Goal: Task Accomplishment & Management: Manage account settings

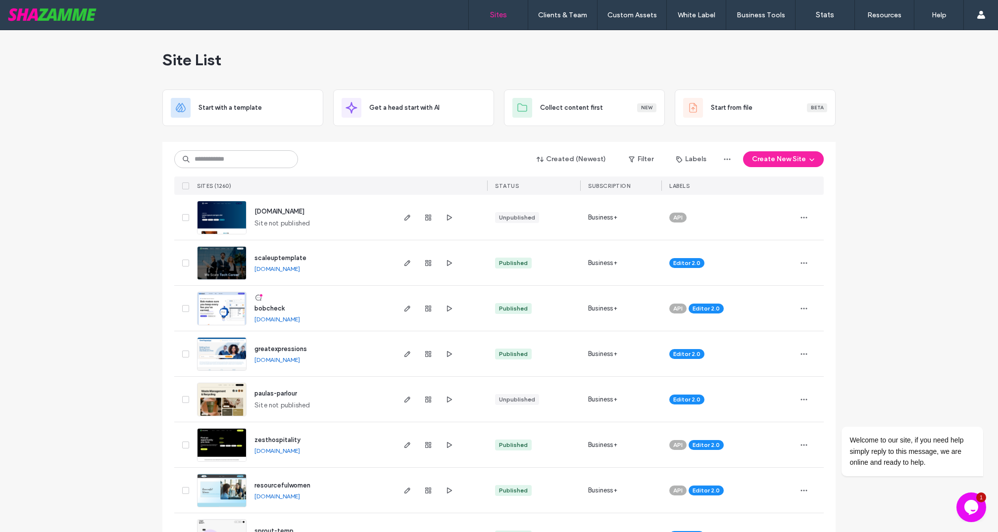
click at [217, 360] on img at bounding box center [221, 371] width 48 height 67
click at [221, 162] on input at bounding box center [236, 159] width 124 height 18
type input "**********"
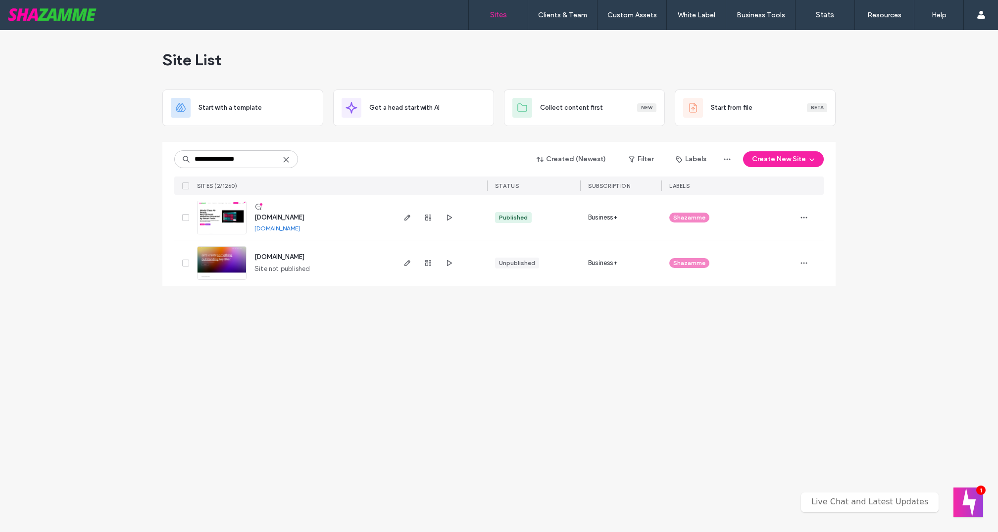
click at [206, 213] on img at bounding box center [221, 234] width 48 height 67
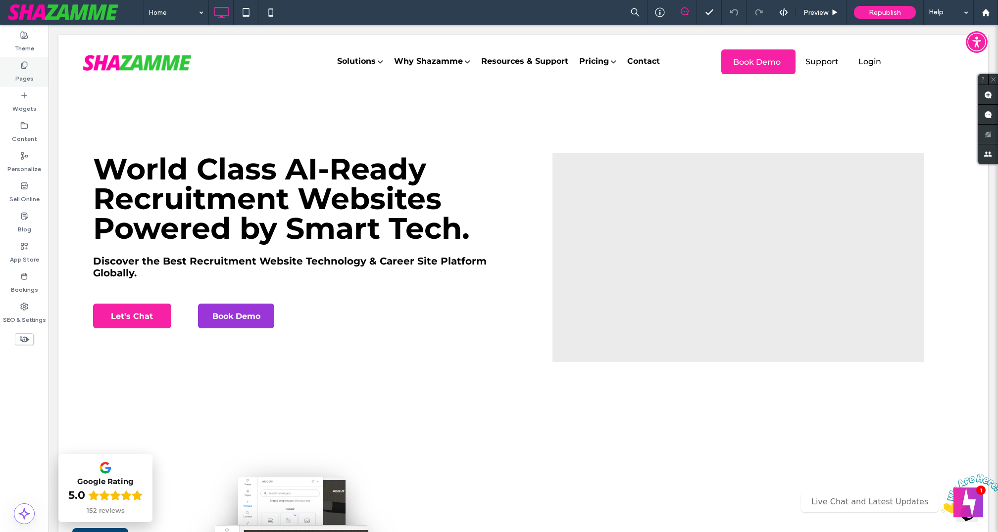
click at [28, 59] on div "Pages" at bounding box center [24, 72] width 48 height 30
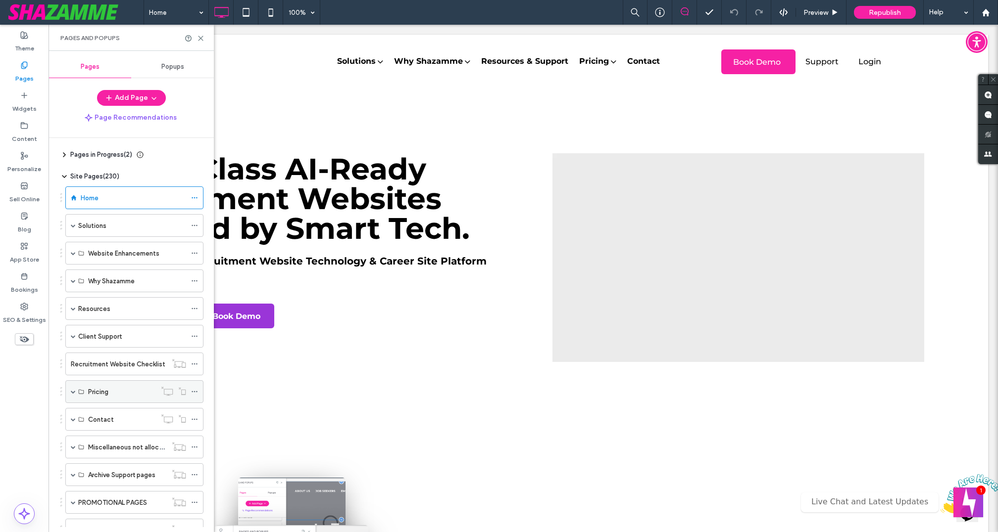
click at [74, 389] on span at bounding box center [73, 391] width 5 height 5
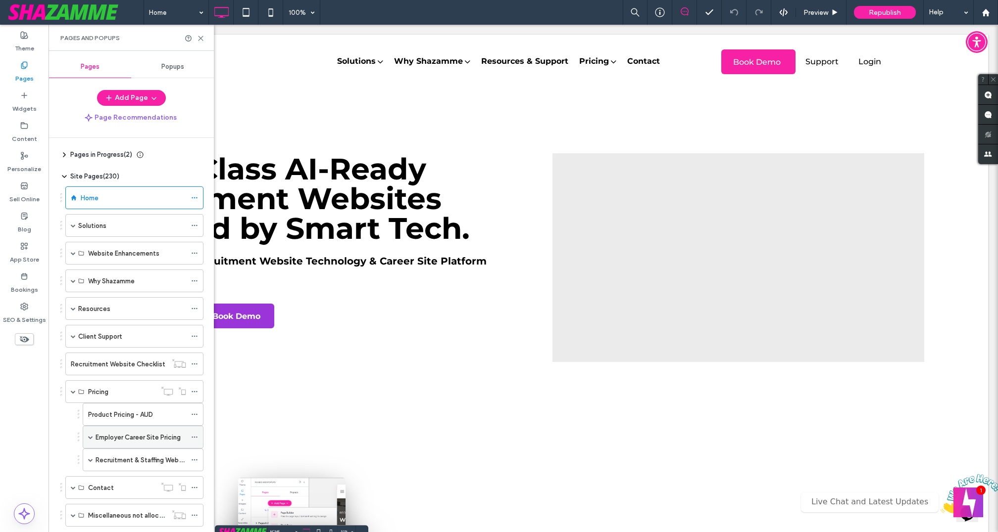
click at [92, 435] on span at bounding box center [90, 437] width 5 height 5
click at [178, 429] on label "Employer Career Site Pricing" at bounding box center [138, 437] width 85 height 17
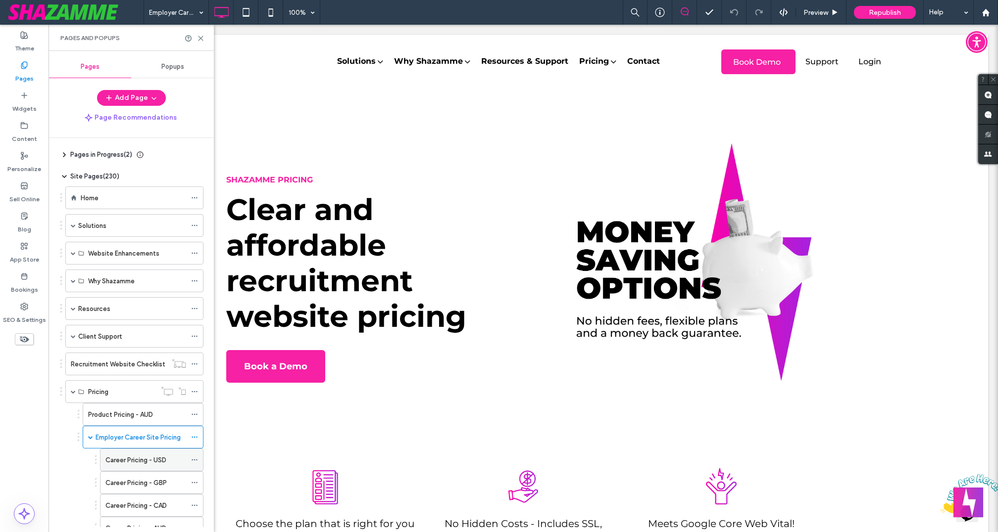
click at [197, 460] on use at bounding box center [194, 460] width 5 height 1
click at [22, 308] on icon at bounding box center [24, 307] width 8 height 8
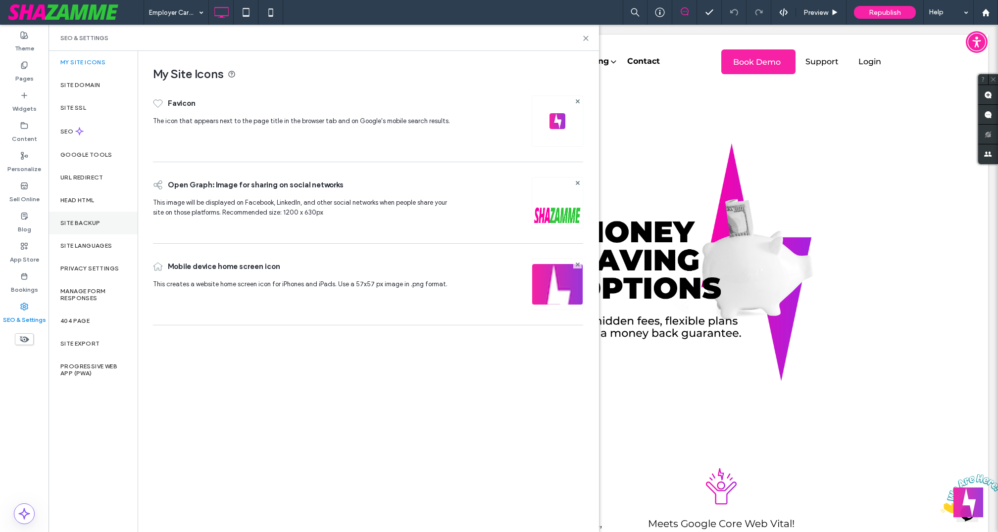
click at [92, 226] on label "Site Backup" at bounding box center [80, 223] width 40 height 7
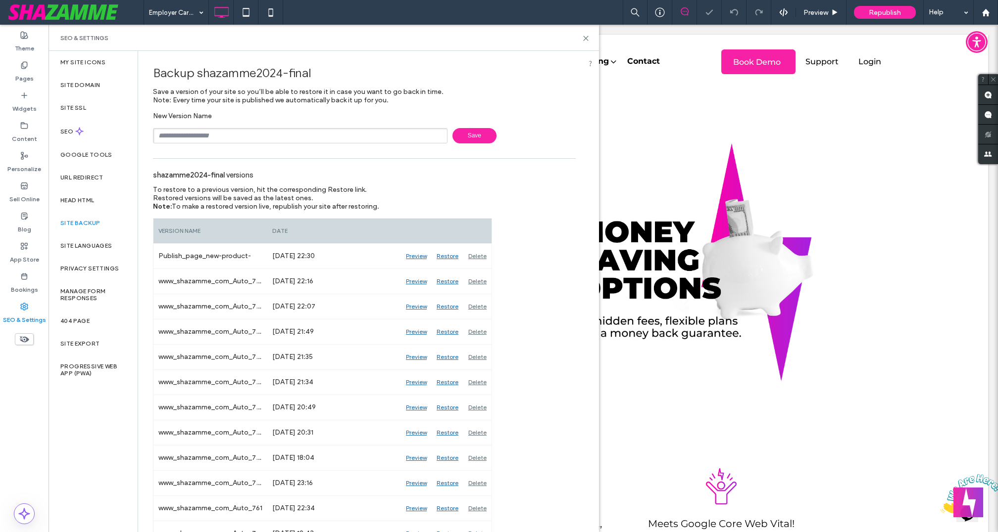
click at [244, 135] on input "text" at bounding box center [300, 135] width 294 height 15
type input "**********"
click at [468, 139] on span "Save" at bounding box center [474, 135] width 44 height 15
click at [587, 39] on use at bounding box center [585, 38] width 4 height 4
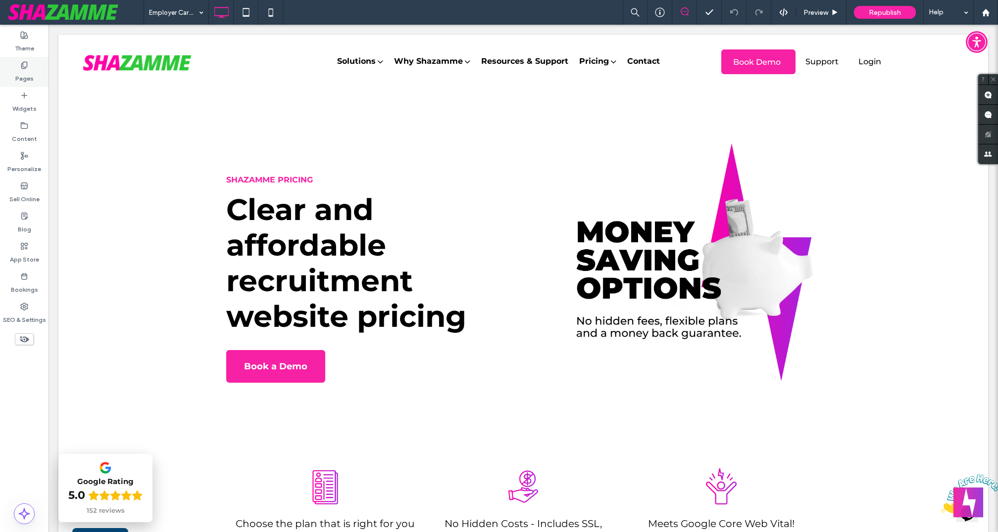
click at [23, 69] on label "Pages" at bounding box center [24, 76] width 18 height 14
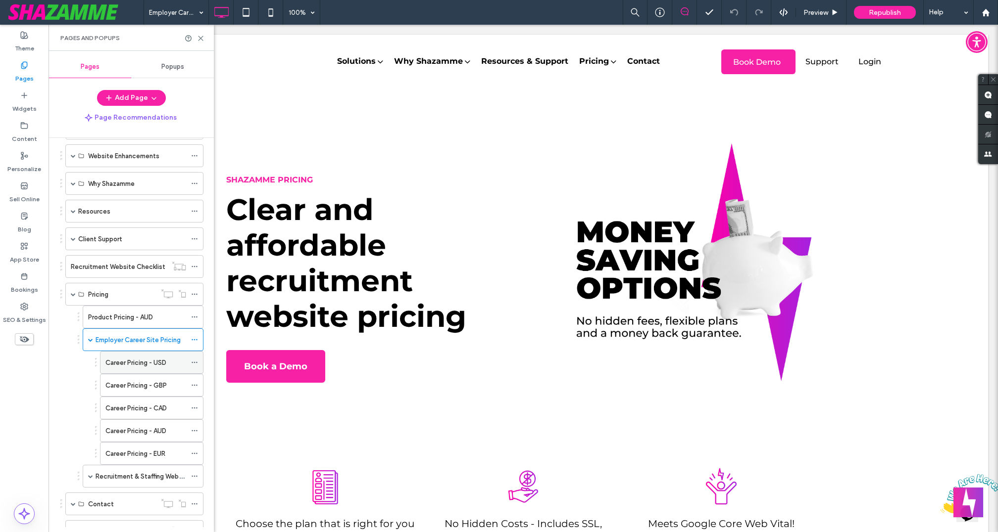
scroll to position [116, 0]
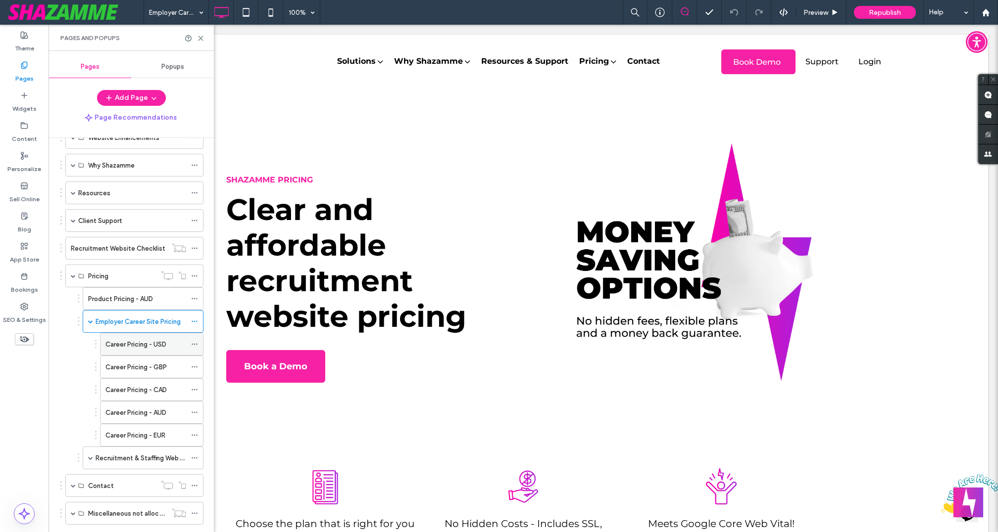
click at [196, 344] on use at bounding box center [194, 344] width 5 height 1
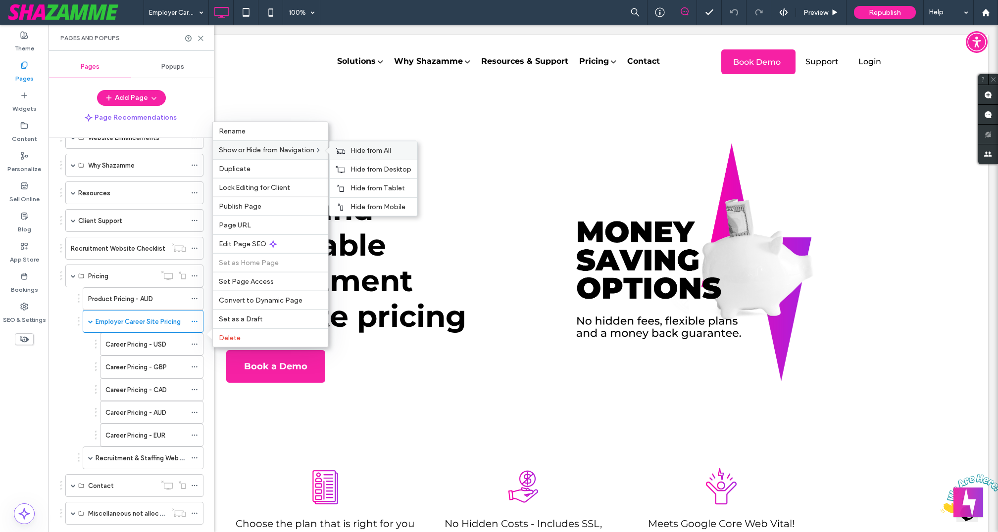
click at [360, 154] on span "Hide from All" at bounding box center [370, 150] width 41 height 8
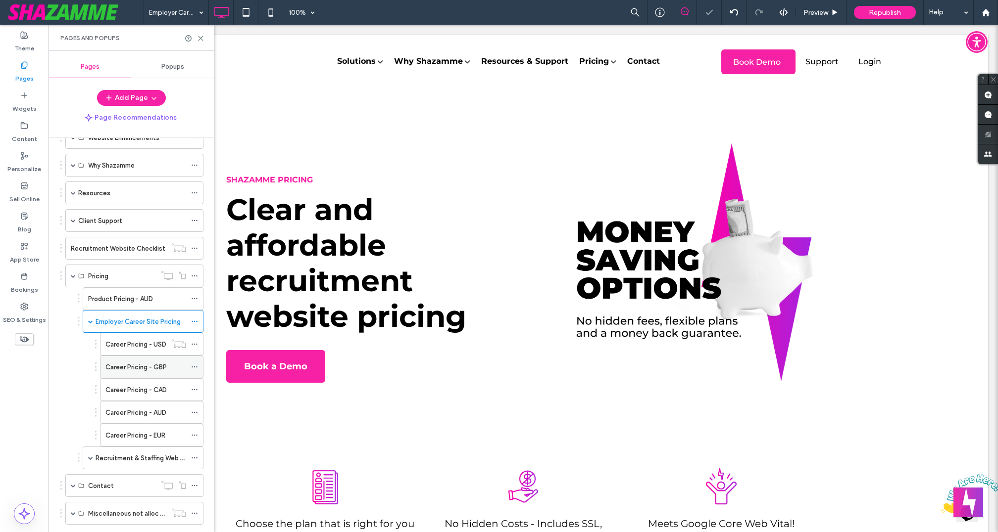
click at [196, 366] on span at bounding box center [194, 367] width 7 height 15
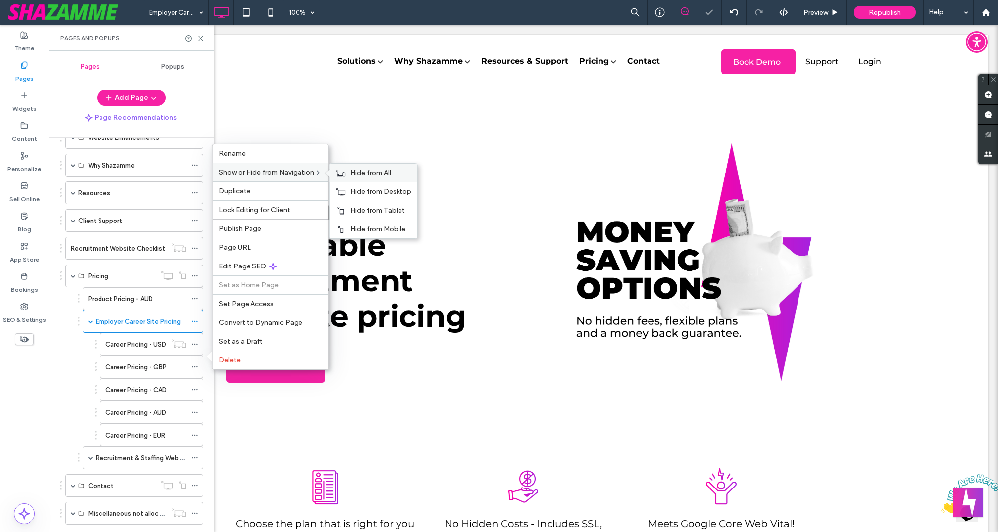
click at [376, 176] on span "Hide from All" at bounding box center [370, 173] width 41 height 8
click at [195, 386] on icon at bounding box center [194, 389] width 7 height 7
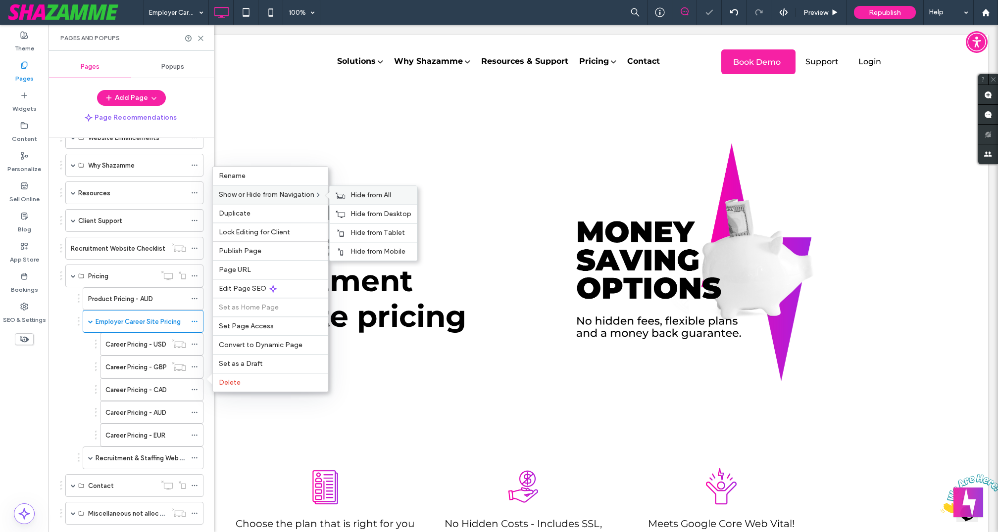
click at [369, 204] on div "Hide from All" at bounding box center [374, 195] width 88 height 18
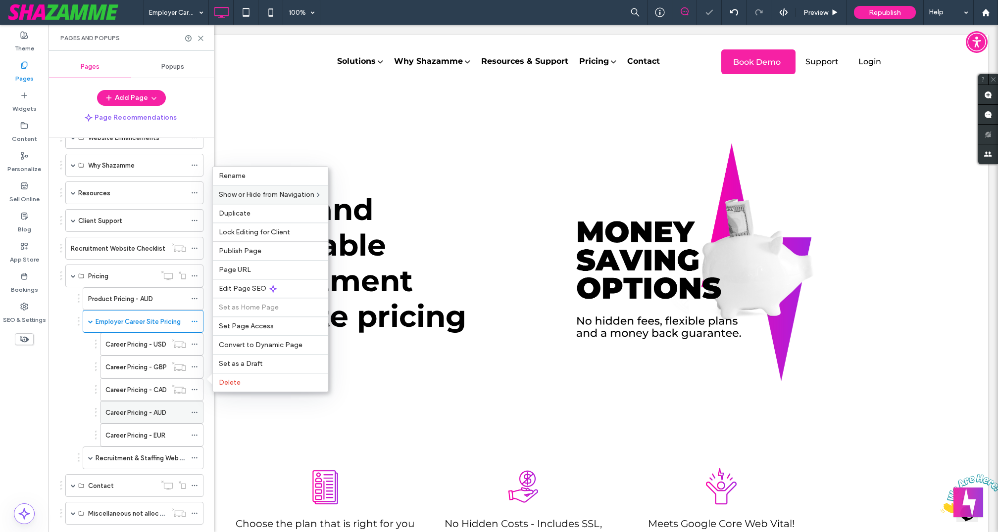
click at [195, 409] on icon at bounding box center [194, 412] width 7 height 7
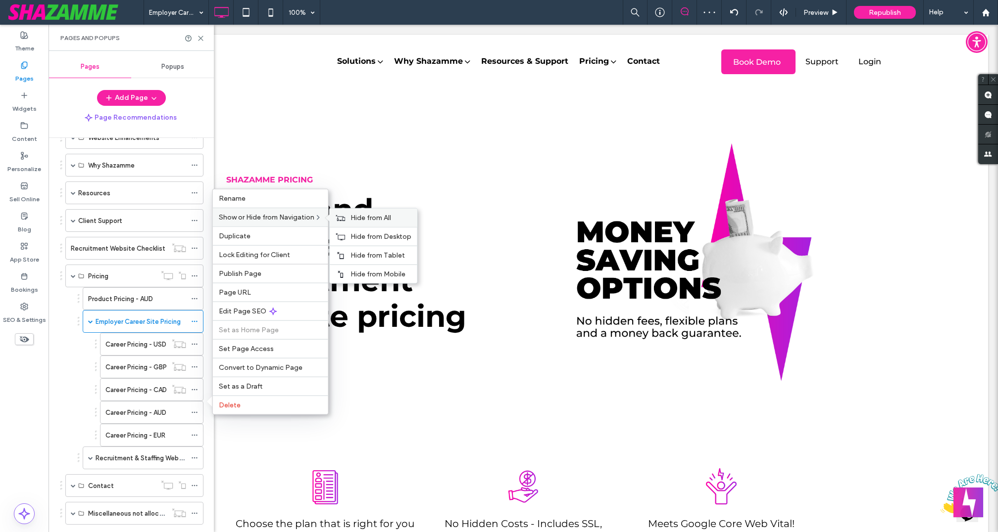
click at [363, 221] on span "Hide from All" at bounding box center [370, 218] width 41 height 8
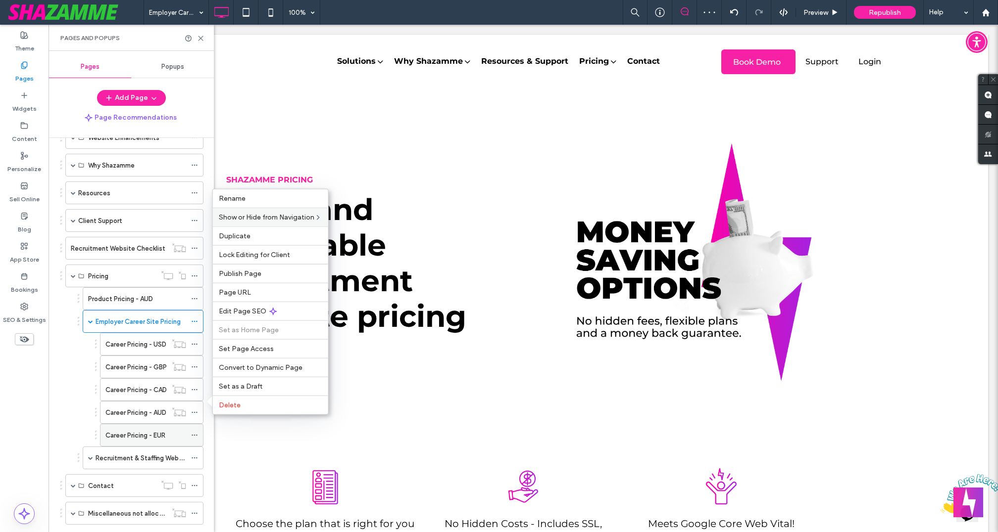
click at [195, 432] on icon at bounding box center [194, 435] width 7 height 7
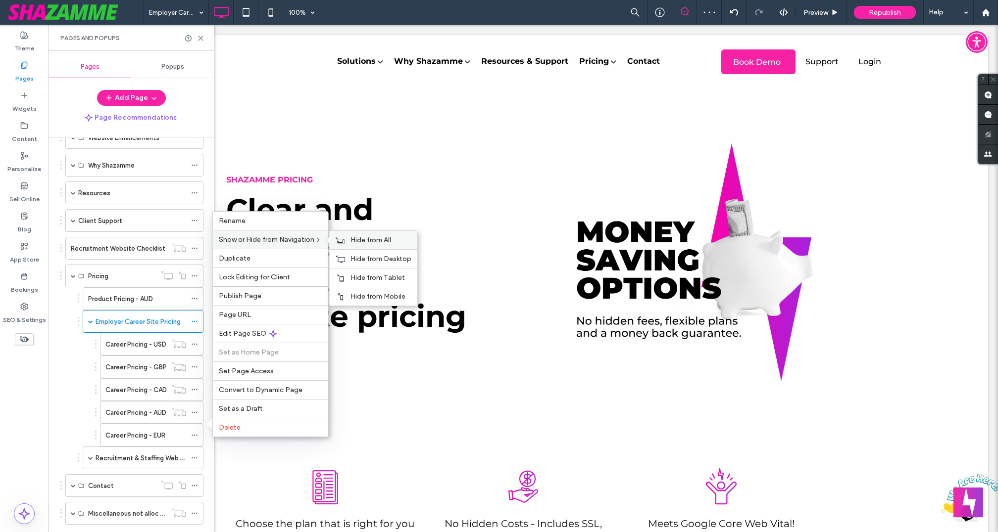
click at [364, 244] on span "Hide from All" at bounding box center [370, 240] width 41 height 8
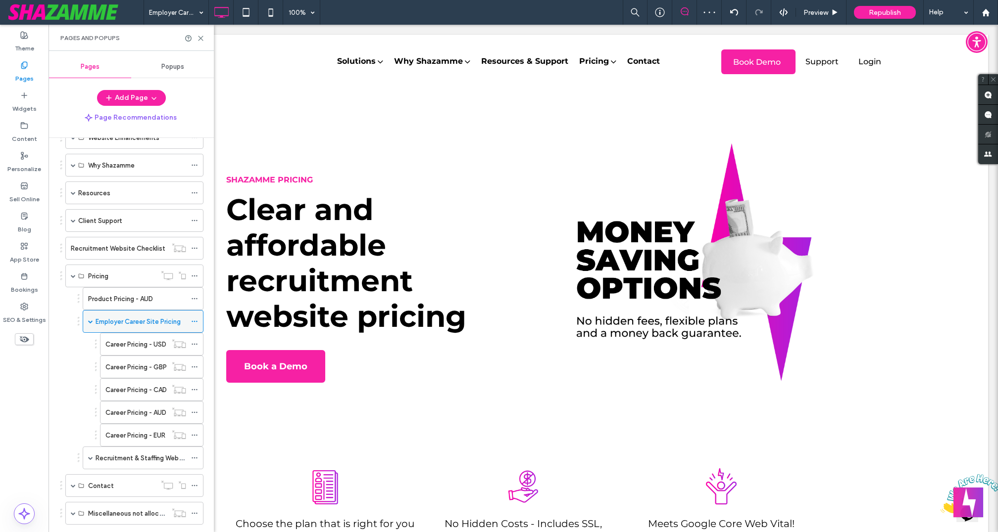
click at [147, 318] on label "Employer Career Site Pricing" at bounding box center [138, 321] width 85 height 17
click at [200, 38] on use at bounding box center [200, 38] width 4 height 4
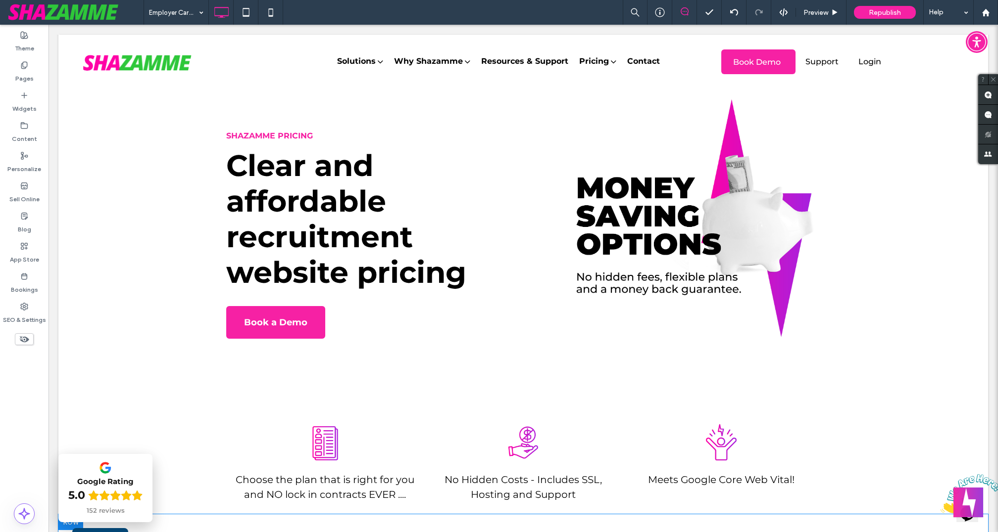
scroll to position [0, 0]
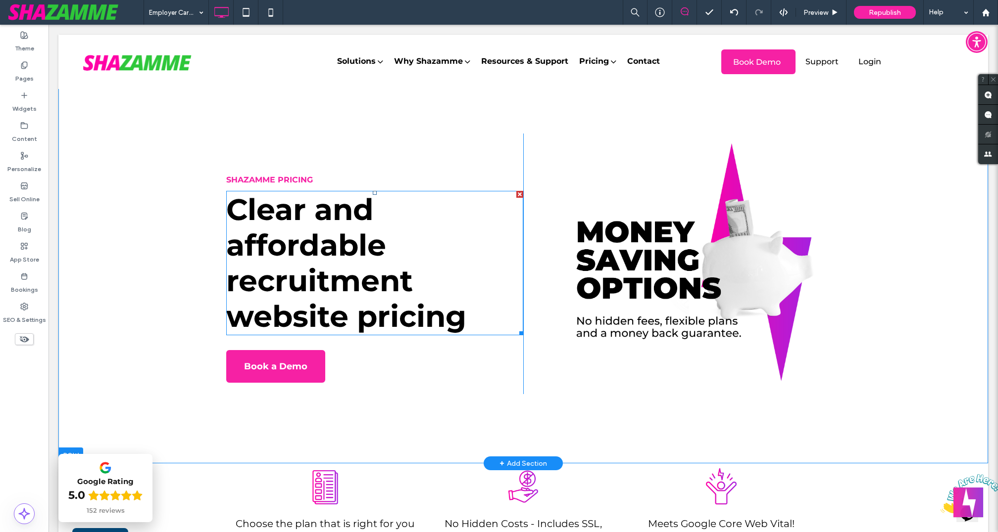
click at [346, 220] on span "Clear and affordable recruitment website pricing" at bounding box center [346, 263] width 240 height 143
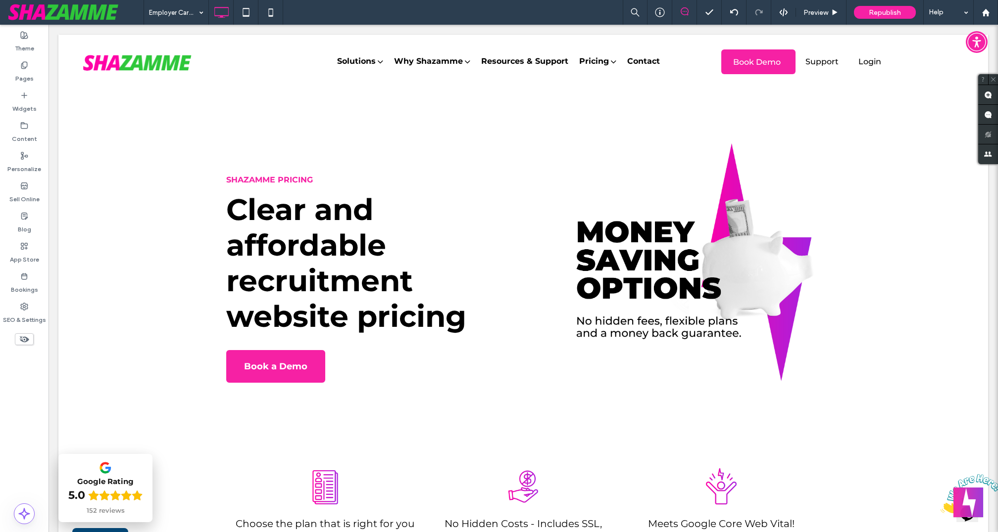
type input "**********"
type input "**"
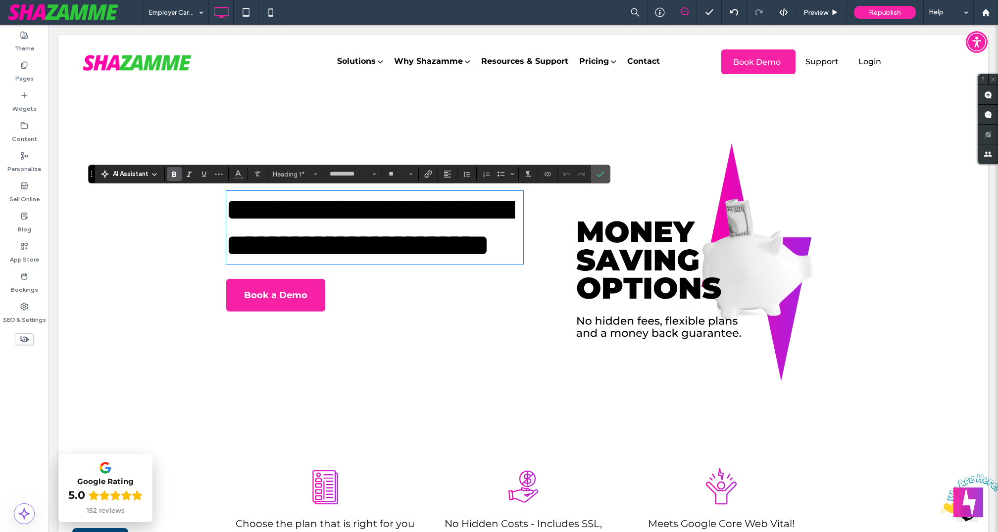
click at [251, 210] on span "**********" at bounding box center [368, 227] width 285 height 65
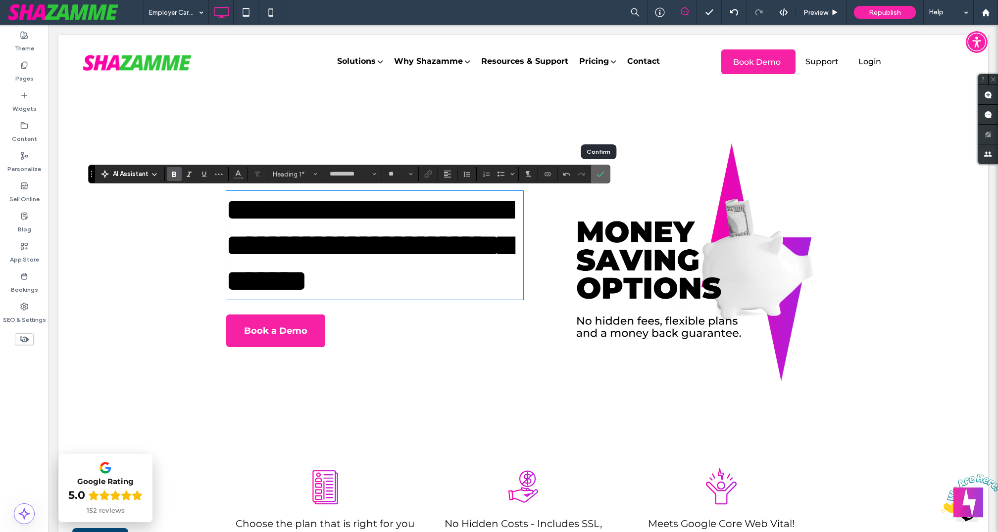
click at [600, 176] on icon "Confirm" at bounding box center [600, 174] width 8 height 8
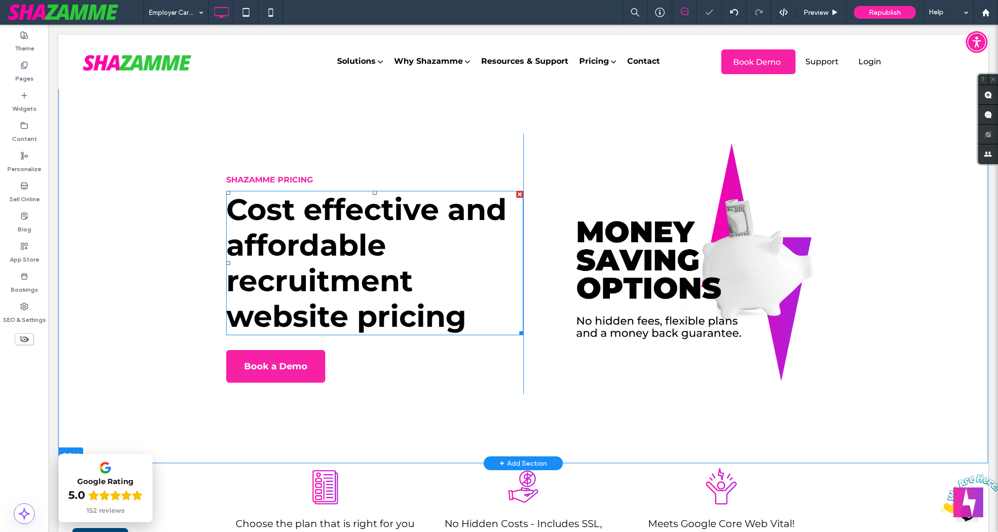
click at [293, 285] on span "Cost effective and affordable recruitment website pricing" at bounding box center [366, 263] width 281 height 143
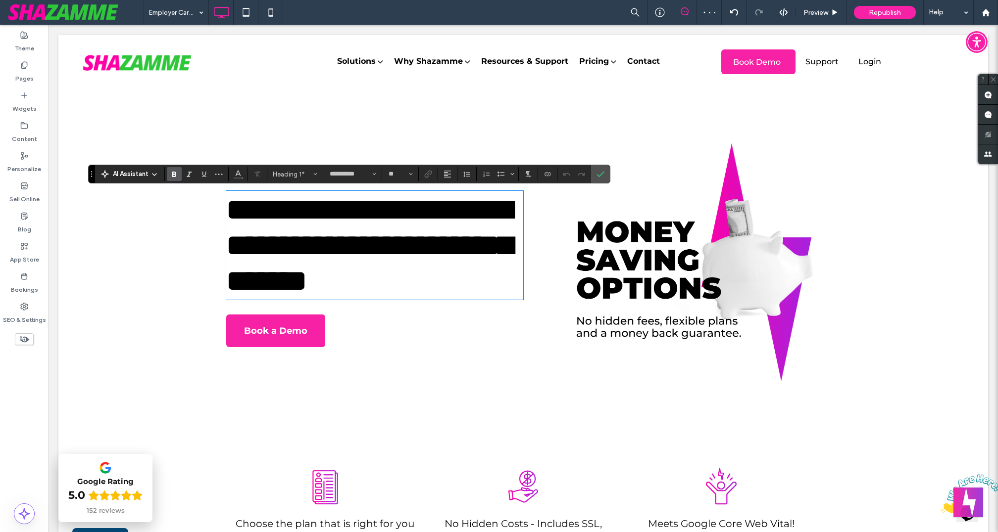
click at [296, 252] on span "**********" at bounding box center [369, 245] width 286 height 101
click at [270, 288] on span "**********" at bounding box center [369, 245] width 286 height 101
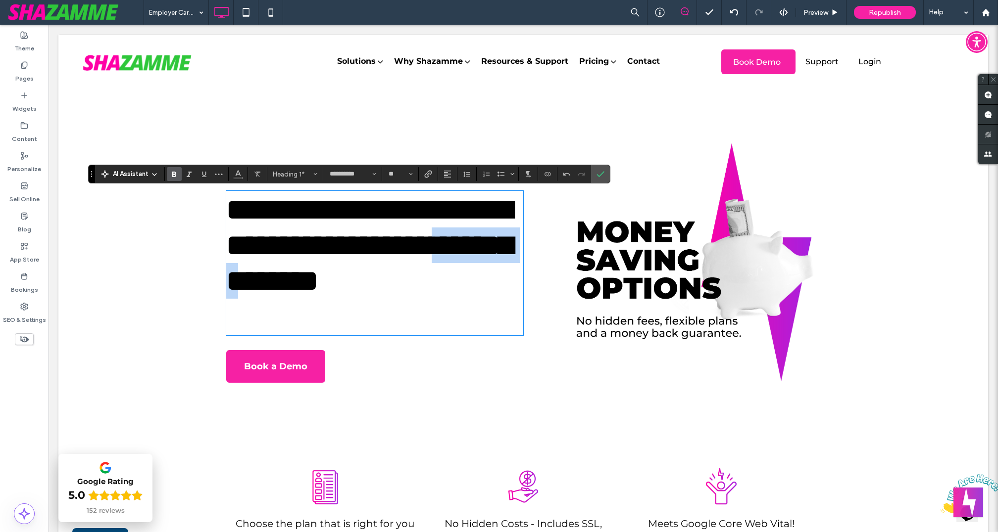
drag, startPoint x: 283, startPoint y: 282, endPoint x: 413, endPoint y: 282, distance: 129.7
click at [413, 282] on span "**********" at bounding box center [369, 245] width 286 height 101
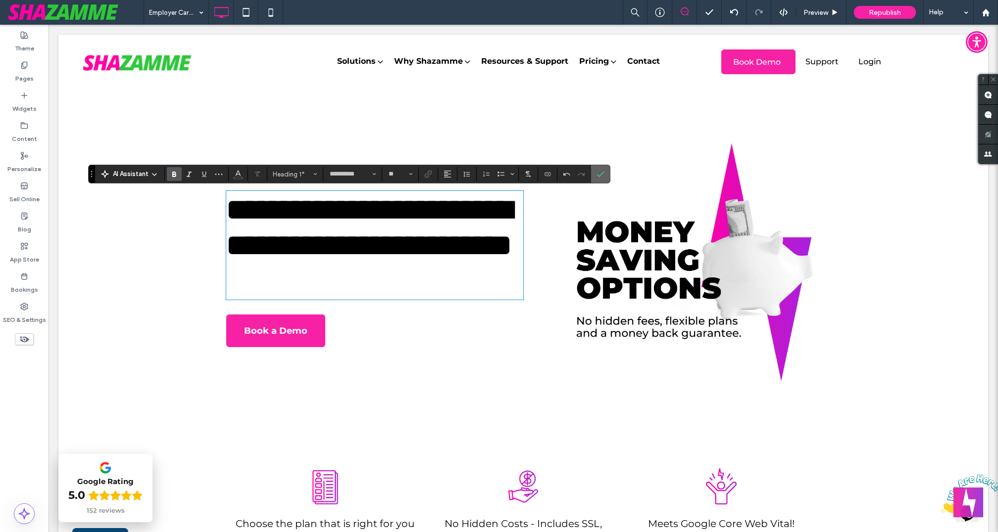
click at [599, 167] on span "Confirm" at bounding box center [600, 174] width 8 height 17
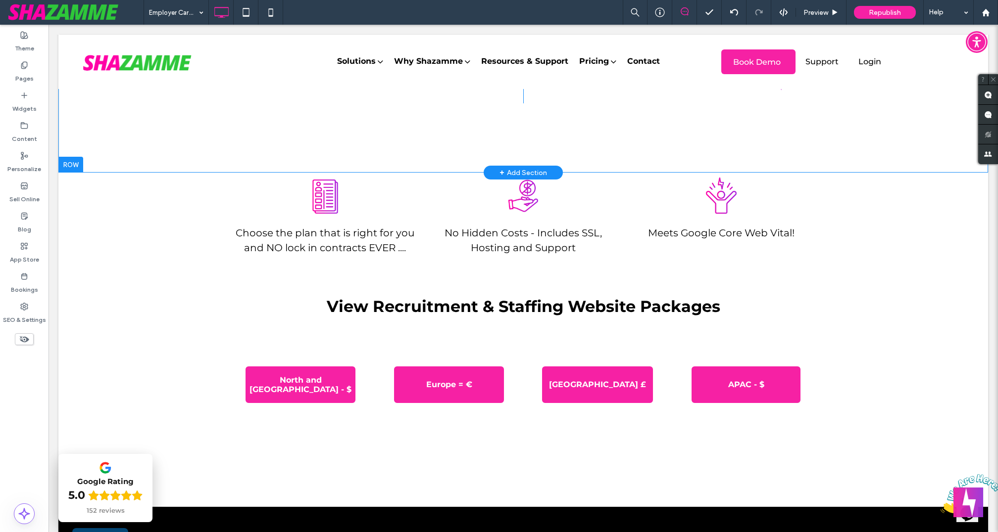
scroll to position [293, 0]
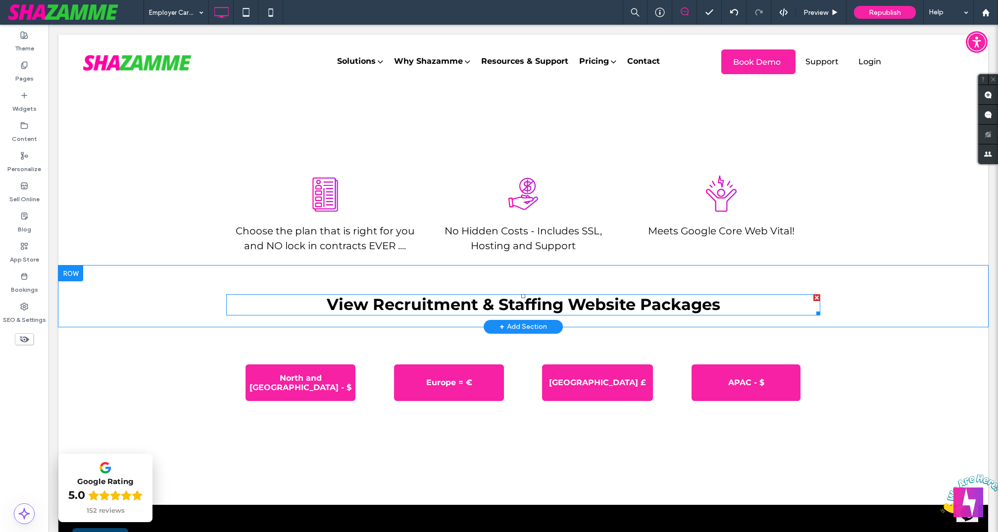
click at [405, 304] on span "View Recruitment & Staffing Website Packages" at bounding box center [523, 304] width 393 height 19
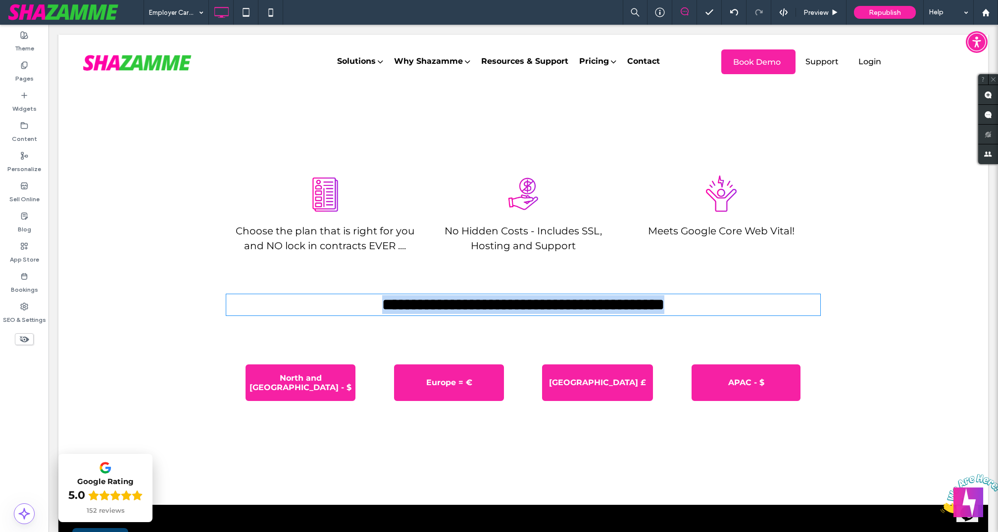
type input "**********"
type input "**"
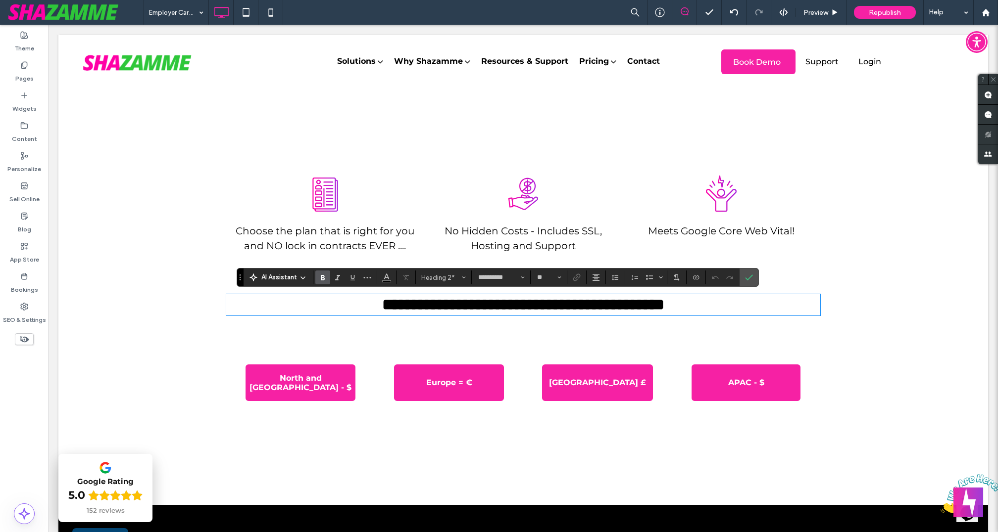
click at [579, 304] on span "**********" at bounding box center [523, 305] width 282 height 16
drag, startPoint x: 599, startPoint y: 304, endPoint x: 316, endPoint y: 306, distance: 283.1
click at [316, 306] on h2 "**********" at bounding box center [523, 304] width 594 height 19
click at [515, 304] on span "**********" at bounding box center [522, 305] width 243 height 16
click at [572, 298] on span "**********" at bounding box center [522, 305] width 243 height 16
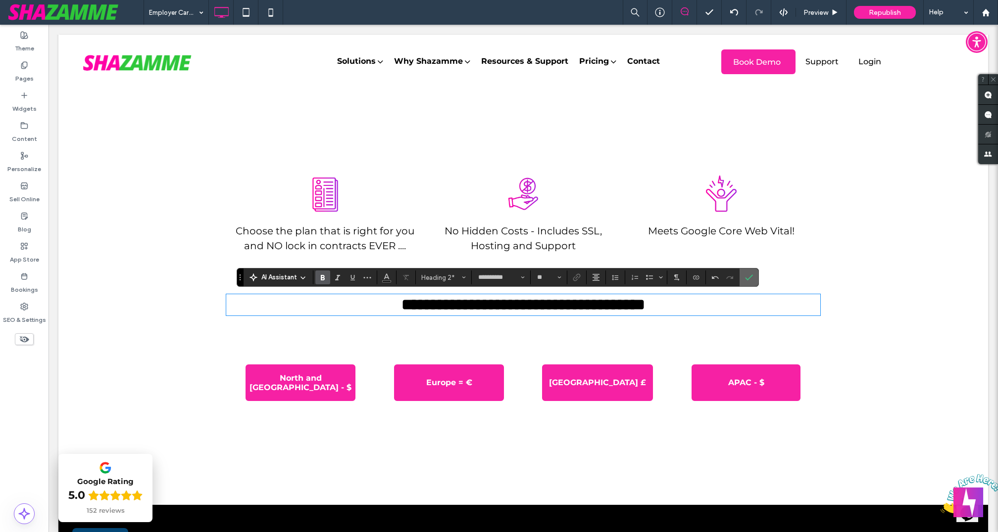
click at [750, 278] on label "Confirm" at bounding box center [748, 278] width 15 height 18
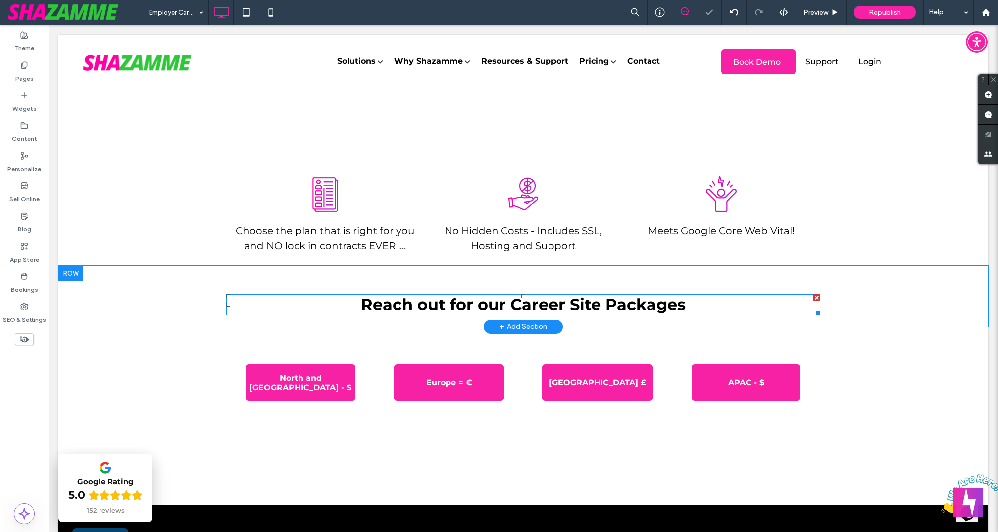
click at [633, 307] on span "Reach out for our Career Site Packages" at bounding box center [523, 304] width 325 height 19
type input "**********"
type input "**"
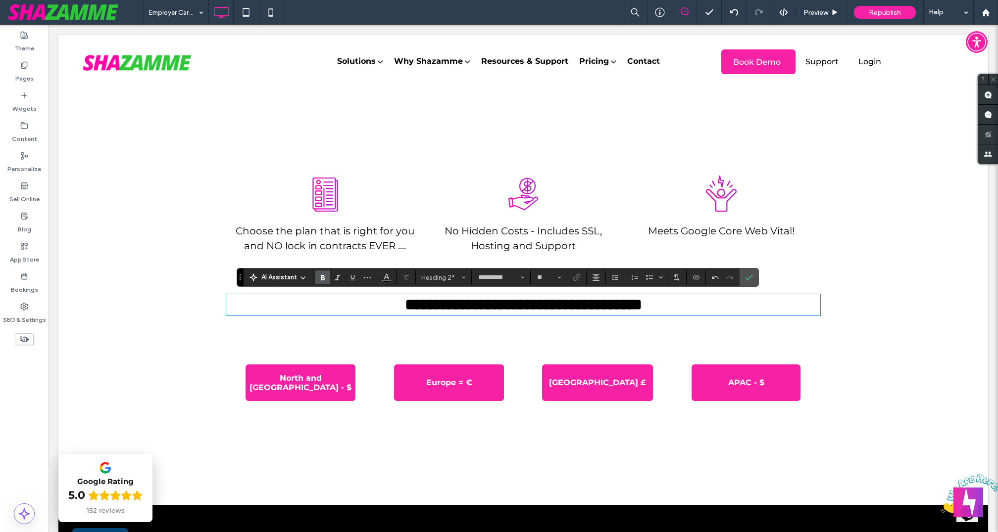
click at [922, 309] on div "**********" at bounding box center [522, 296] width 929 height 61
click at [741, 275] on label "Confirm" at bounding box center [748, 278] width 15 height 18
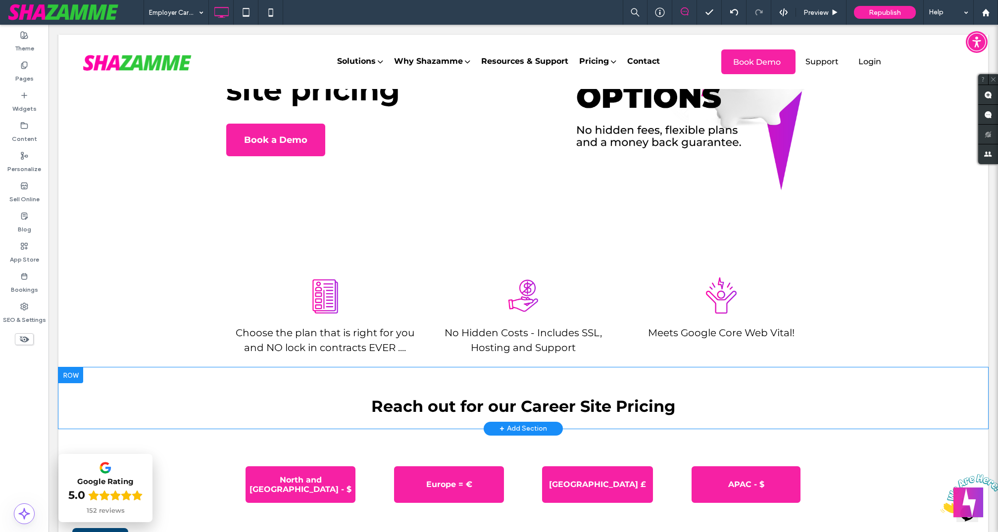
scroll to position [0, 0]
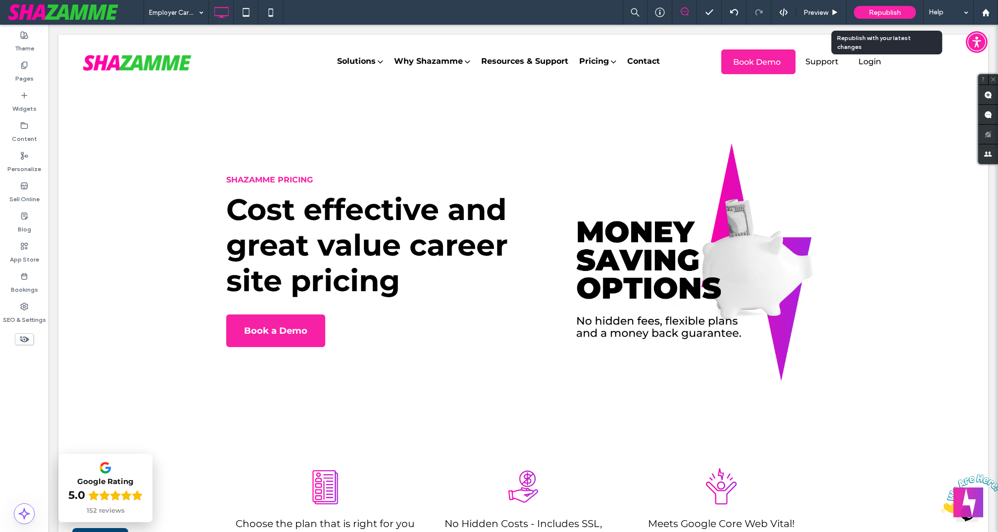
click at [878, 12] on span "Republish" at bounding box center [884, 12] width 32 height 8
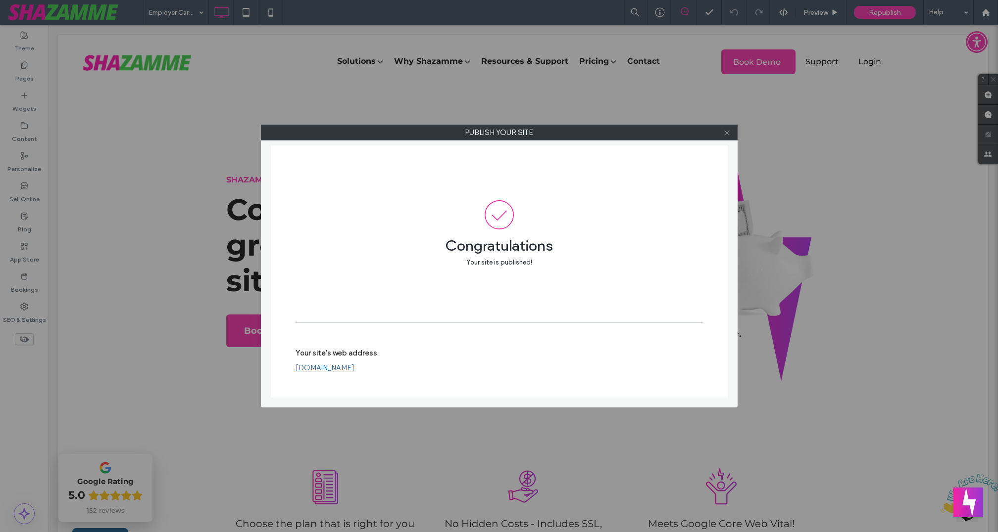
click at [727, 130] on icon at bounding box center [726, 132] width 7 height 7
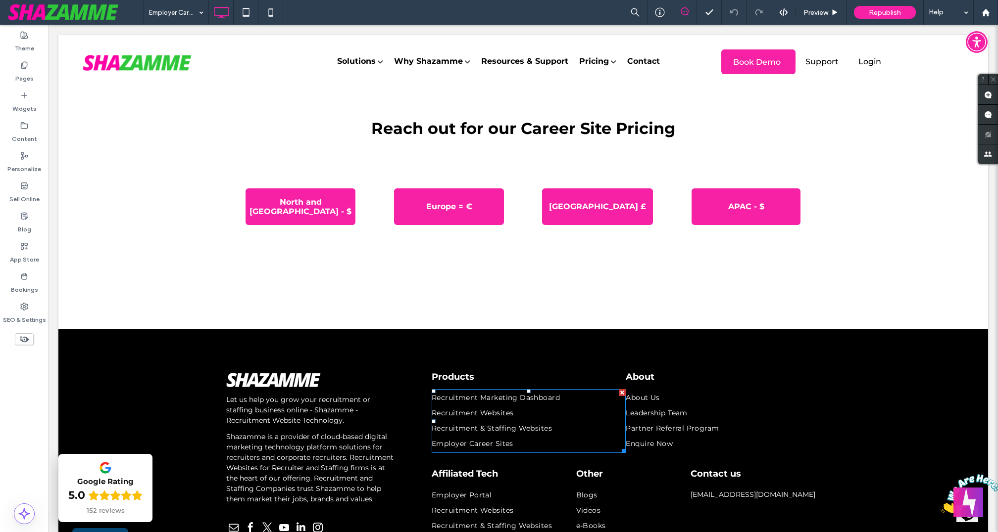
scroll to position [470, 0]
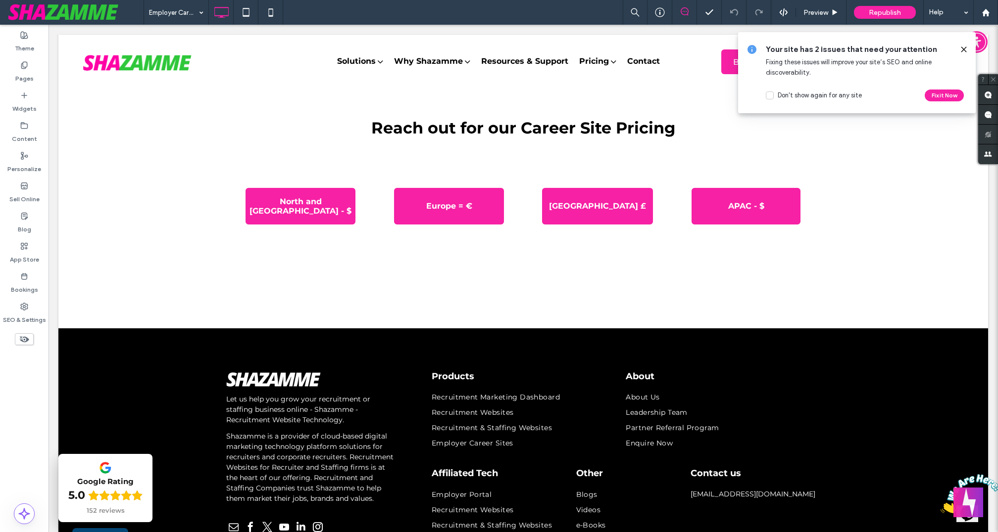
click at [962, 47] on icon at bounding box center [964, 50] width 8 height 8
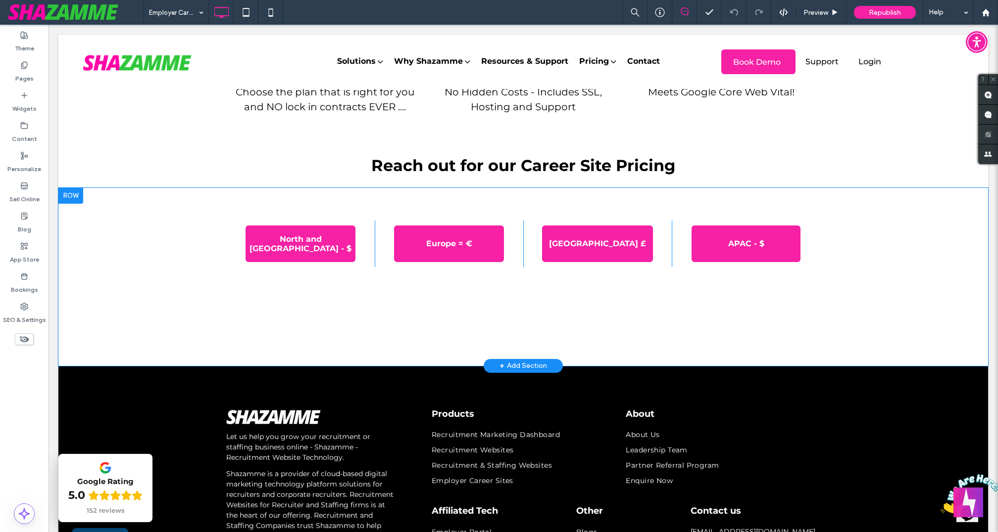
scroll to position [434, 0]
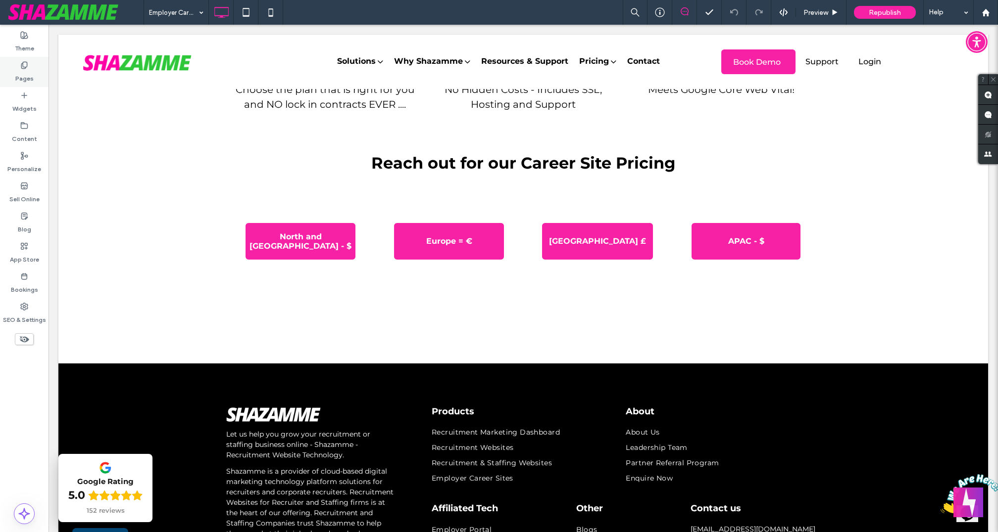
click at [31, 73] on label "Pages" at bounding box center [24, 76] width 18 height 14
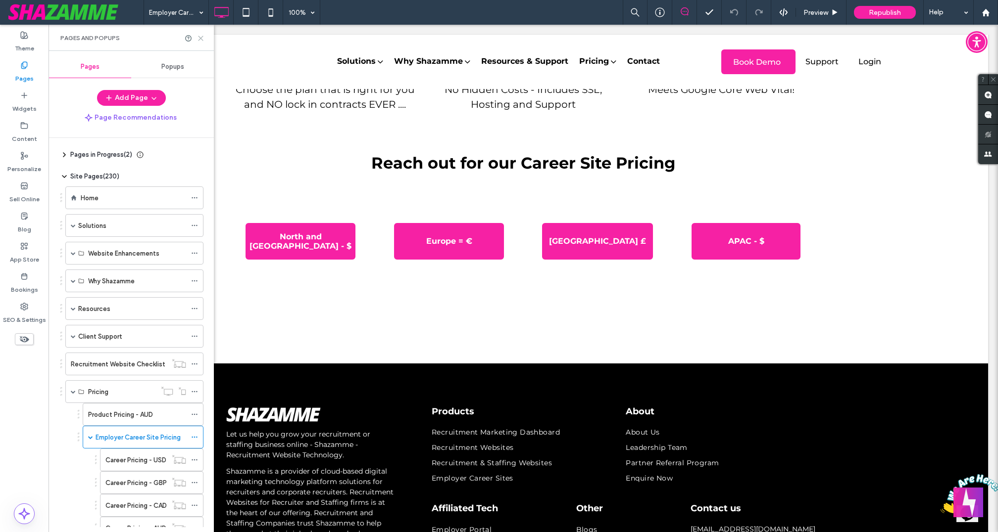
click at [201, 35] on icon at bounding box center [200, 38] width 7 height 7
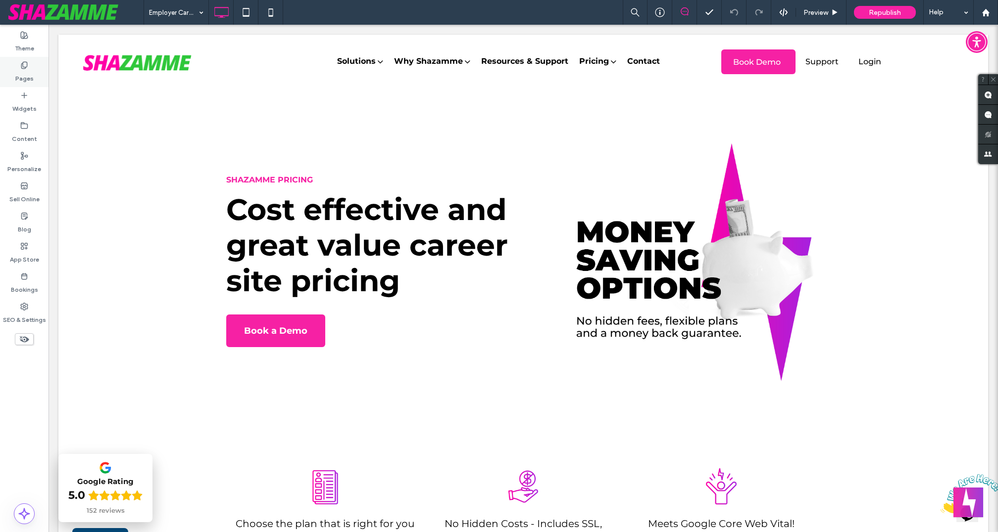
click at [21, 64] on use at bounding box center [23, 65] width 5 height 6
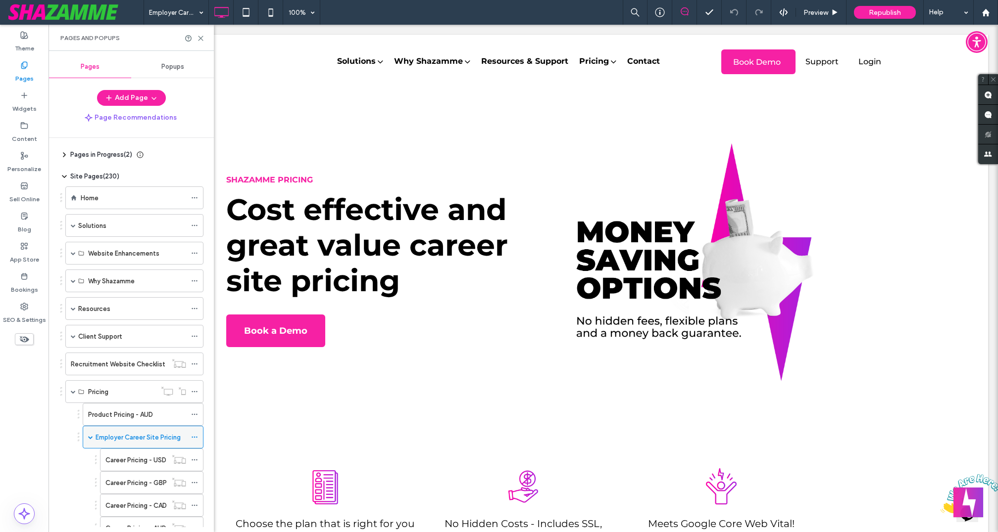
click at [197, 434] on icon at bounding box center [194, 437] width 7 height 7
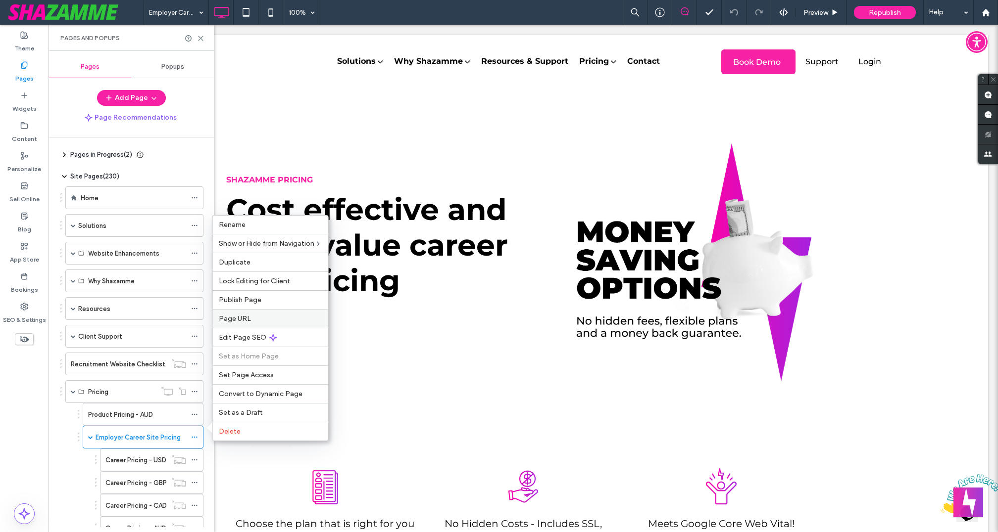
click at [259, 323] on label "Page URL" at bounding box center [270, 319] width 103 height 8
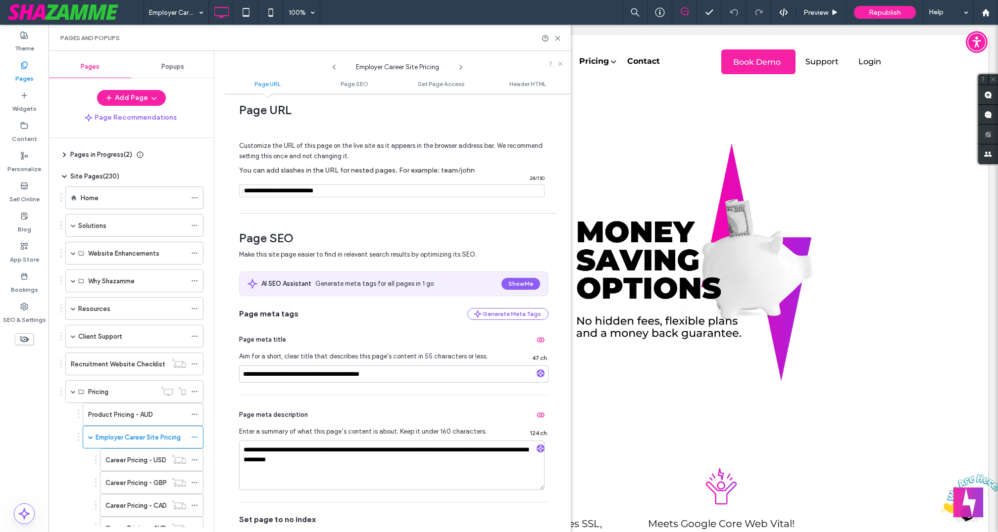
scroll to position [12, 0]
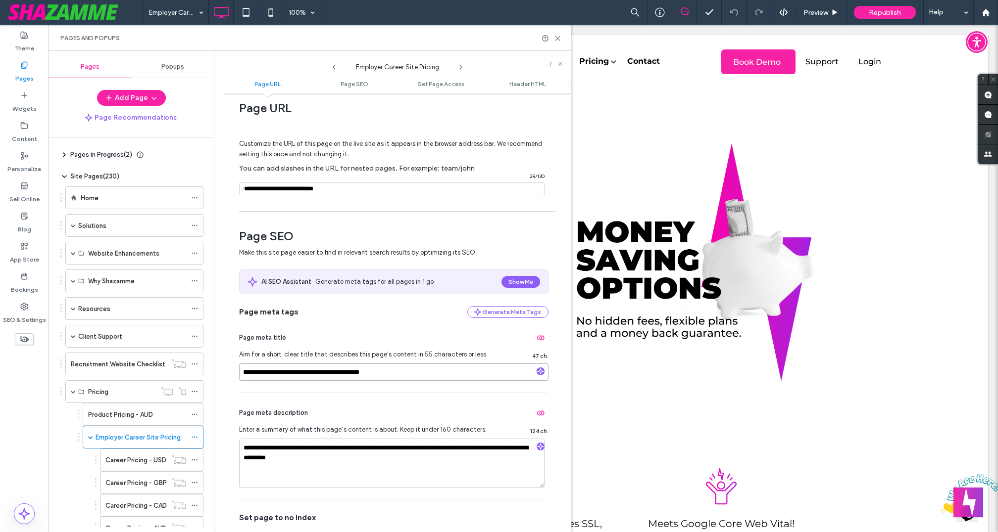
click at [295, 371] on input "**********" at bounding box center [393, 372] width 309 height 17
type input "**********"
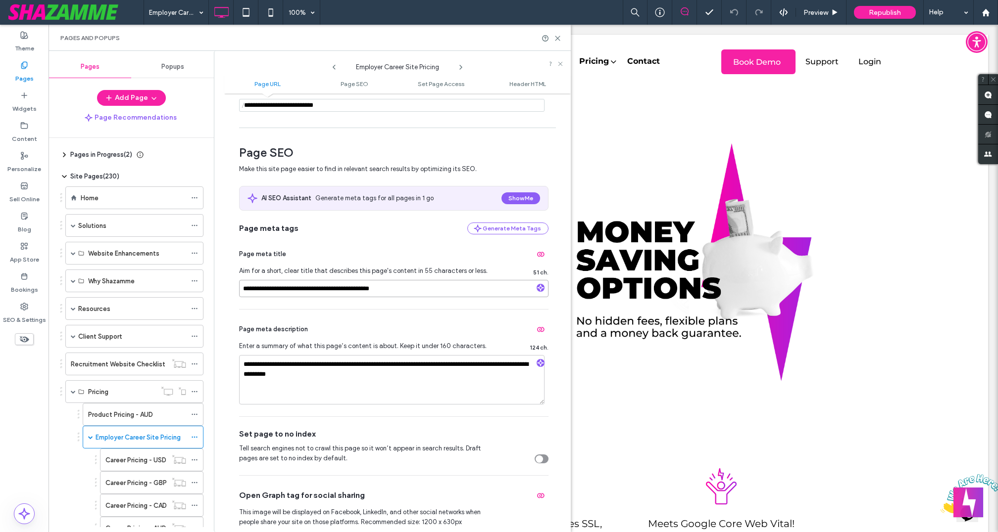
scroll to position [98, 0]
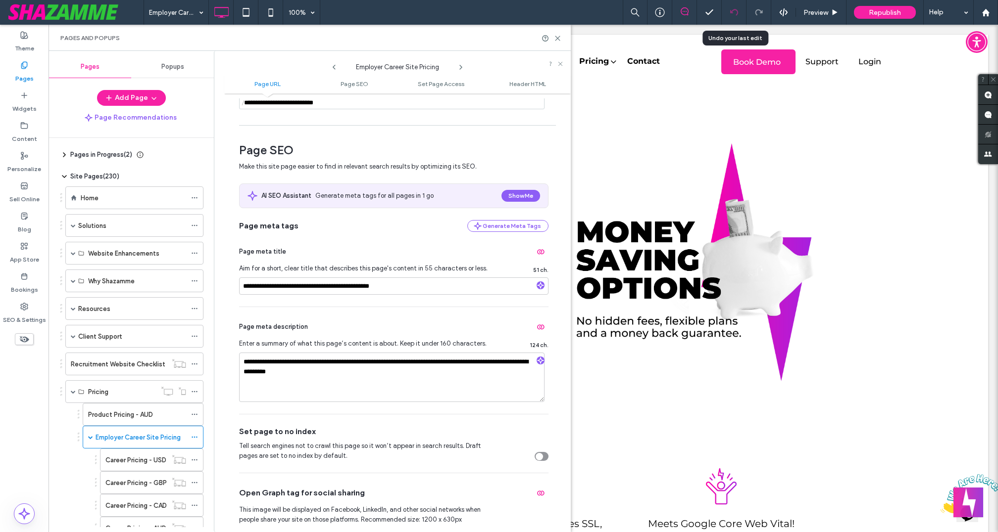
click at [731, 18] on div at bounding box center [733, 12] width 25 height 25
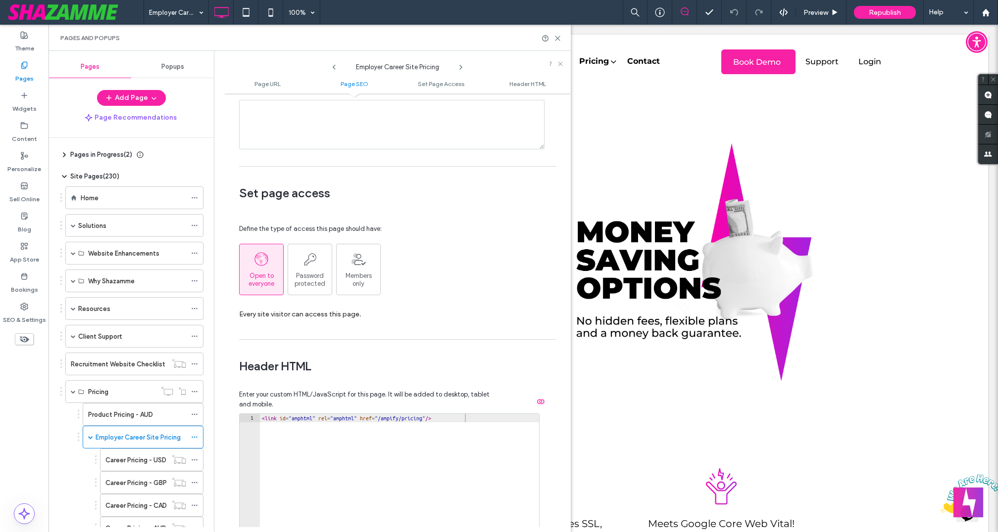
scroll to position [666, 0]
type textarea "**********"
click at [337, 414] on div "< link id = "amphtml" rel = "amphtml" href = "/ampify/pricing" />" at bounding box center [400, 521] width 280 height 214
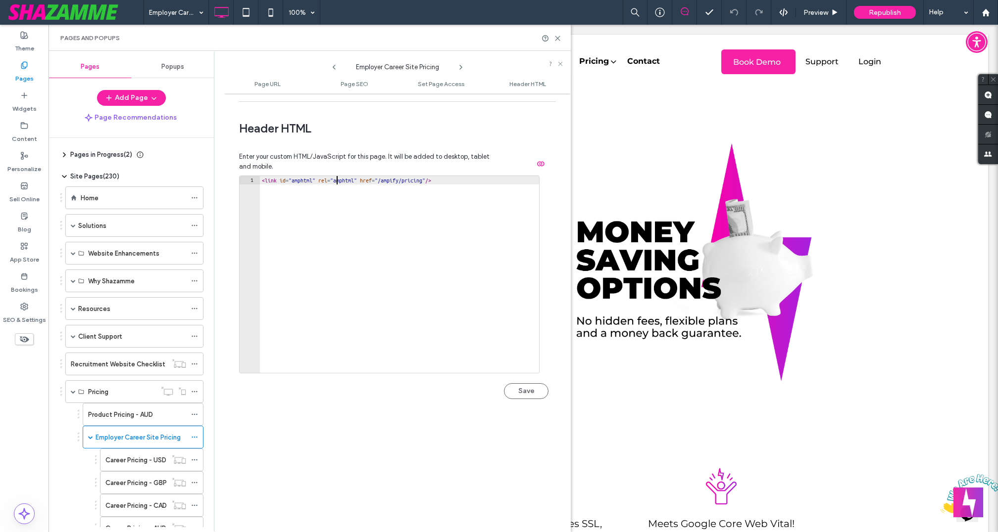
scroll to position [905, 0]
click at [145, 455] on label "Career Pricing - USD" at bounding box center [135, 460] width 61 height 17
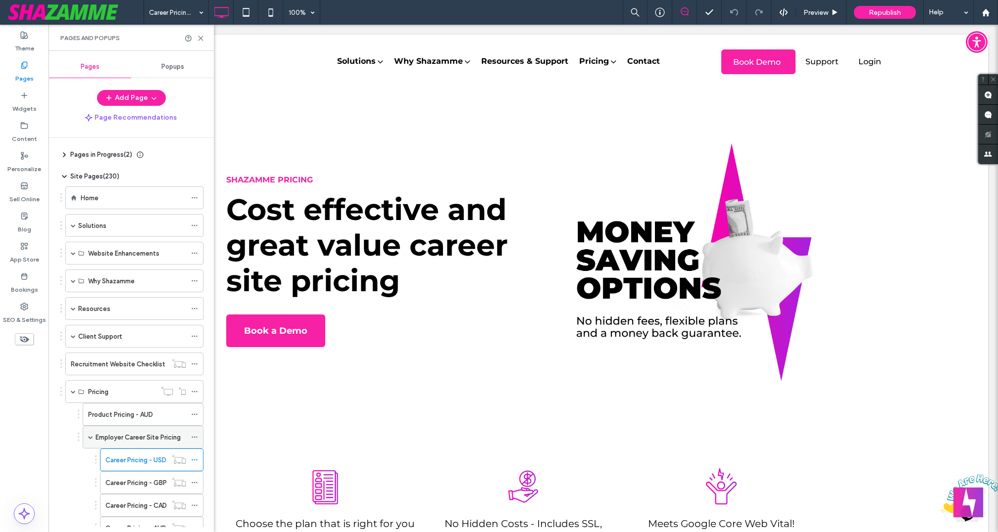
click at [159, 431] on label "Employer Career Site Pricing" at bounding box center [138, 437] width 85 height 17
click at [201, 36] on icon at bounding box center [200, 38] width 7 height 7
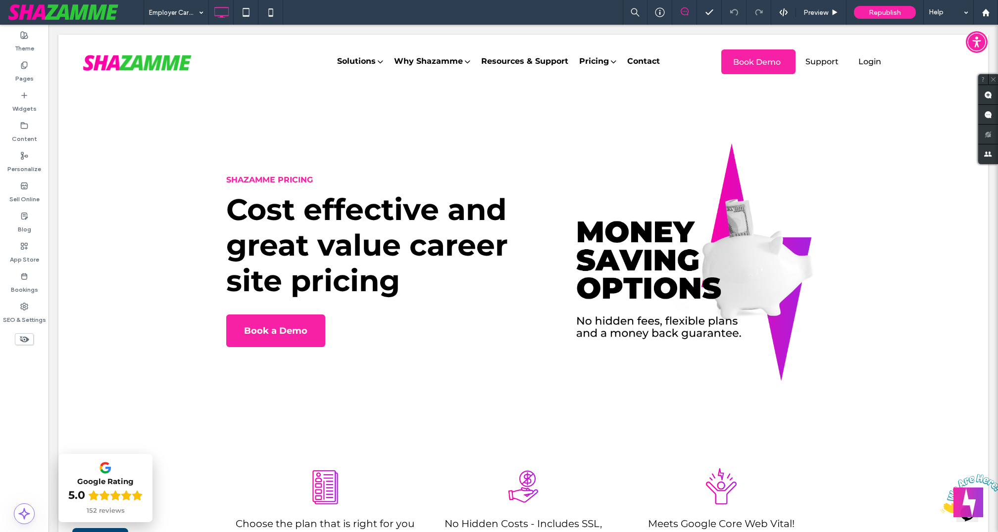
type input "**********"
type input "**"
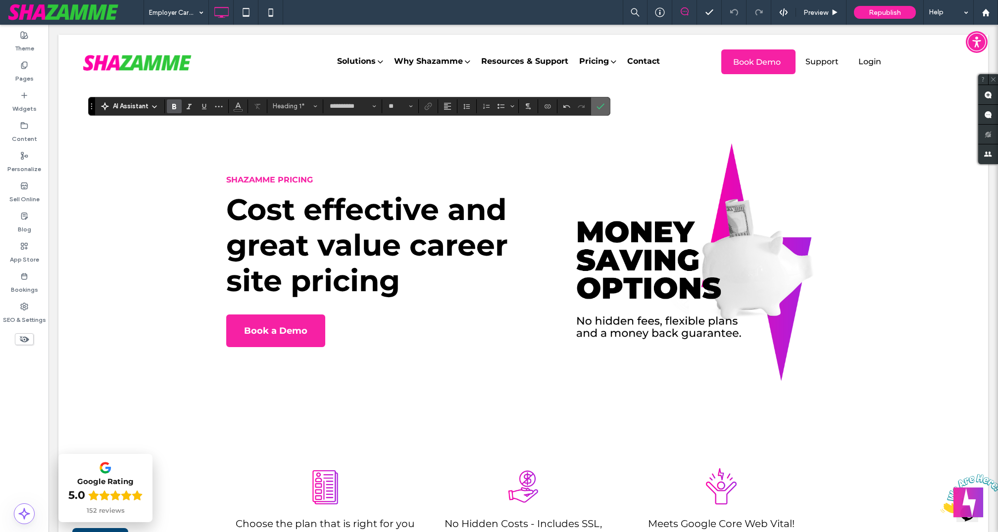
click at [597, 103] on icon "Confirm" at bounding box center [600, 106] width 8 height 8
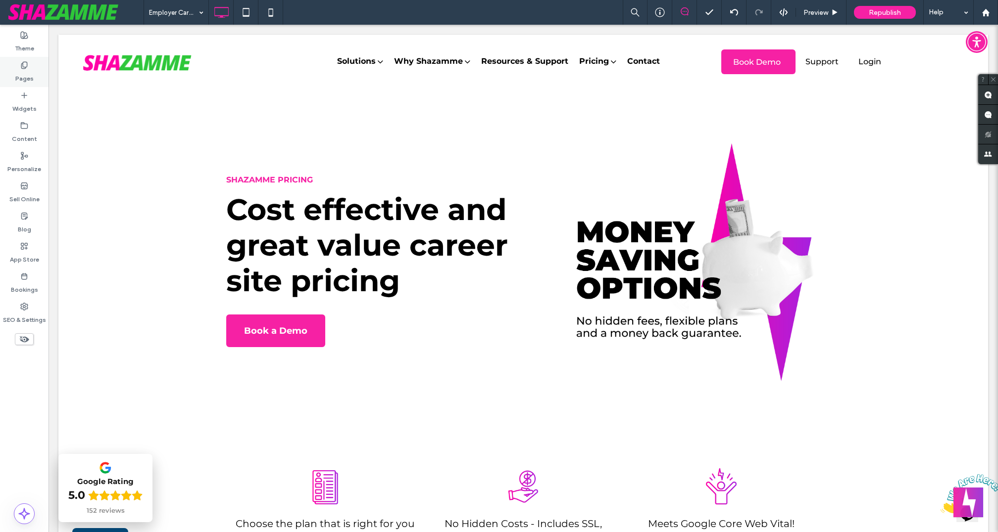
click at [29, 75] on label "Pages" at bounding box center [24, 76] width 18 height 14
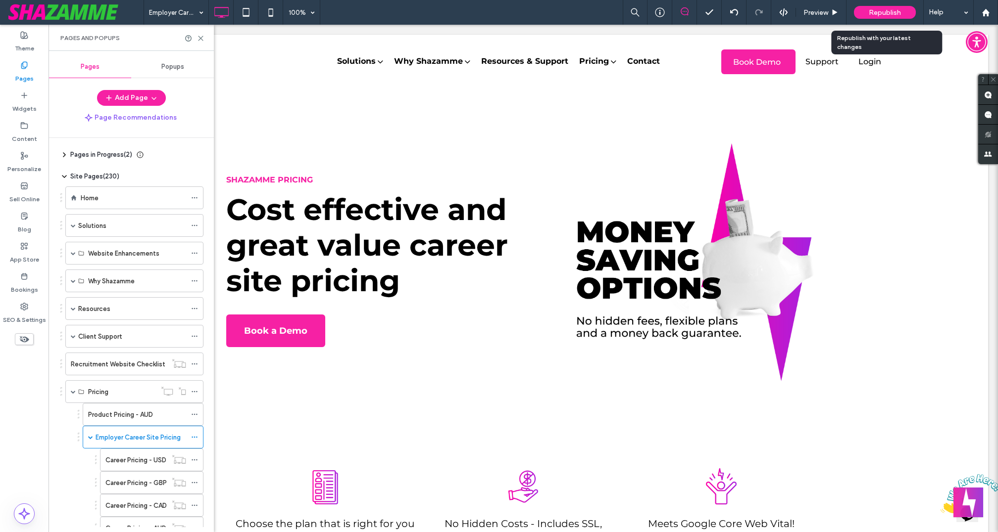
click at [885, 12] on span "Republish" at bounding box center [884, 12] width 32 height 8
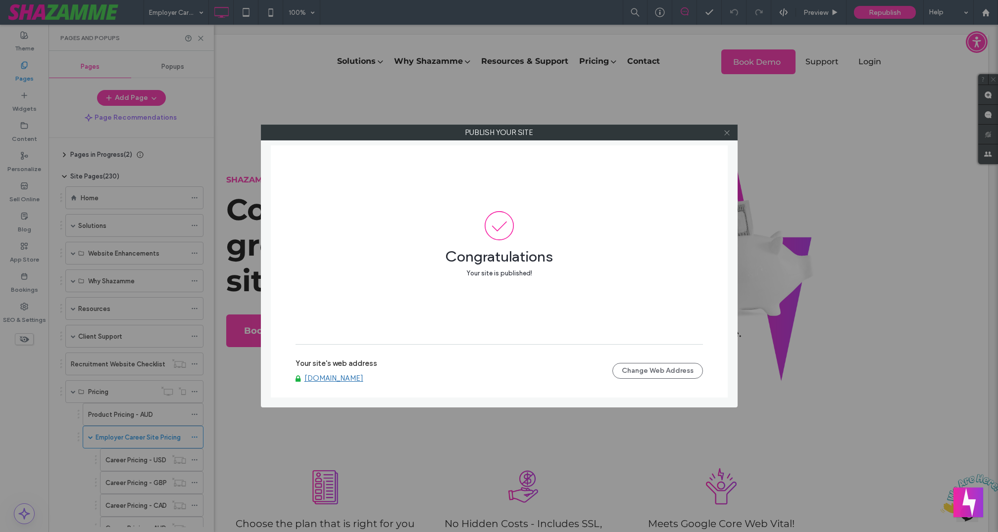
click at [727, 132] on use at bounding box center [726, 132] width 5 height 5
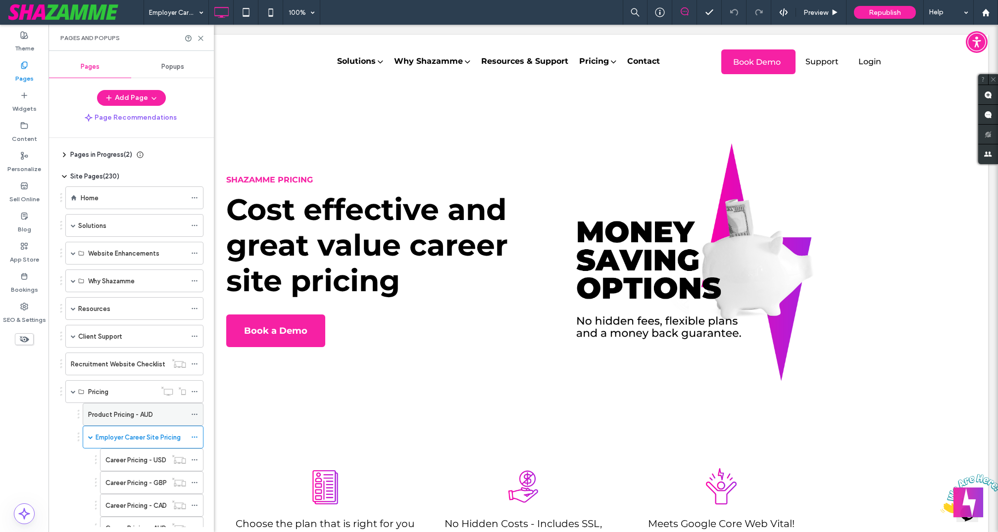
click at [118, 412] on label "Product Pricing - AUD" at bounding box center [120, 414] width 65 height 17
click at [109, 388] on div at bounding box center [499, 266] width 998 height 532
click at [93, 387] on div at bounding box center [499, 266] width 998 height 532
click at [116, 434] on div at bounding box center [499, 266] width 998 height 532
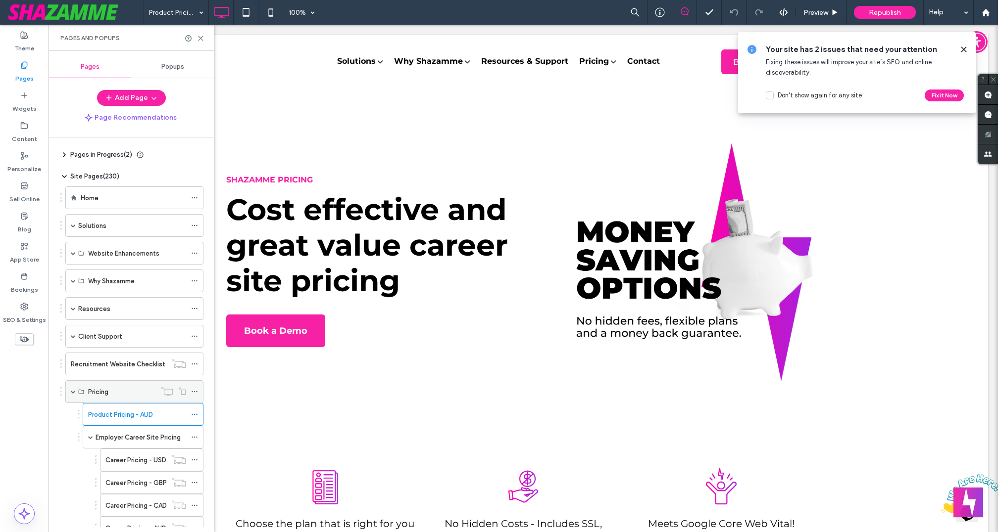
click at [129, 388] on div "Pricing" at bounding box center [122, 392] width 68 height 10
click at [134, 437] on label "Employer Career Site Pricing" at bounding box center [138, 437] width 85 height 17
click at [194, 434] on div at bounding box center [499, 266] width 998 height 532
click at [195, 433] on div at bounding box center [499, 266] width 998 height 532
click at [197, 434] on div at bounding box center [499, 266] width 998 height 532
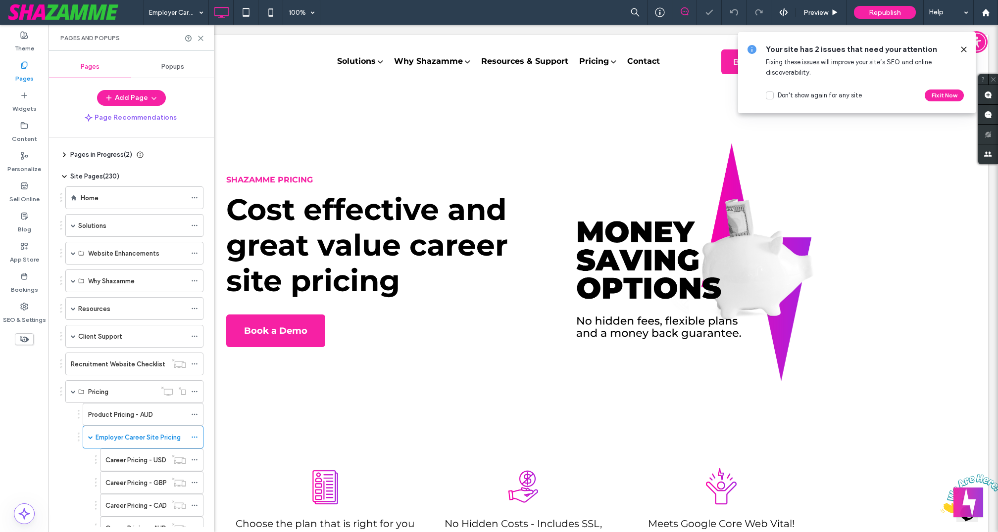
click at [964, 49] on use at bounding box center [963, 49] width 4 height 4
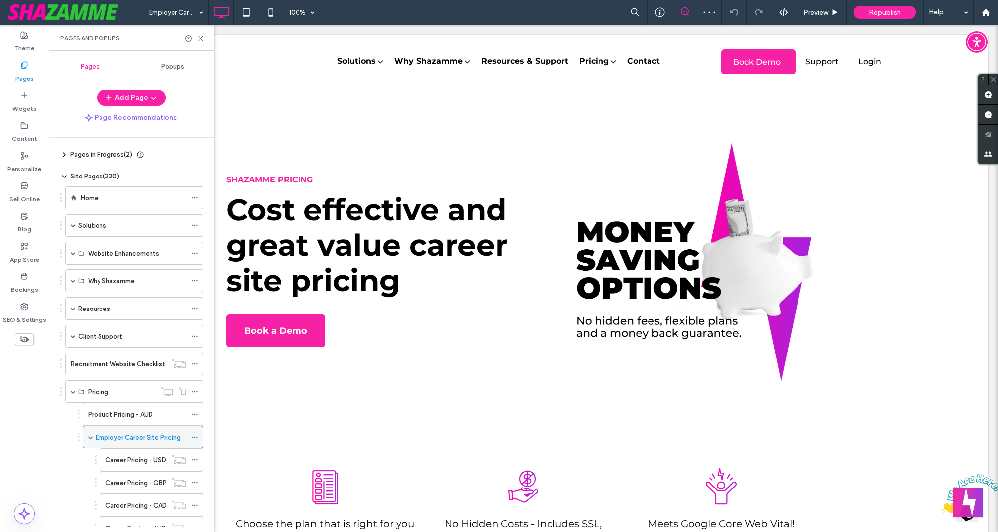
click at [194, 434] on icon at bounding box center [194, 437] width 7 height 7
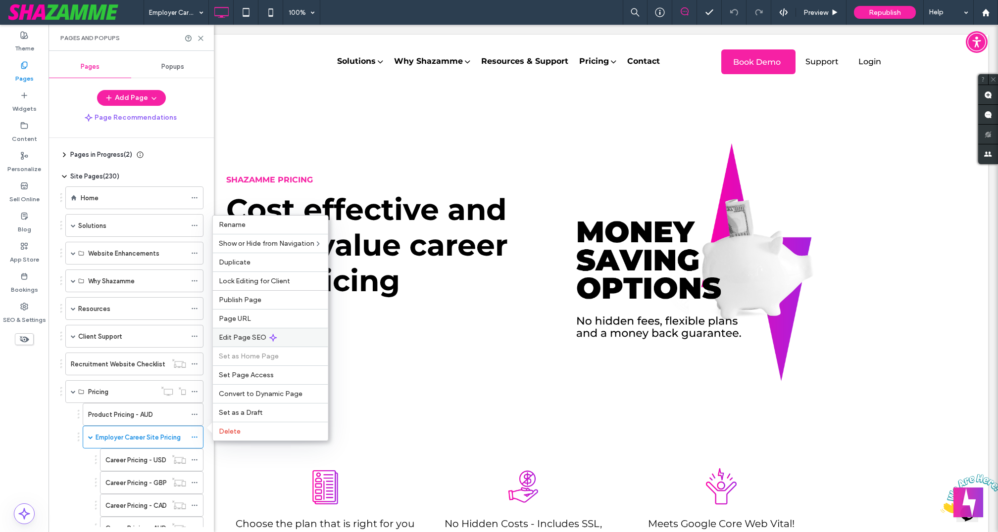
click at [278, 338] on div "Edit Page SEO" at bounding box center [270, 337] width 115 height 19
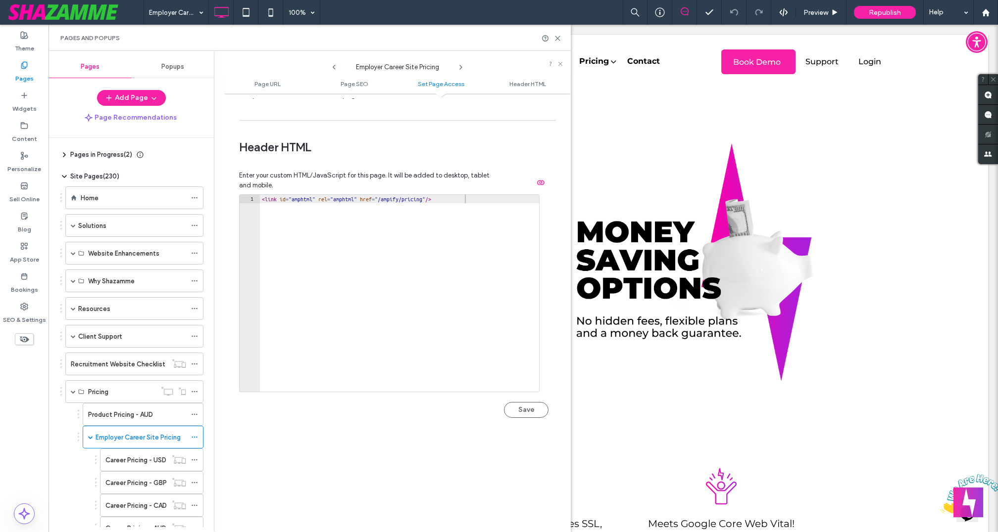
scroll to position [892, 0]
type textarea "**********"
drag, startPoint x: 529, startPoint y: 195, endPoint x: 257, endPoint y: 184, distance: 271.9
click at [257, 184] on div "**********" at bounding box center [393, 292] width 309 height 281
click at [523, 401] on button "Save" at bounding box center [526, 403] width 45 height 16
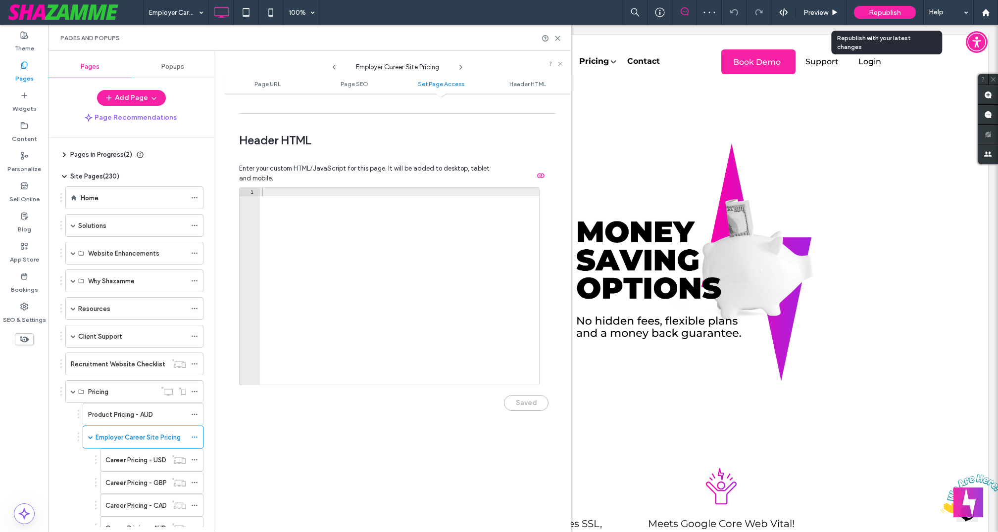
click at [880, 12] on span "Republish" at bounding box center [884, 12] width 32 height 8
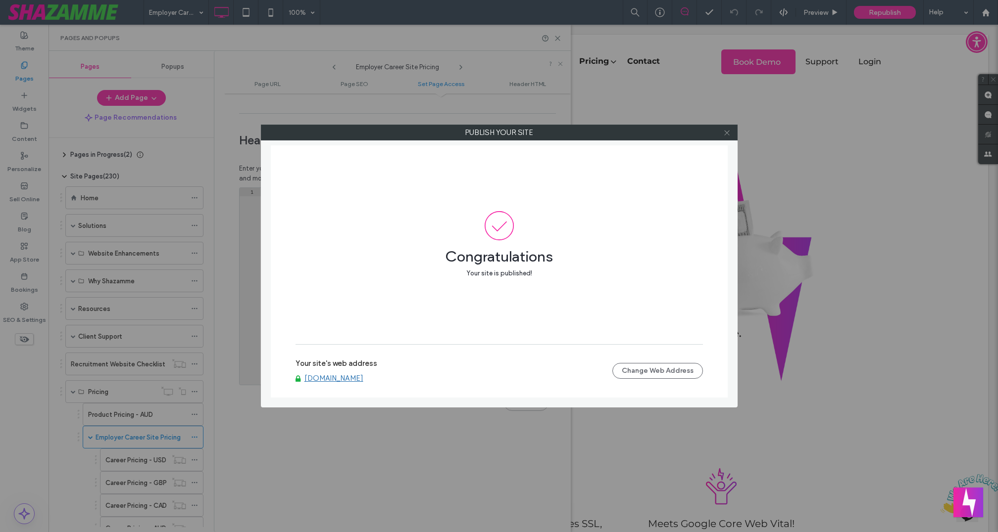
click at [729, 133] on icon at bounding box center [726, 132] width 7 height 7
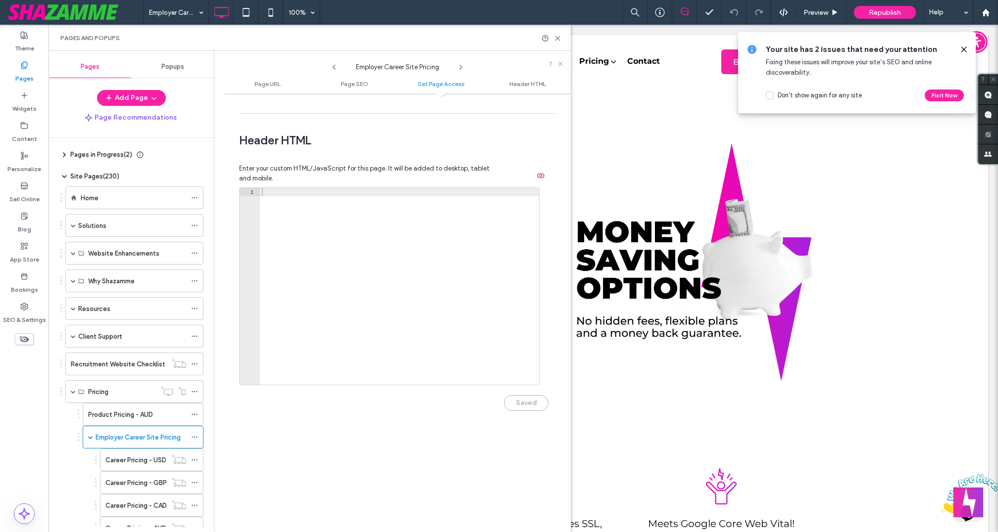
click at [562, 37] on div "Pages and Popups" at bounding box center [309, 38] width 522 height 26
click at [557, 37] on icon at bounding box center [557, 38] width 7 height 7
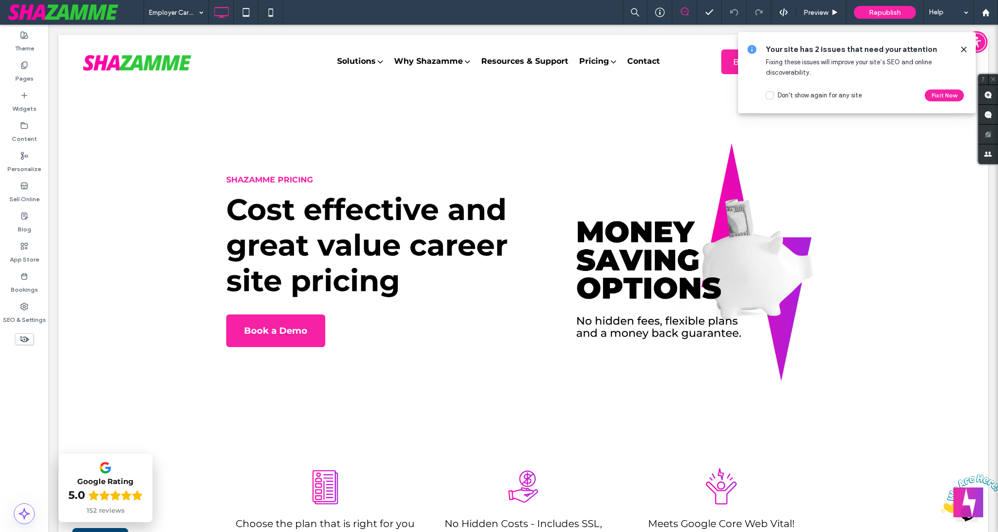
click at [964, 48] on icon at bounding box center [964, 50] width 8 height 8
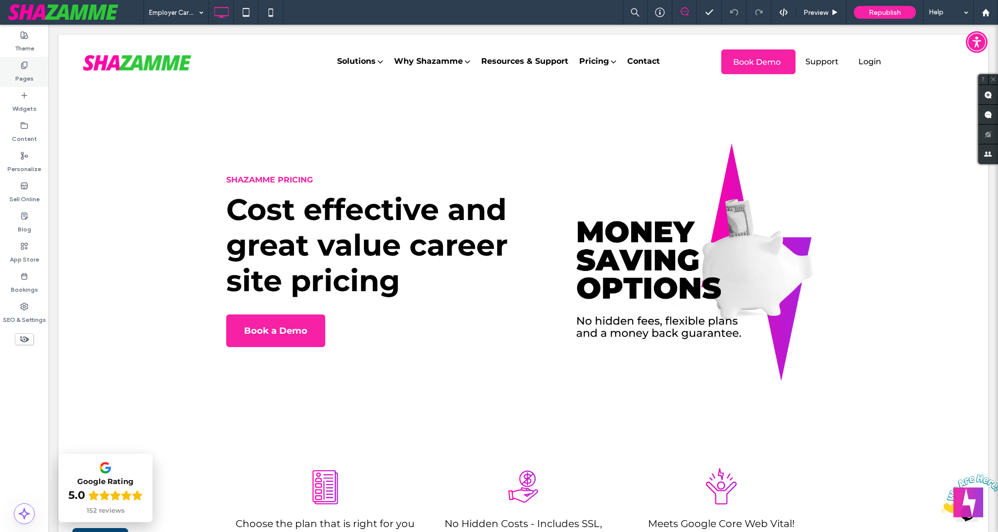
click at [34, 71] on div "Pages" at bounding box center [24, 72] width 48 height 30
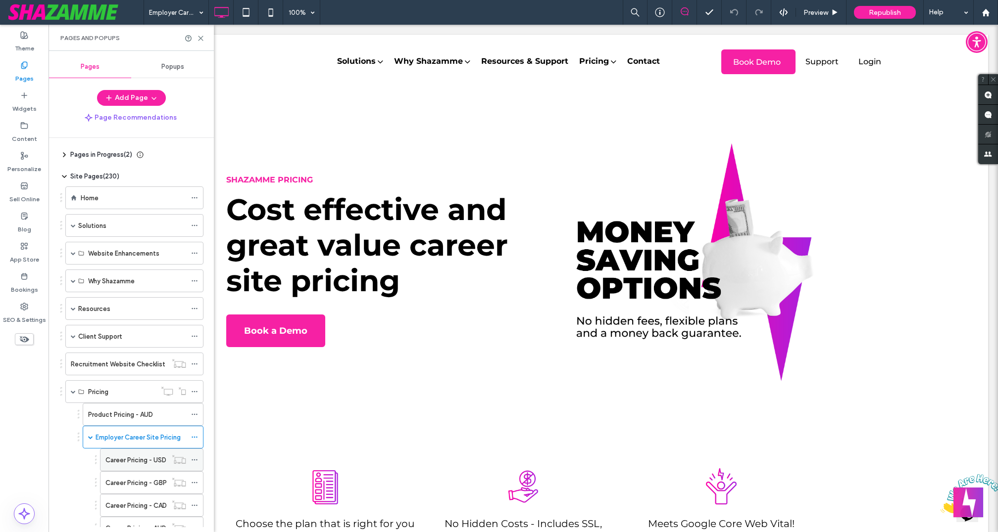
click at [135, 459] on label "Career Pricing - USD" at bounding box center [135, 460] width 61 height 17
click at [138, 427] on div "Employer Career Site Pricing" at bounding box center [141, 438] width 91 height 22
click at [155, 459] on label "Career Pricing - USD" at bounding box center [135, 460] width 61 height 17
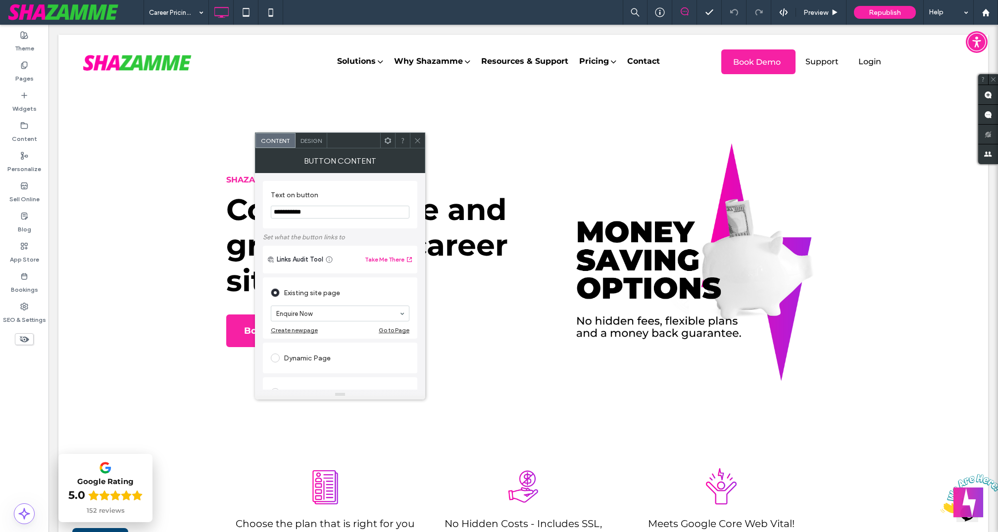
click at [307, 213] on input "**********" at bounding box center [340, 212] width 139 height 13
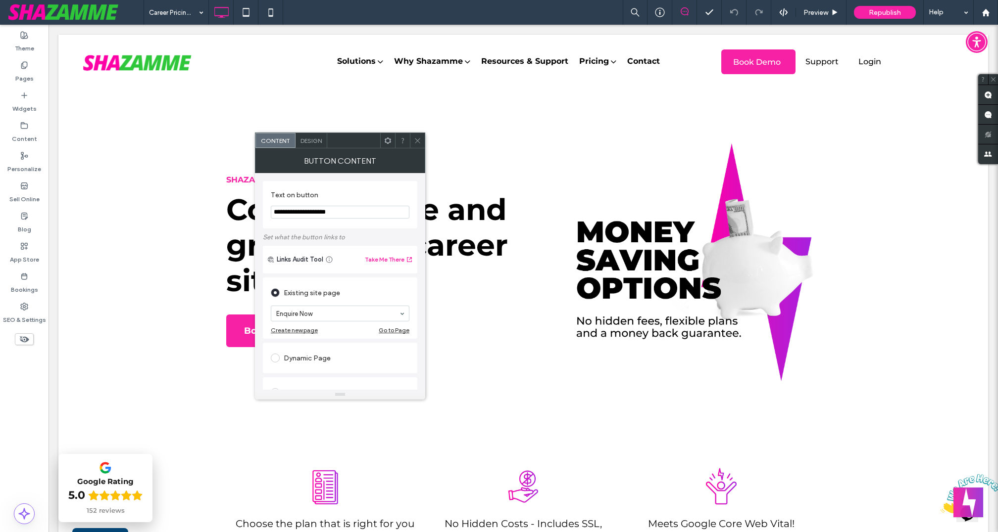
type input "**********"
click at [417, 139] on icon at bounding box center [417, 140] width 7 height 7
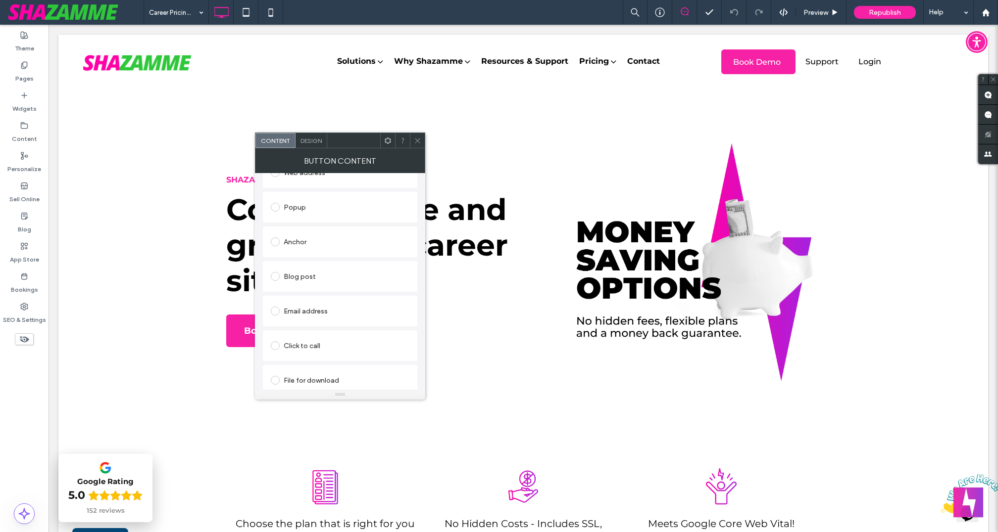
scroll to position [226, 0]
click at [418, 141] on icon at bounding box center [417, 140] width 7 height 7
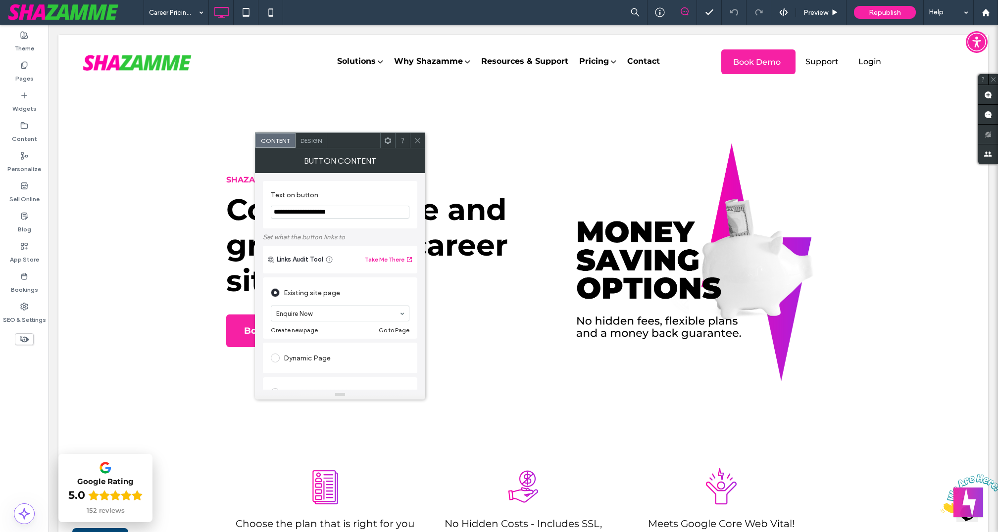
click at [419, 138] on icon at bounding box center [417, 140] width 7 height 7
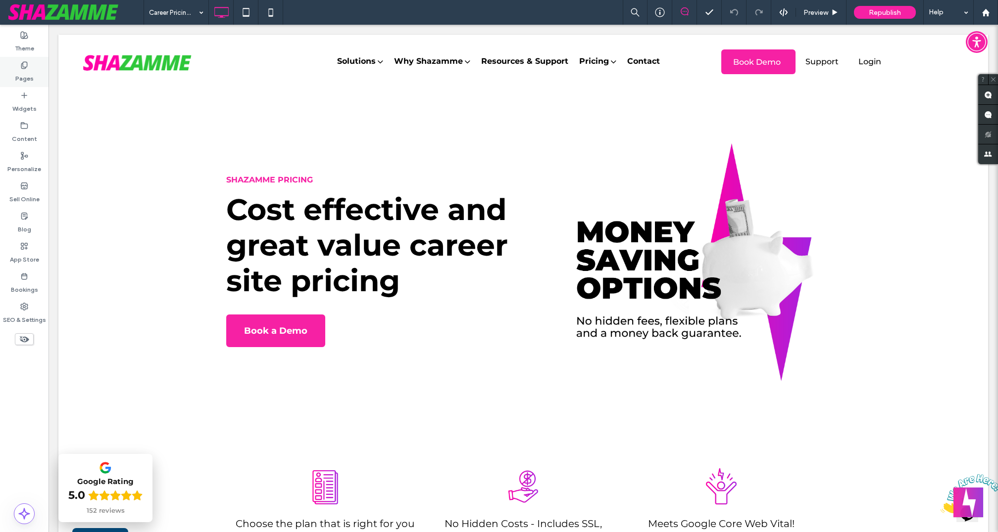
click at [33, 71] on div "Pages" at bounding box center [24, 72] width 48 height 30
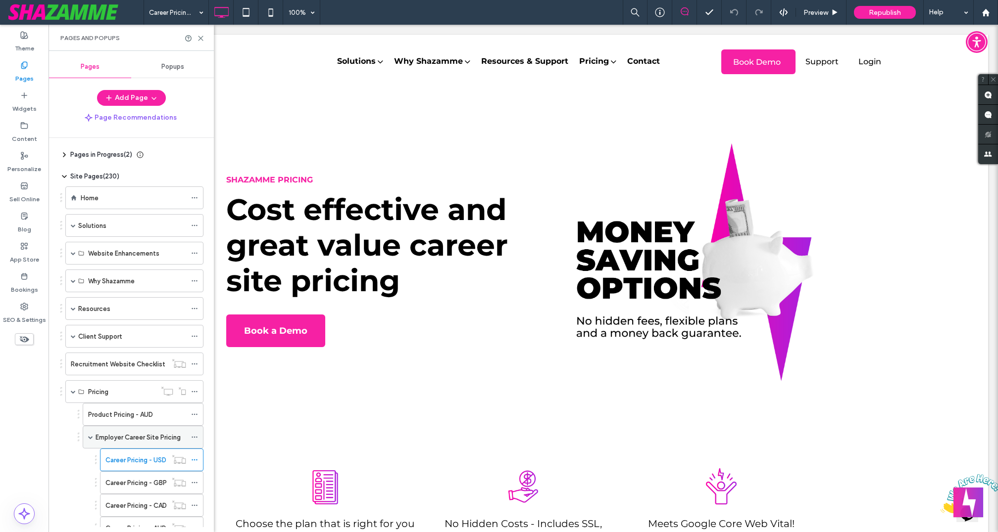
click at [144, 431] on label "Employer Career Site Pricing" at bounding box center [138, 437] width 85 height 17
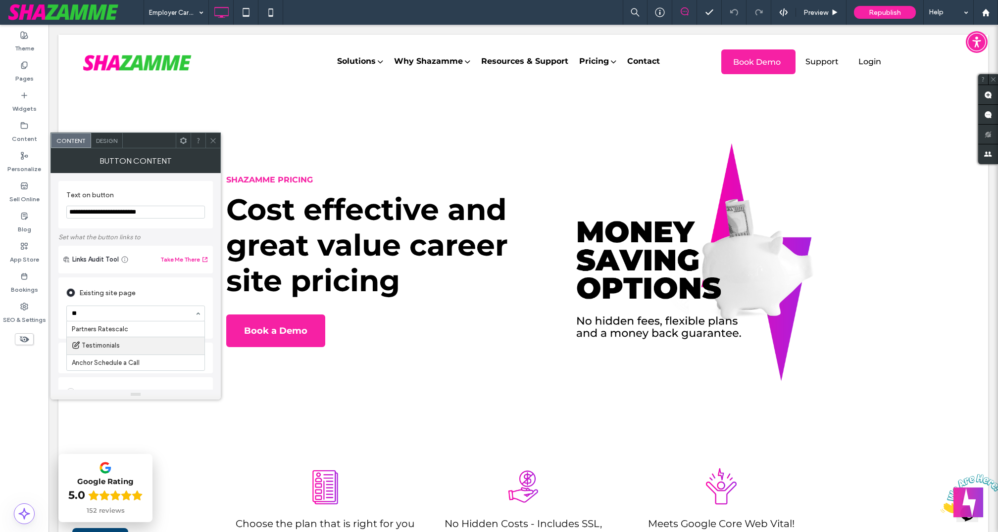
type input "*"
click at [213, 141] on icon at bounding box center [212, 140] width 7 height 7
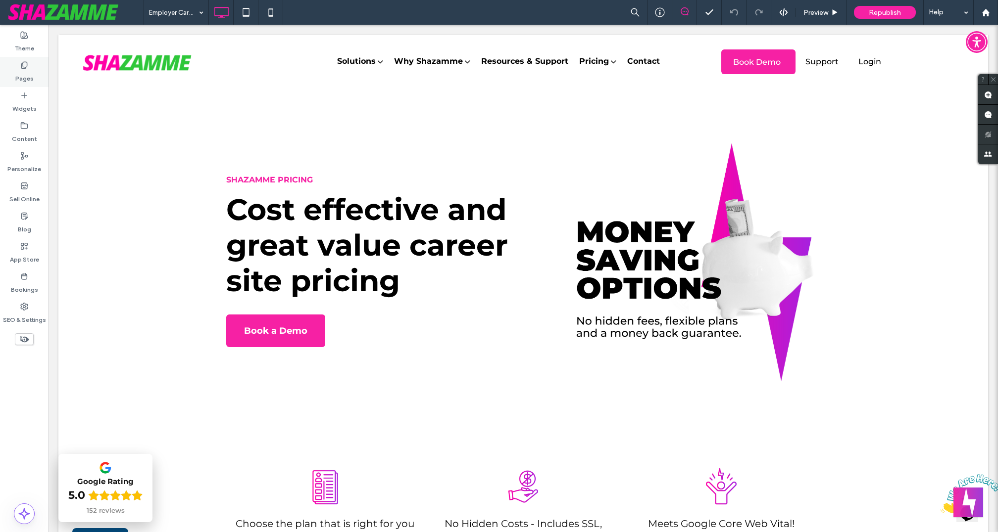
click at [33, 75] on div "Pages" at bounding box center [24, 72] width 48 height 30
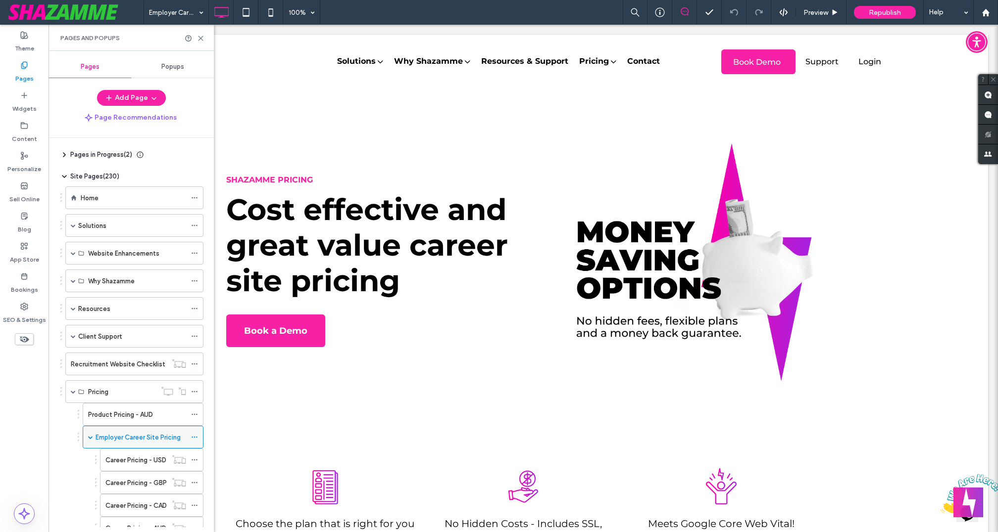
click at [133, 432] on label "Employer Career Site Pricing" at bounding box center [138, 437] width 85 height 17
click at [135, 453] on label "Career Pricing - USD" at bounding box center [135, 460] width 61 height 17
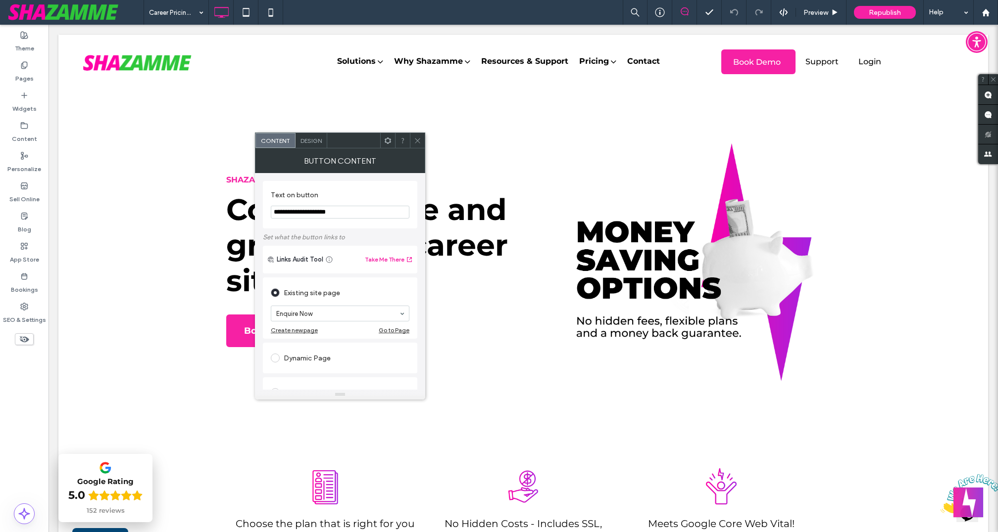
click at [418, 139] on icon at bounding box center [417, 140] width 7 height 7
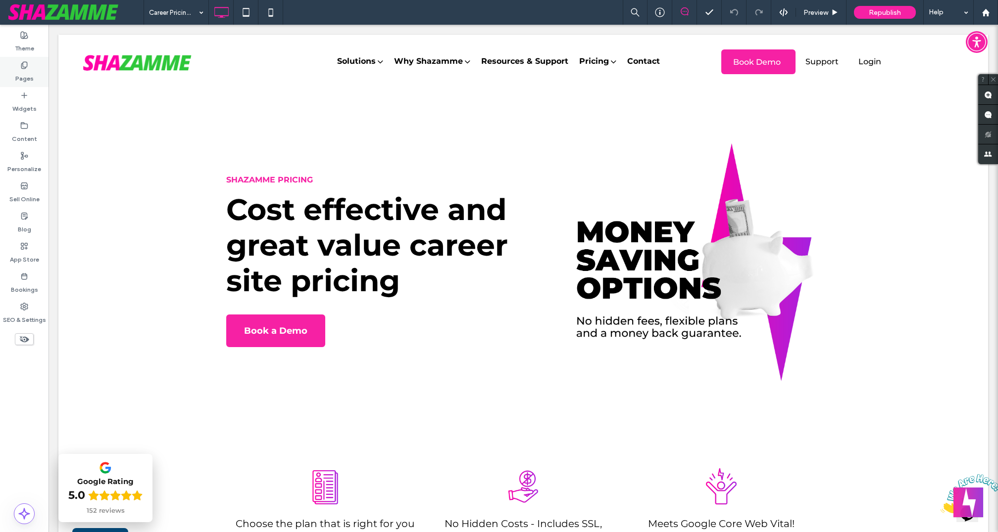
click at [28, 67] on icon at bounding box center [24, 65] width 8 height 8
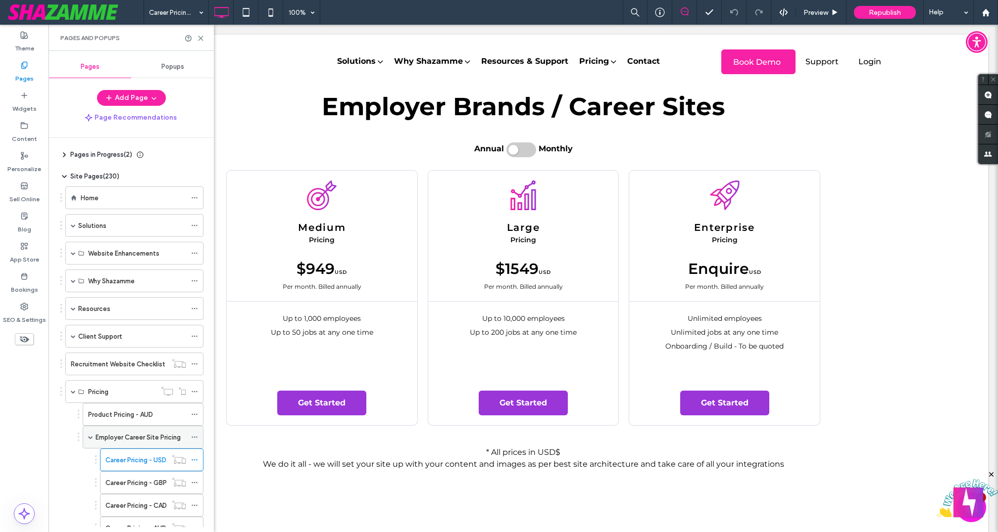
click at [139, 433] on label "Employer Career Site Pricing" at bounding box center [138, 437] width 85 height 17
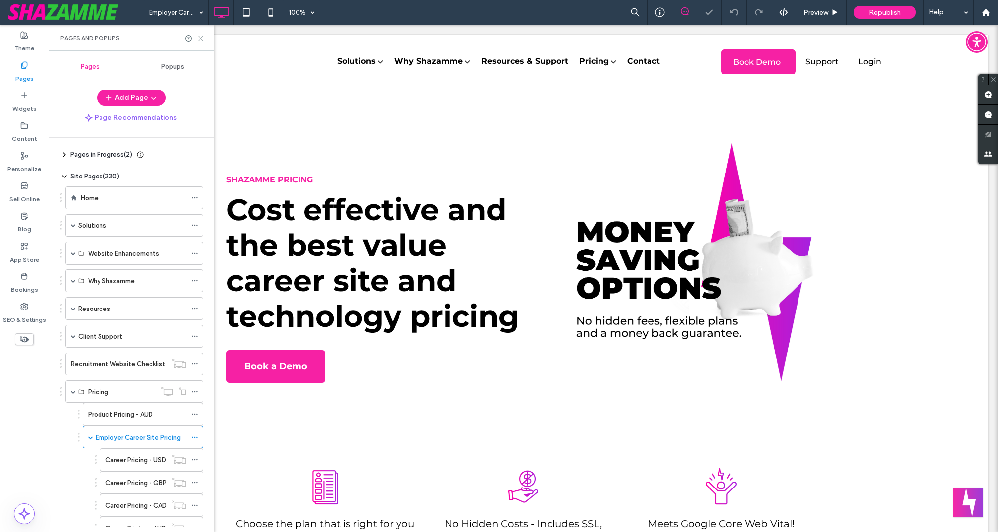
click at [202, 37] on use at bounding box center [200, 38] width 4 height 4
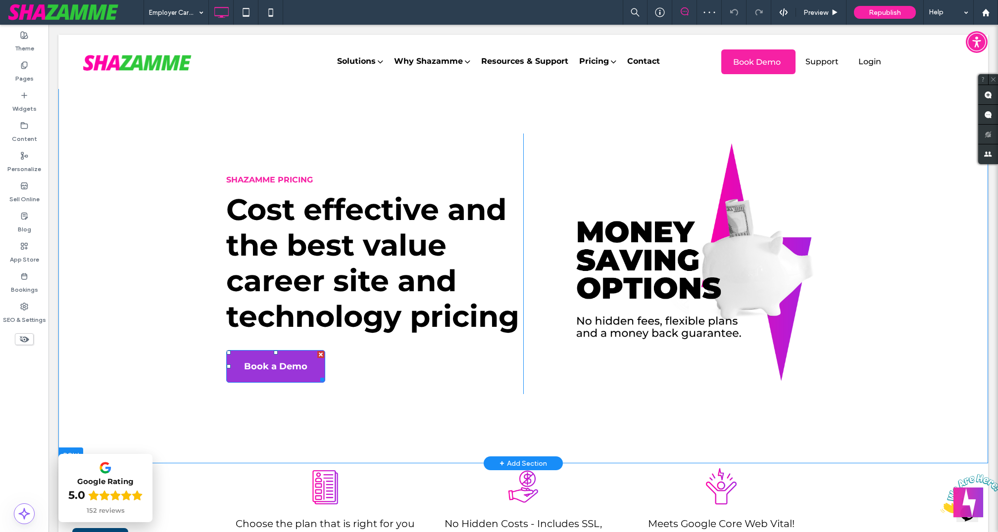
click at [259, 373] on span "Book a Demo" at bounding box center [275, 366] width 63 height 27
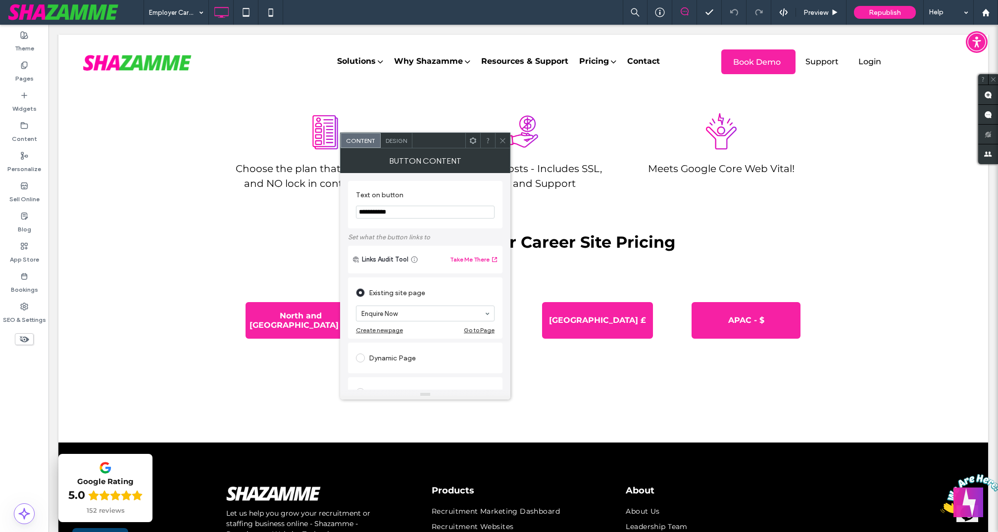
scroll to position [376, 0]
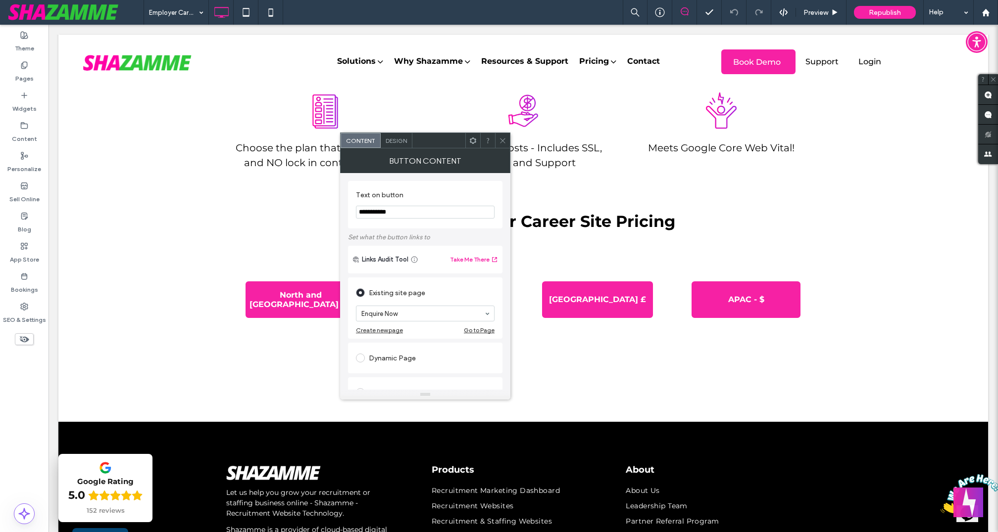
click at [258, 402] on div "North and South America - $ Click To Paste Europe = € Click To Paste United Kin…" at bounding box center [522, 333] width 929 height 178
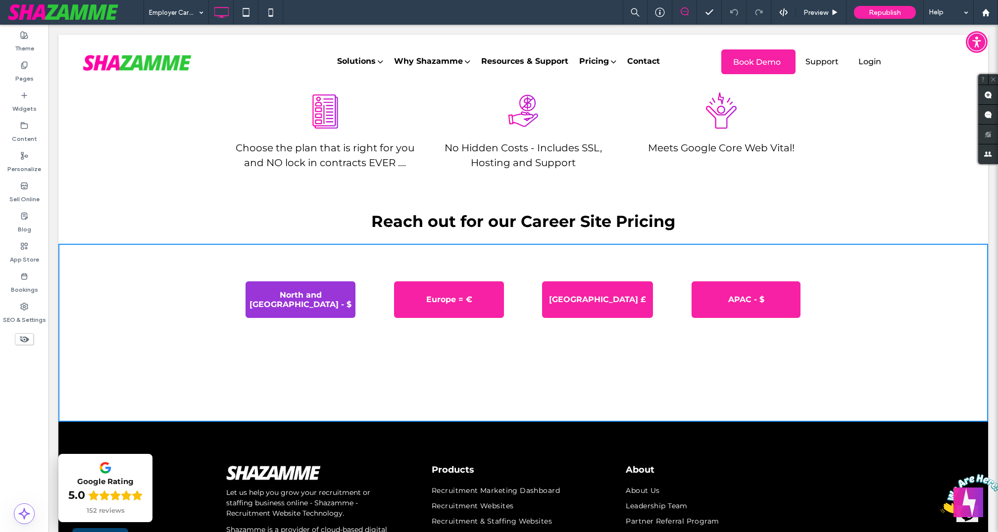
click at [298, 306] on span "North and [GEOGRAPHIC_DATA] - $" at bounding box center [300, 300] width 106 height 35
click at [318, 225] on h2 "Reach out for our Career Site Pricing" at bounding box center [523, 221] width 594 height 19
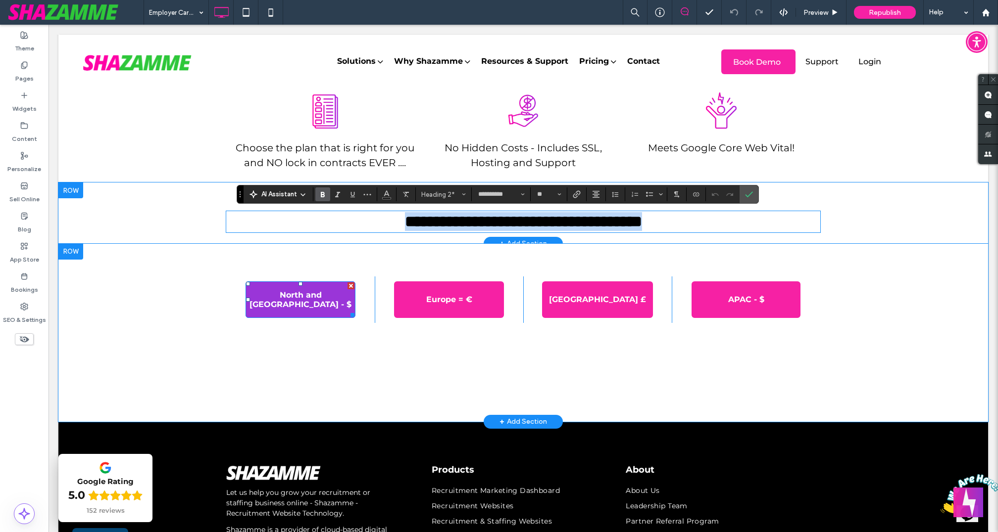
click at [313, 297] on span "North and [GEOGRAPHIC_DATA] - $" at bounding box center [300, 300] width 106 height 35
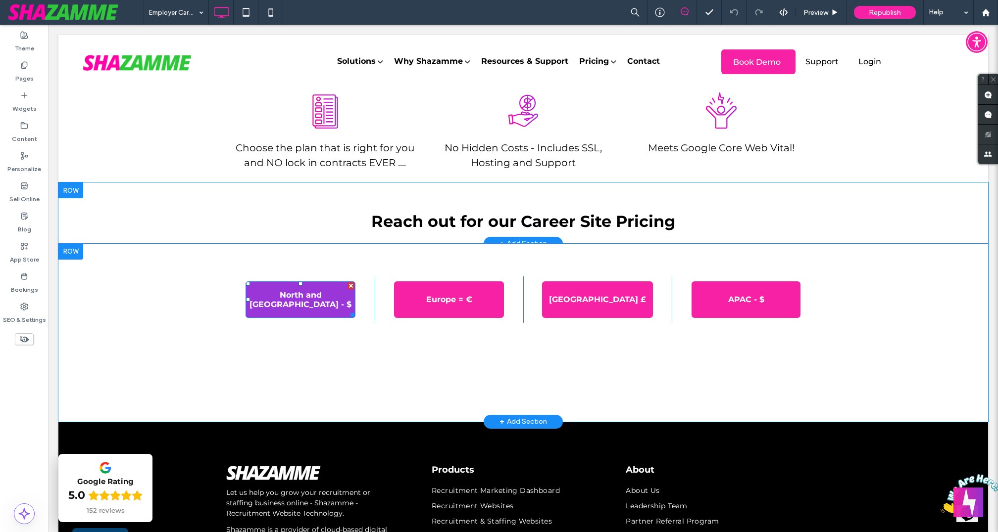
click at [313, 297] on span "North and [GEOGRAPHIC_DATA] - $" at bounding box center [300, 300] width 106 height 35
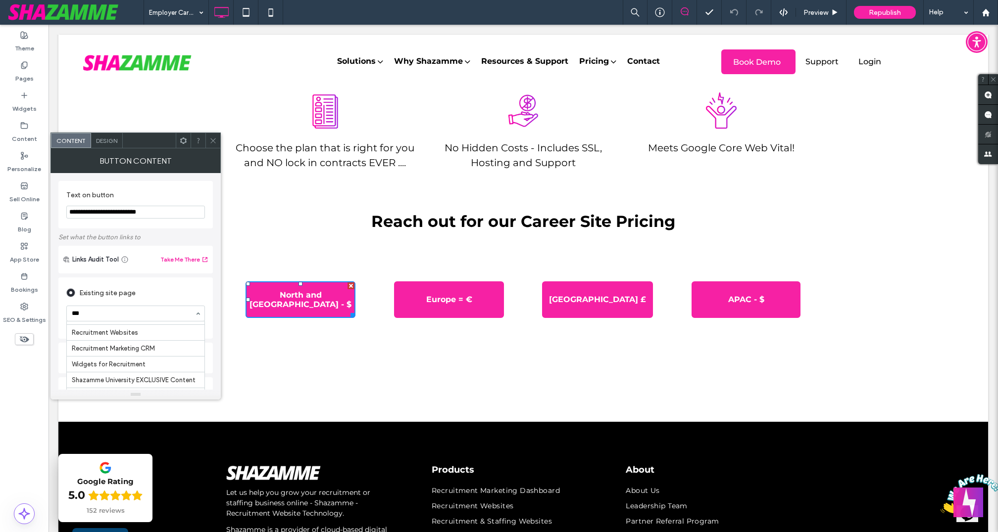
scroll to position [0, 0]
type input "*****"
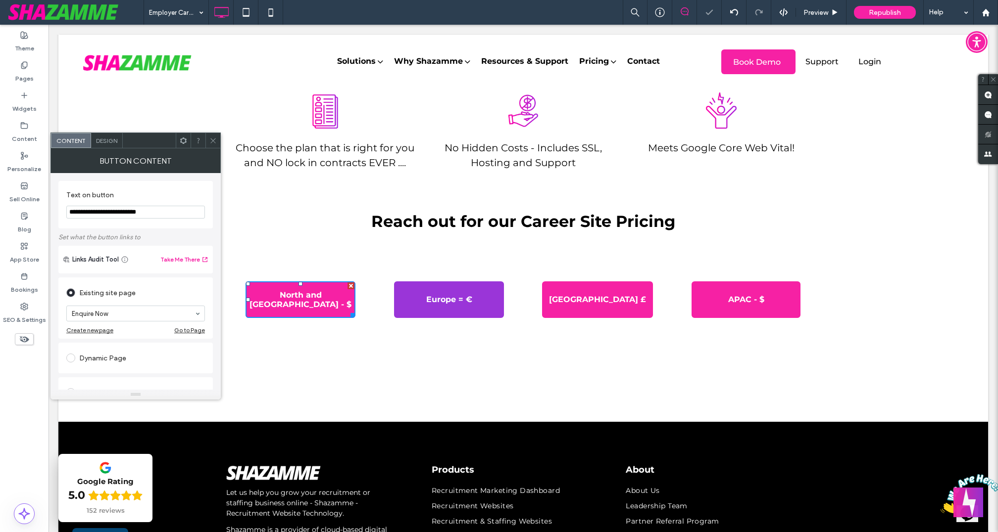
click at [428, 303] on span "Europe = €" at bounding box center [449, 299] width 46 height 25
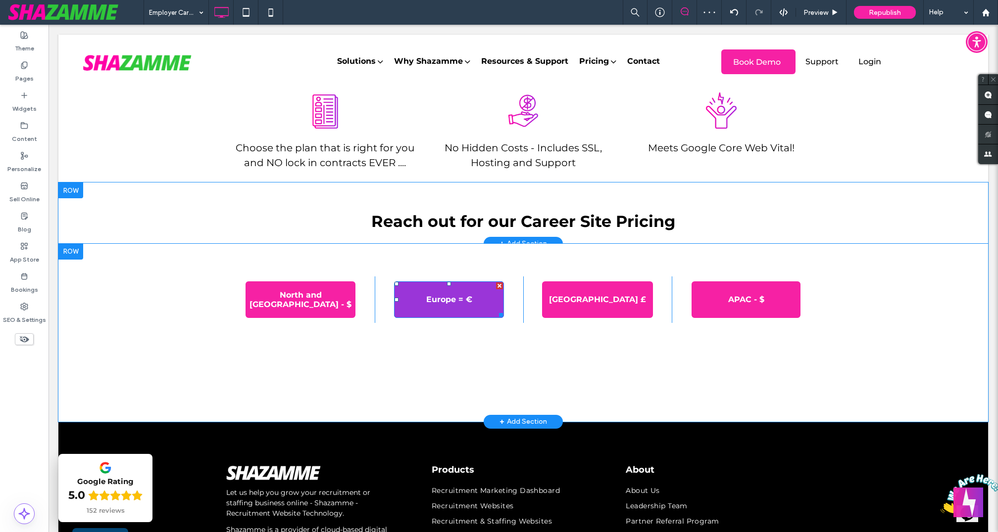
click at [439, 303] on span "Europe = €" at bounding box center [449, 299] width 46 height 25
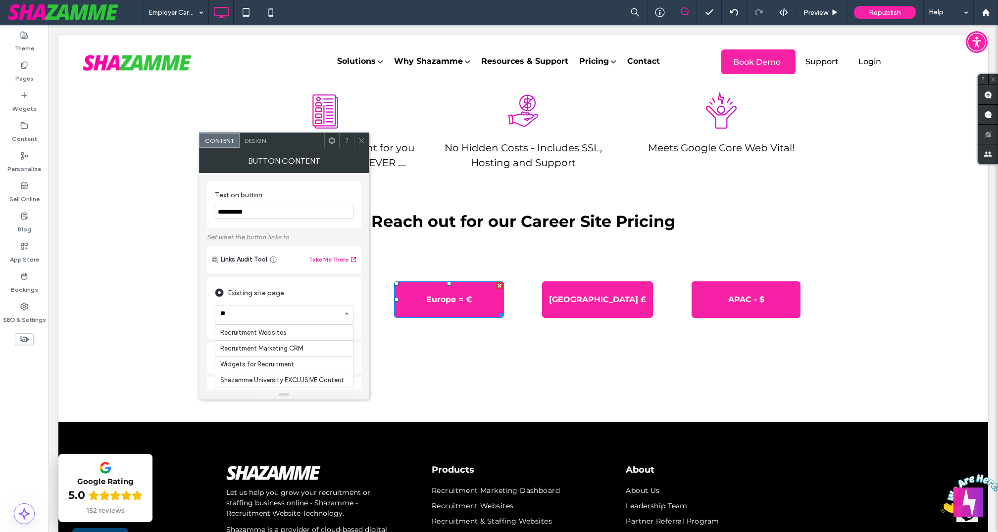
scroll to position [1038, 0]
type input "***"
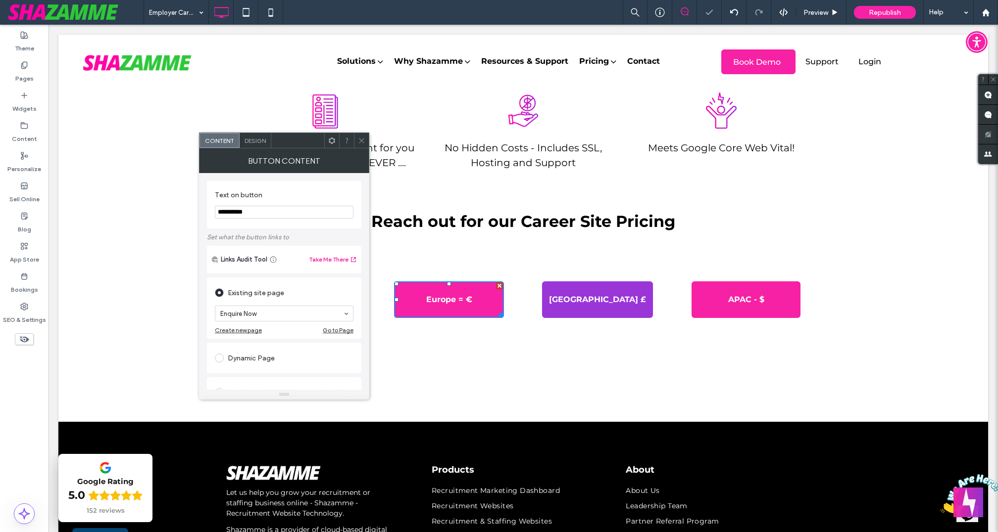
click at [594, 307] on span "[GEOGRAPHIC_DATA] £" at bounding box center [597, 299] width 97 height 25
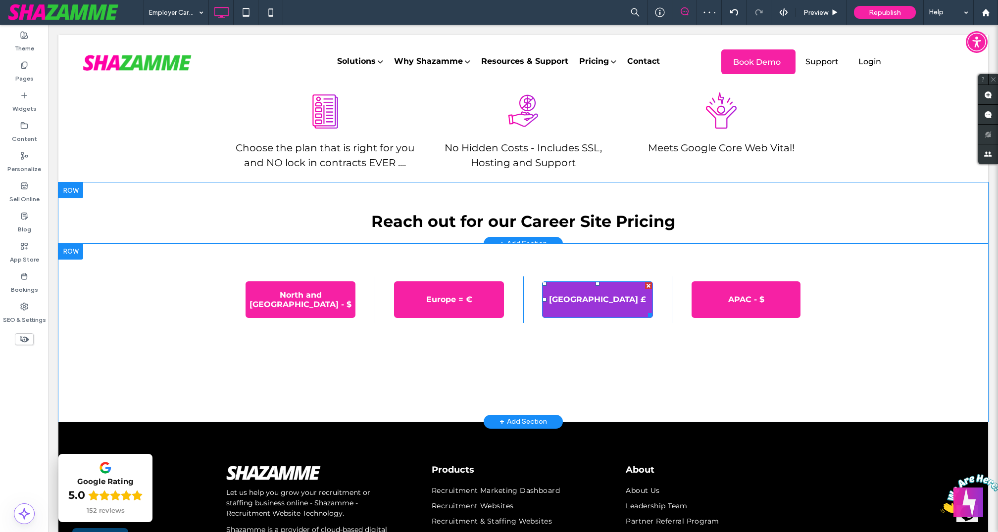
click at [606, 294] on span "[GEOGRAPHIC_DATA] £" at bounding box center [597, 299] width 97 height 25
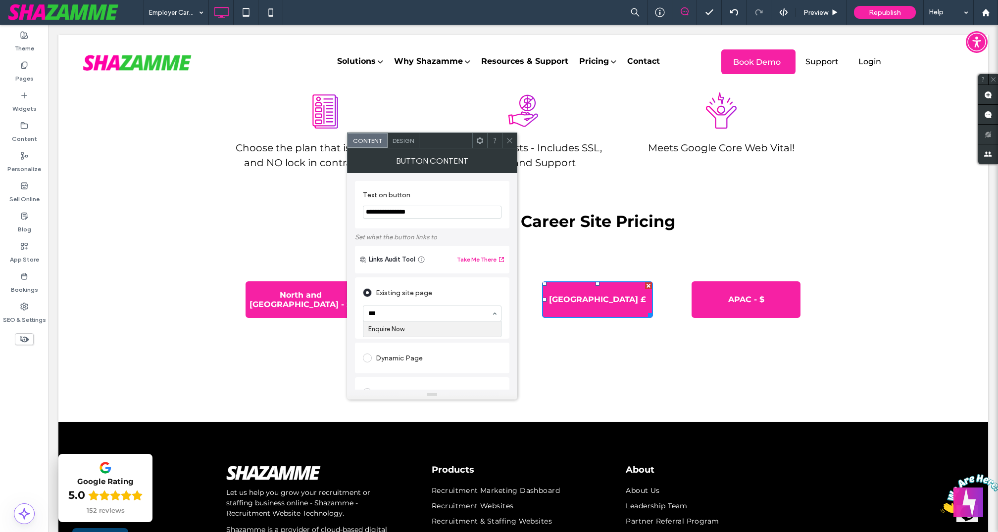
type input "****"
click at [751, 296] on span "APAC - $" at bounding box center [746, 299] width 36 height 25
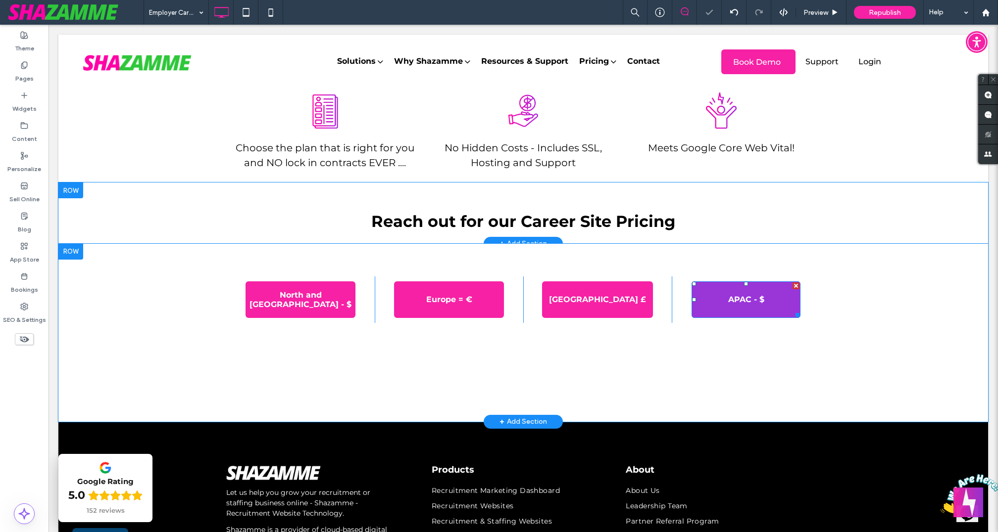
click at [741, 301] on span "APAC - $" at bounding box center [746, 299] width 36 height 25
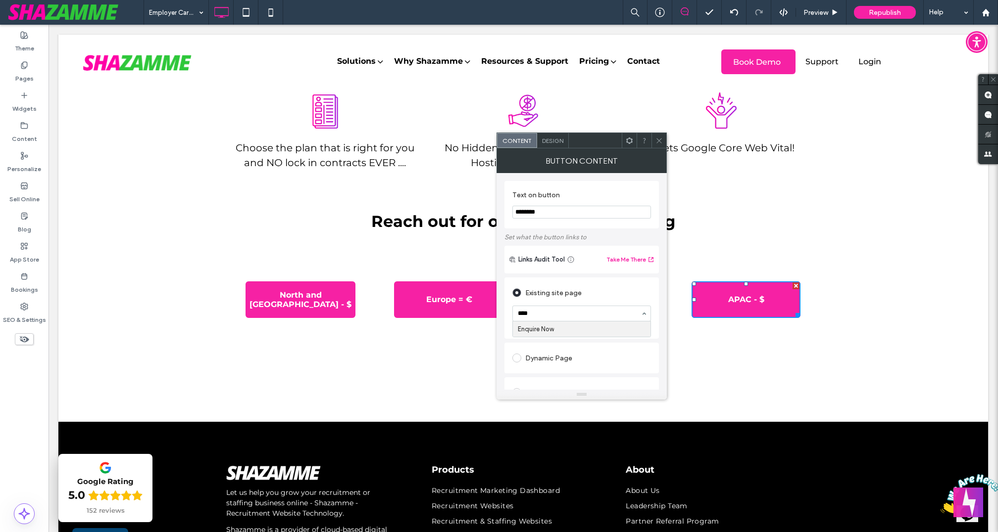
type input "*****"
click at [660, 138] on icon at bounding box center [658, 140] width 7 height 7
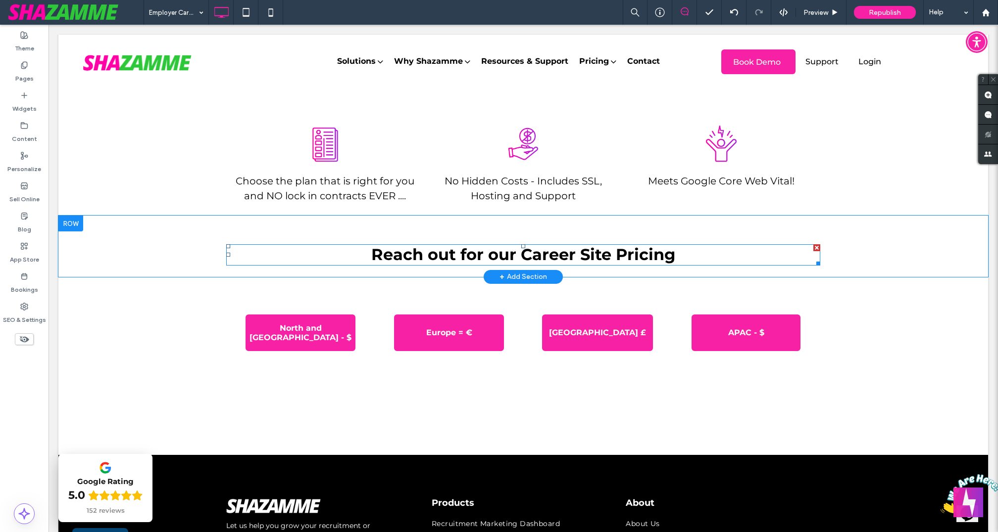
click at [521, 254] on span "Reach out for our Career Site Pricing" at bounding box center [523, 254] width 304 height 19
type input "**********"
type input "**"
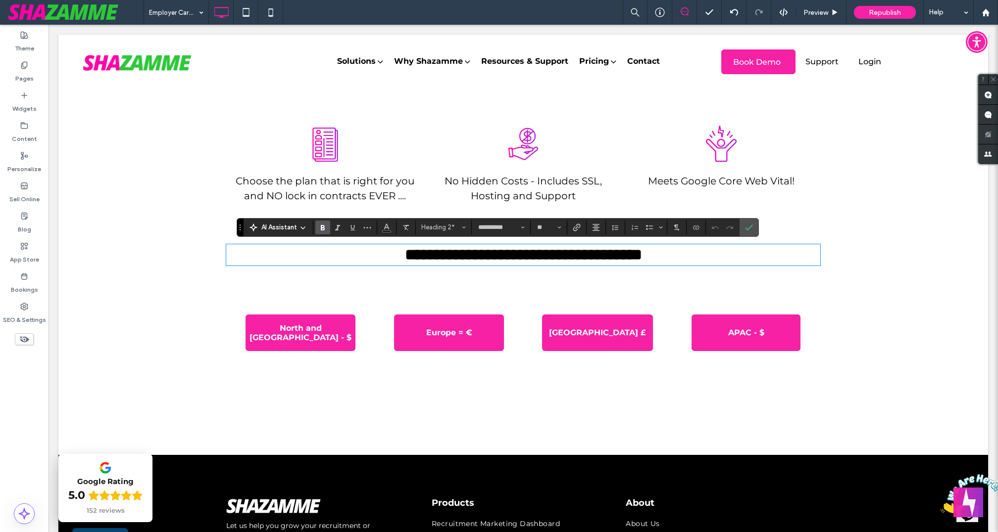
click at [514, 253] on span "**********" at bounding box center [523, 255] width 237 height 16
click at [748, 224] on icon "Confirm" at bounding box center [749, 228] width 8 height 8
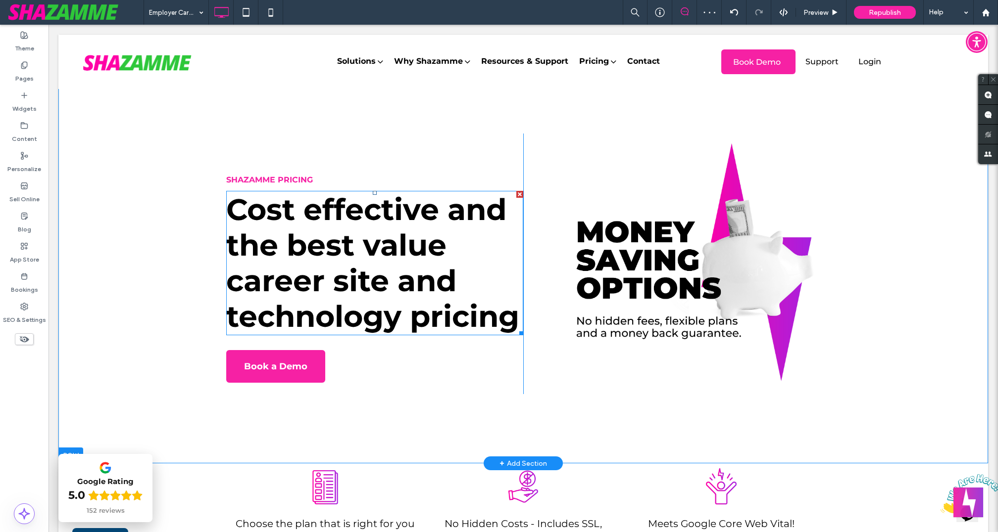
click at [256, 251] on span "Cost effective and the best value career site and technology pricing" at bounding box center [372, 263] width 293 height 143
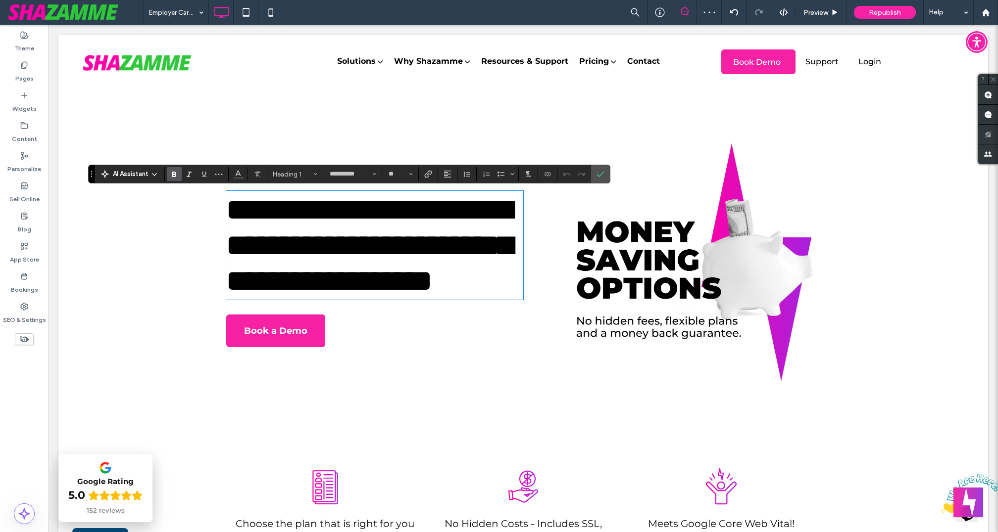
click at [256, 251] on span "**********" at bounding box center [369, 245] width 286 height 101
click at [272, 287] on span "**********" at bounding box center [369, 245] width 286 height 101
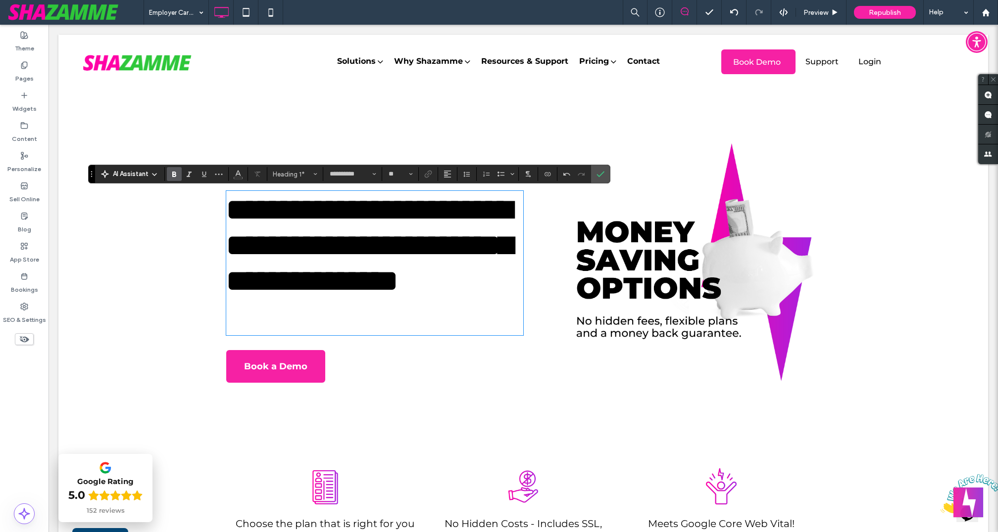
click at [389, 278] on h1 "**********" at bounding box center [374, 245] width 297 height 107
click at [389, 249] on span "**********" at bounding box center [369, 245] width 286 height 101
click at [596, 172] on icon "Confirm" at bounding box center [600, 174] width 8 height 8
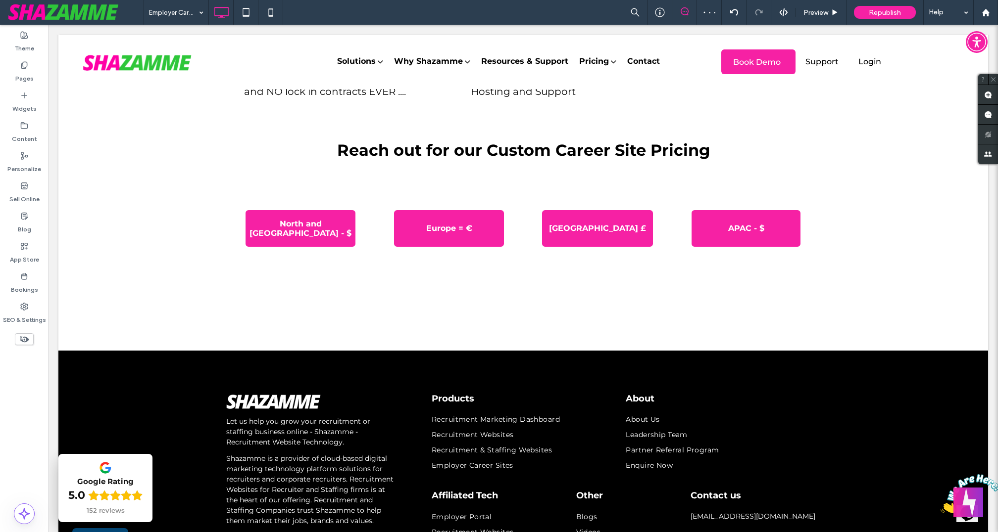
scroll to position [448, 0]
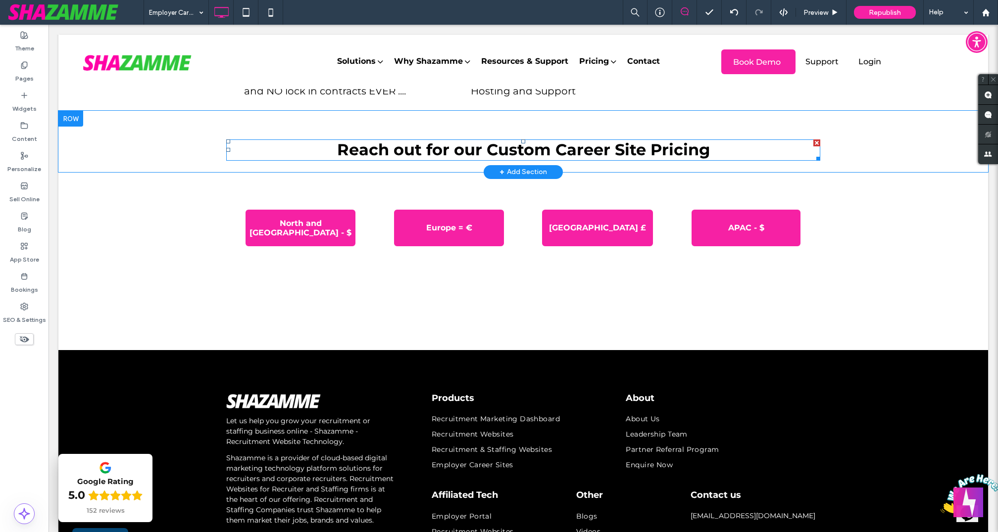
click at [406, 150] on span "Reach out for our Custom Career Site Pricing" at bounding box center [523, 149] width 373 height 19
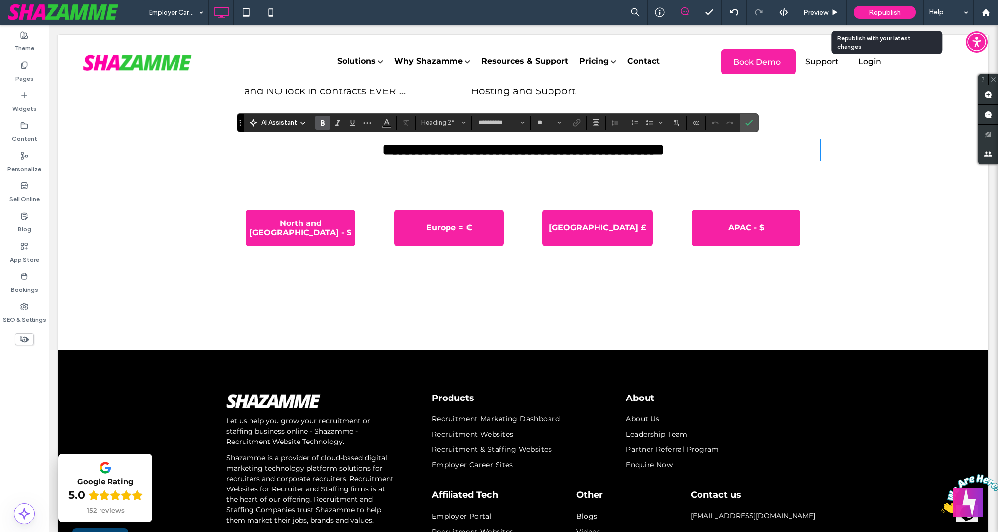
click at [874, 11] on span "Republish" at bounding box center [884, 12] width 32 height 8
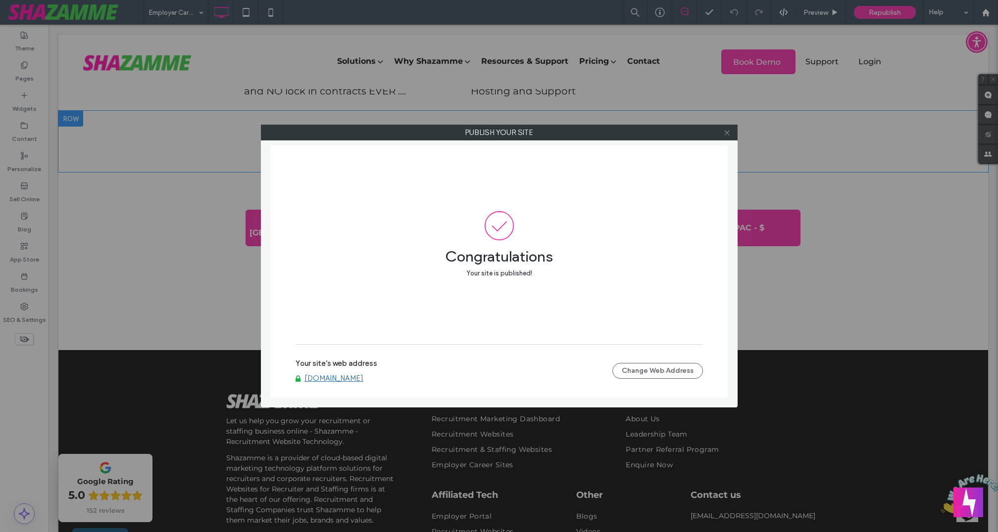
click at [728, 133] on icon at bounding box center [726, 132] width 7 height 7
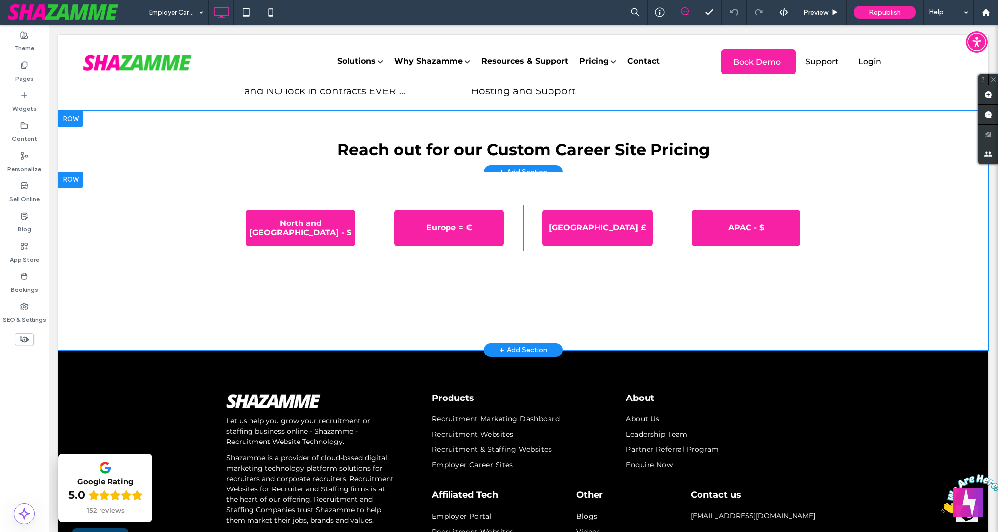
scroll to position [0, 0]
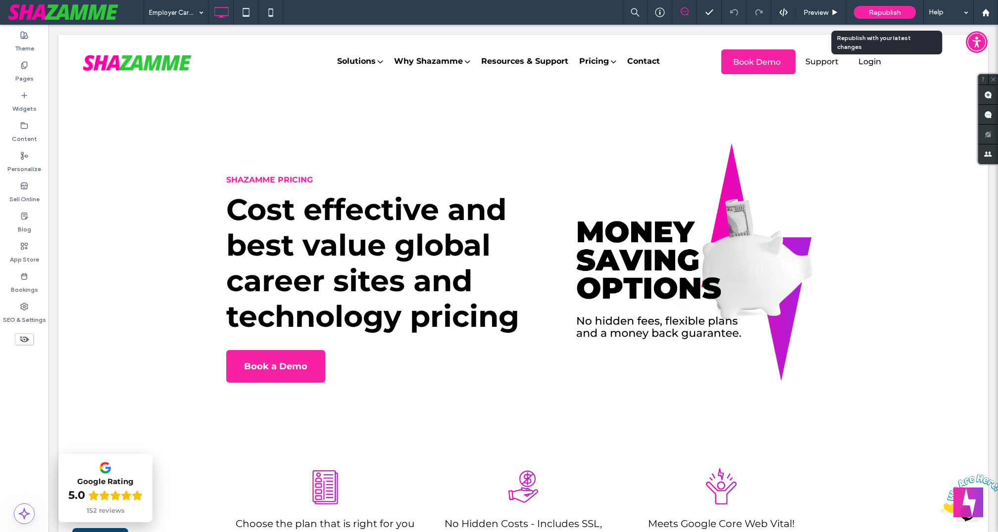
click at [879, 8] on span "Republish" at bounding box center [884, 12] width 32 height 8
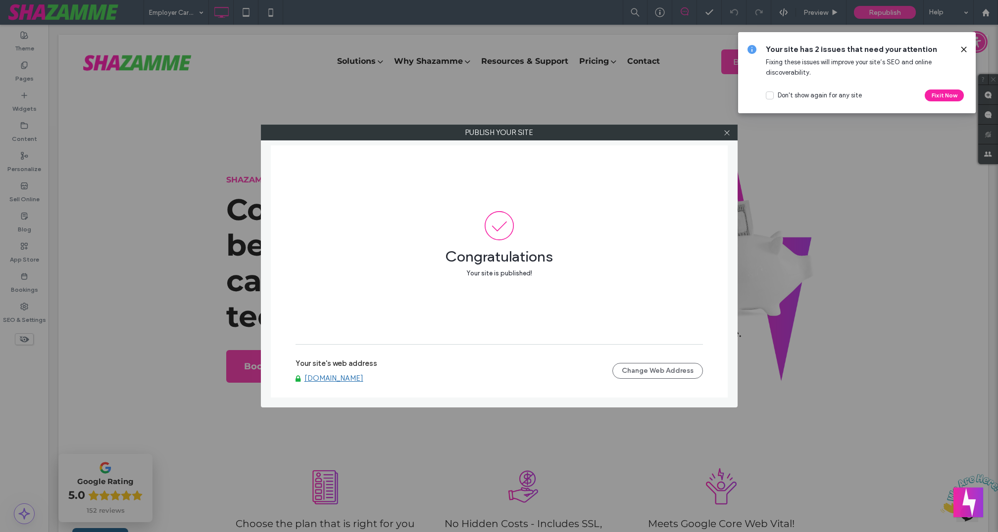
click at [968, 50] on div "Your site has 2 issues that need your attention Fixing these issues will improv…" at bounding box center [857, 72] width 238 height 81
click at [966, 49] on icon at bounding box center [964, 50] width 8 height 8
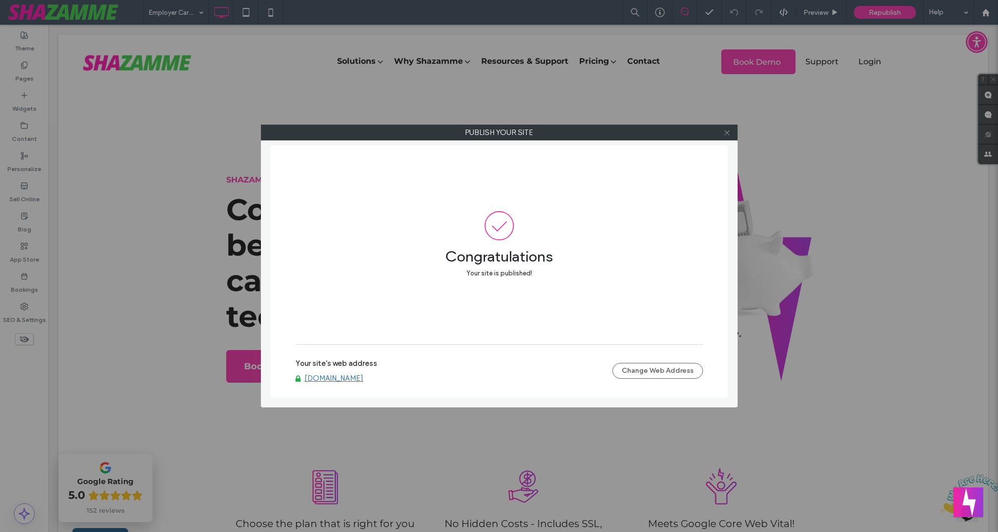
click at [727, 131] on icon at bounding box center [726, 132] width 7 height 7
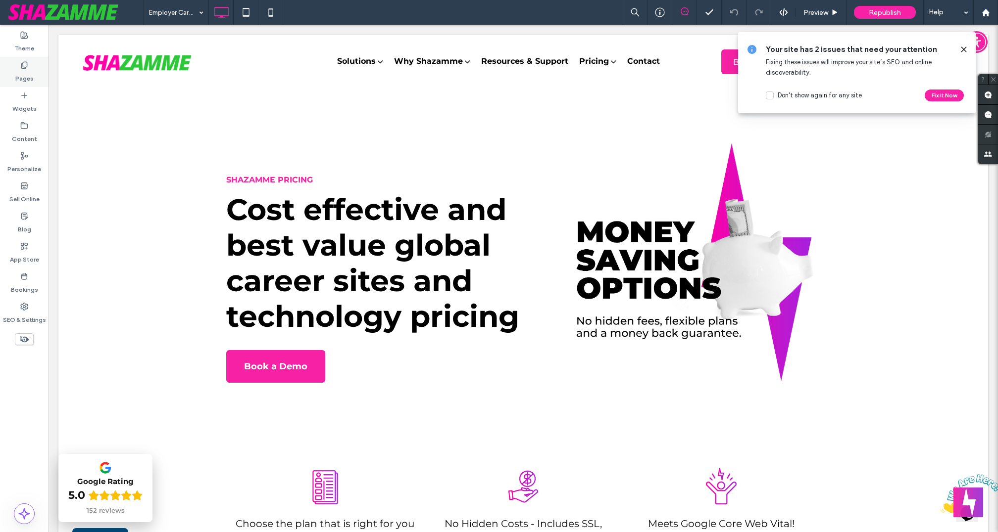
click at [27, 72] on label "Pages" at bounding box center [24, 76] width 18 height 14
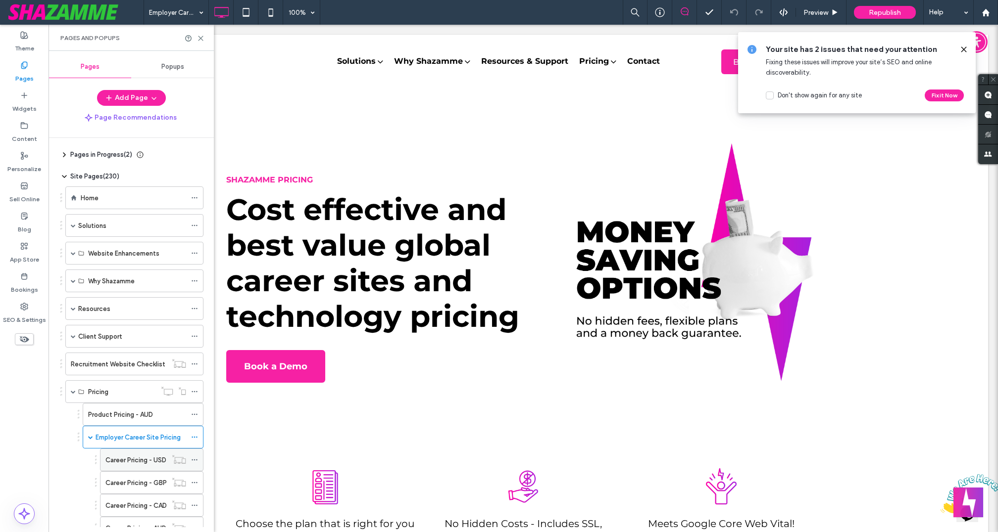
click at [194, 460] on use at bounding box center [194, 460] width 5 height 1
click at [963, 48] on icon at bounding box center [964, 50] width 8 height 8
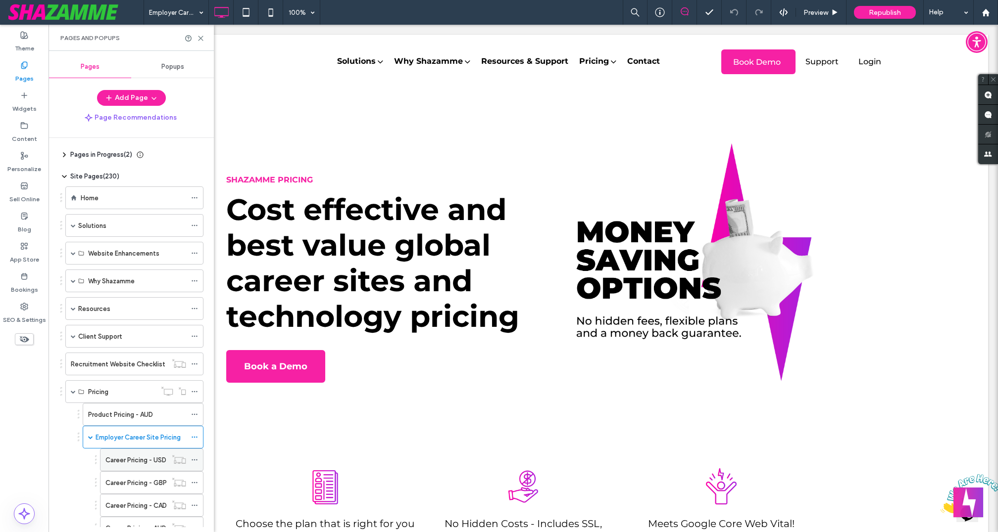
click at [195, 457] on icon at bounding box center [194, 460] width 7 height 7
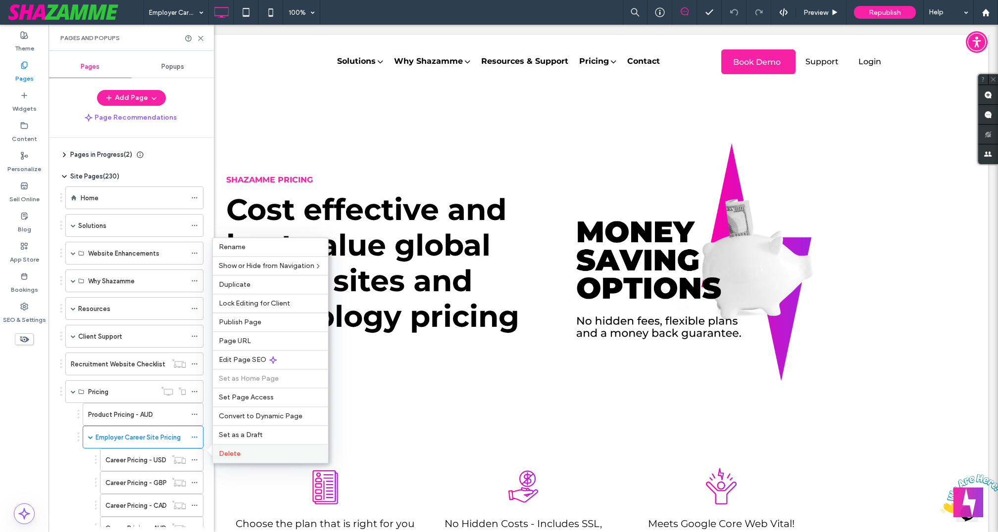
click at [237, 455] on span "Delete" at bounding box center [230, 454] width 22 height 8
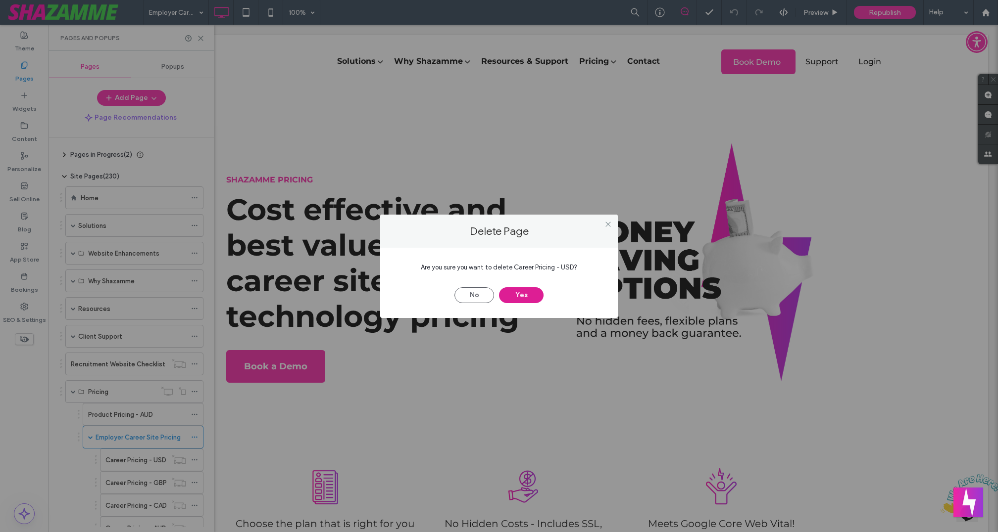
click at [520, 298] on button "Yes" at bounding box center [521, 296] width 45 height 16
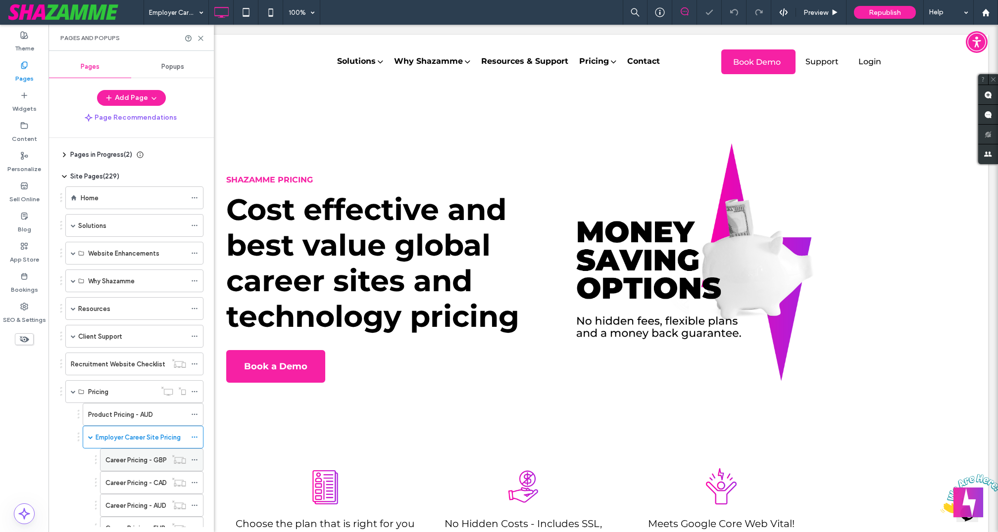
click at [195, 457] on icon at bounding box center [194, 460] width 7 height 7
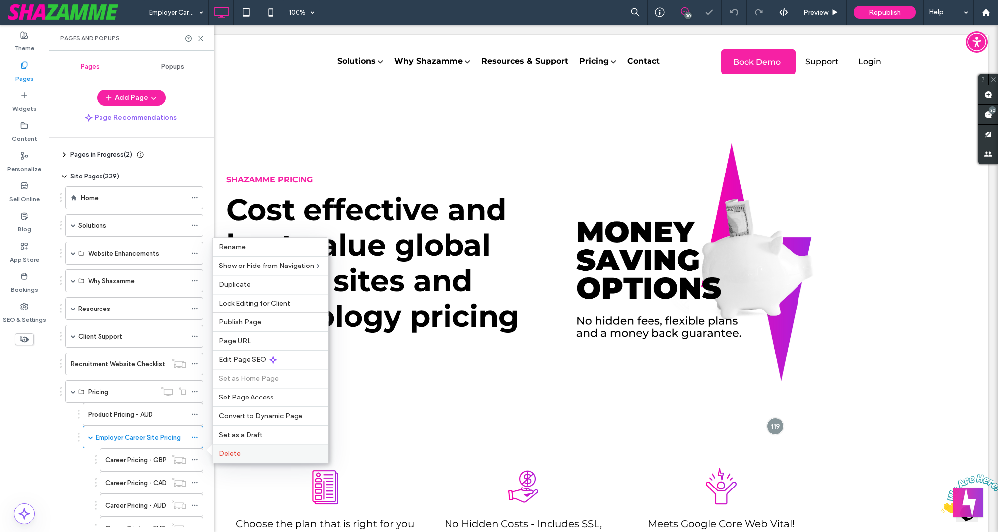
click at [227, 454] on span "Delete" at bounding box center [230, 454] width 22 height 8
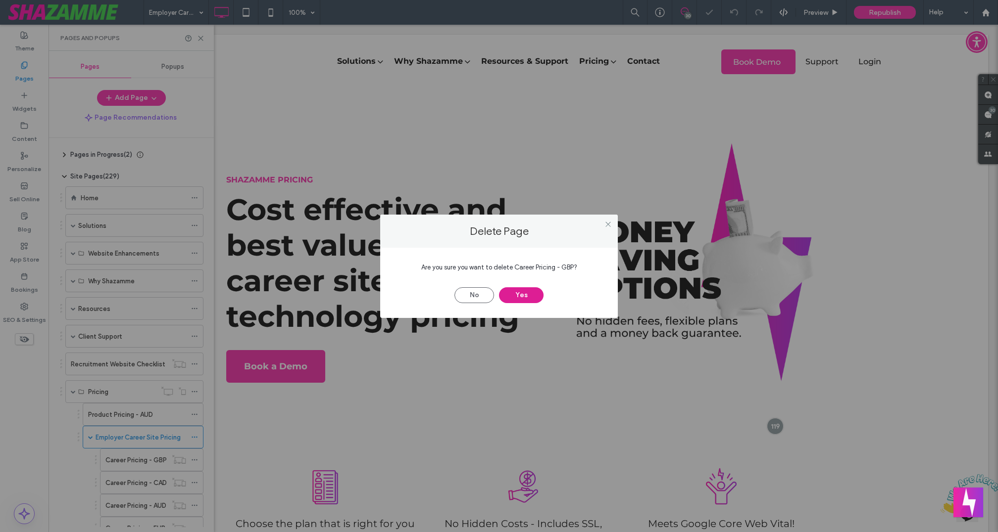
click at [526, 298] on button "Yes" at bounding box center [521, 296] width 45 height 16
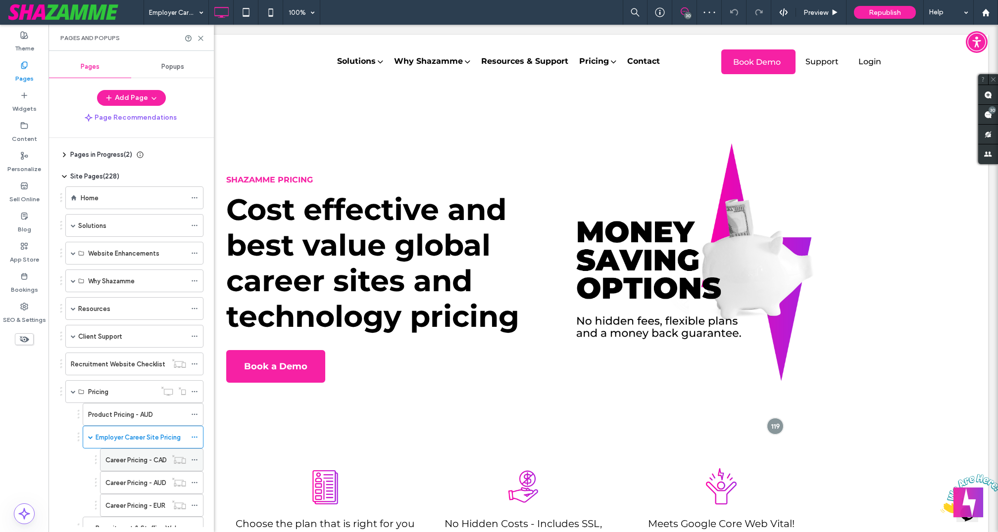
click at [196, 460] on use at bounding box center [194, 460] width 5 height 1
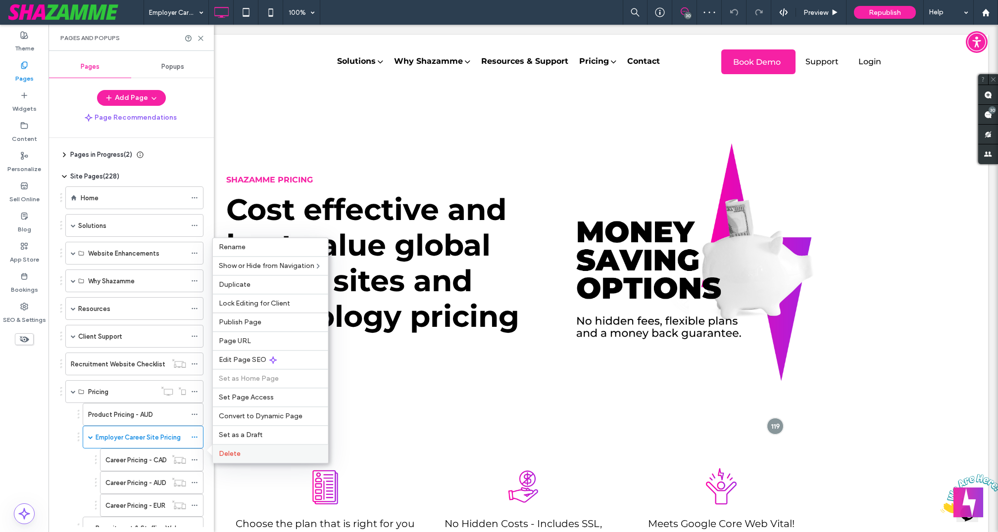
click at [242, 455] on label "Delete" at bounding box center [270, 454] width 103 height 8
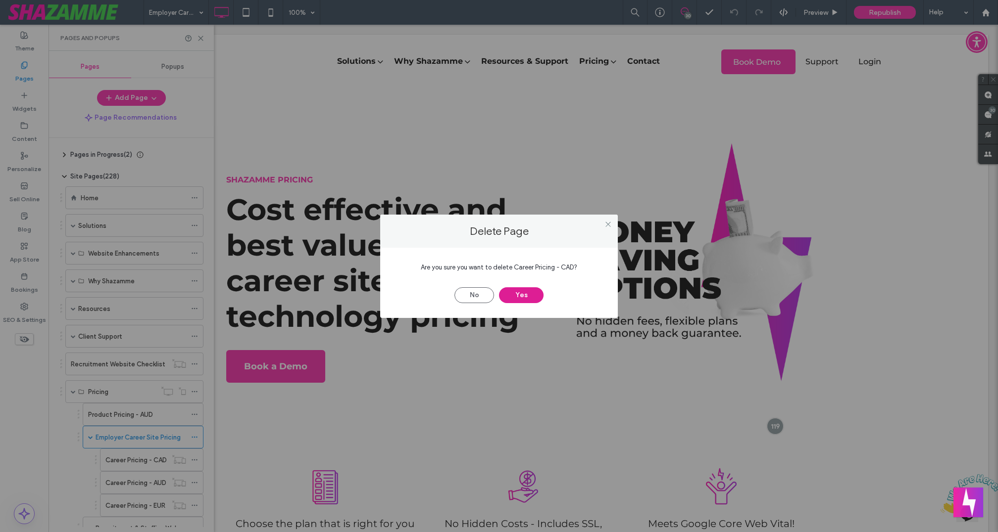
click at [524, 296] on button "Yes" at bounding box center [521, 296] width 45 height 16
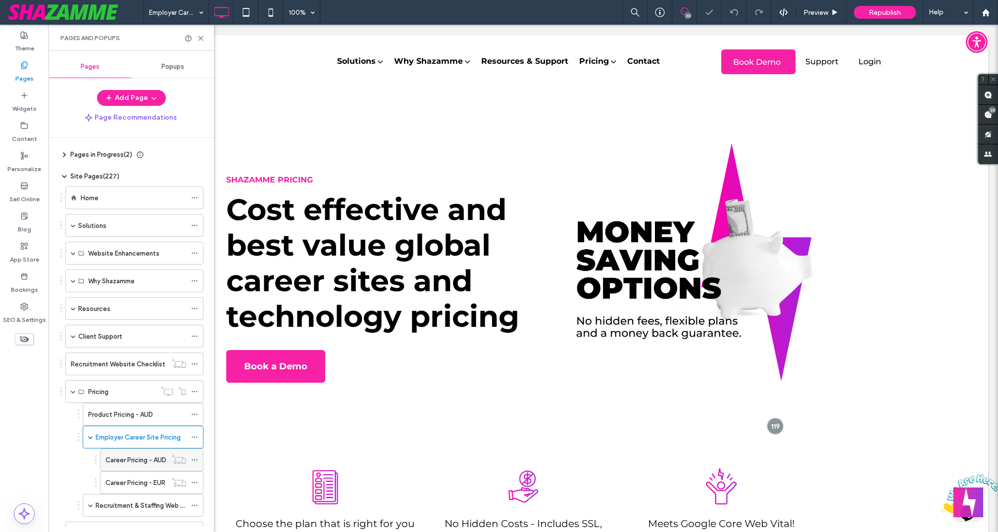
click at [194, 457] on icon at bounding box center [194, 460] width 7 height 7
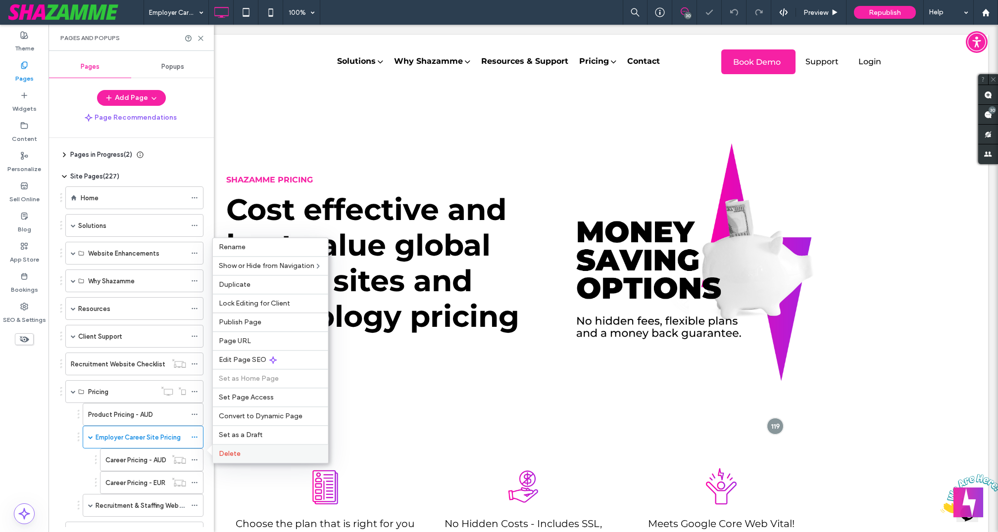
click at [249, 452] on label "Delete" at bounding box center [270, 454] width 103 height 8
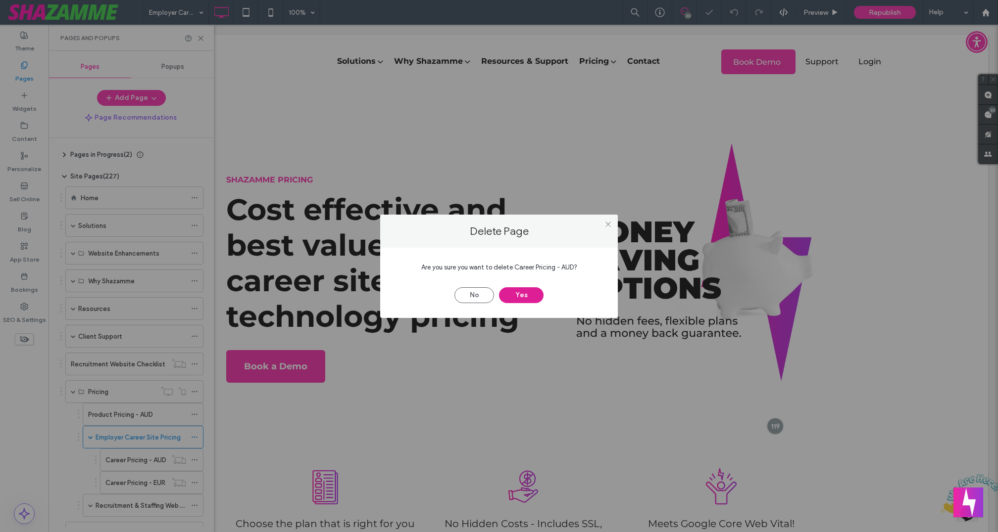
click at [524, 300] on button "Yes" at bounding box center [521, 296] width 45 height 16
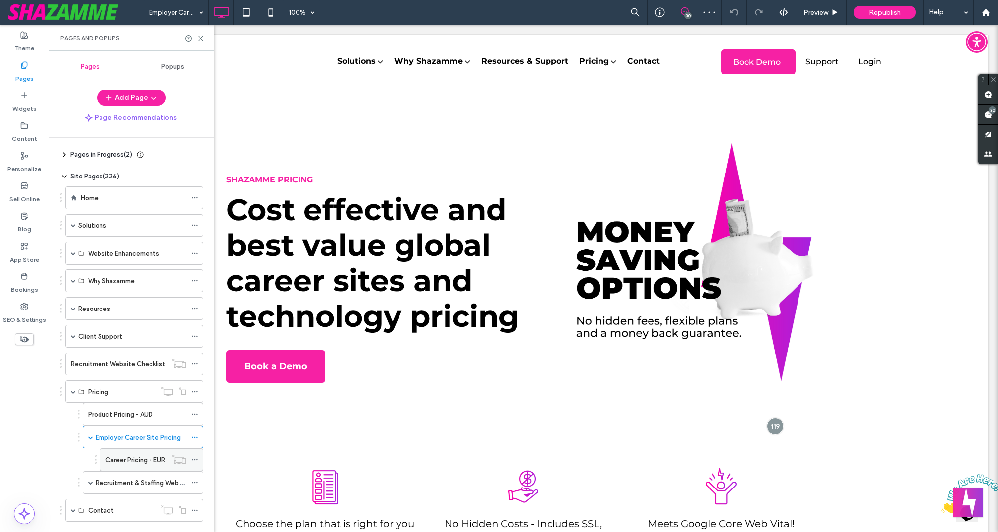
click at [198, 457] on icon at bounding box center [194, 460] width 7 height 7
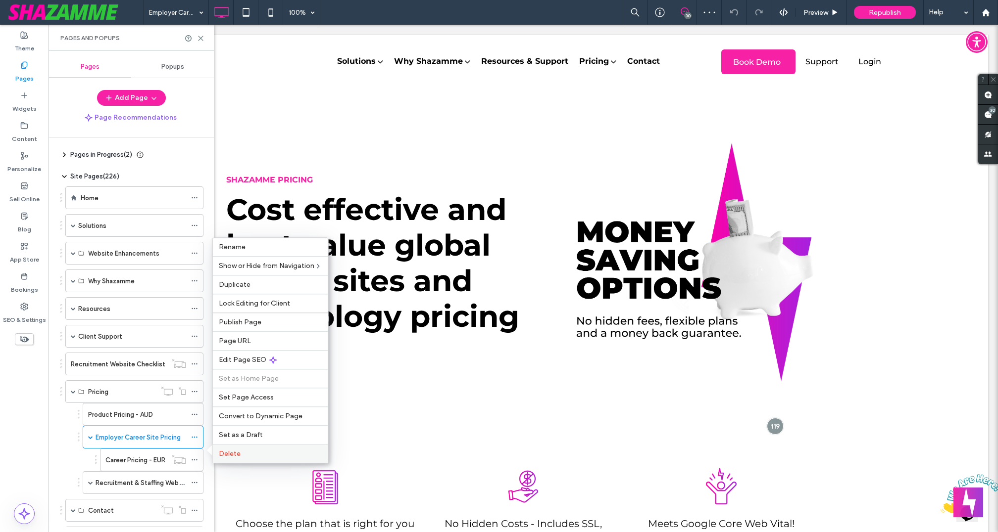
click at [240, 456] on label "Delete" at bounding box center [270, 454] width 103 height 8
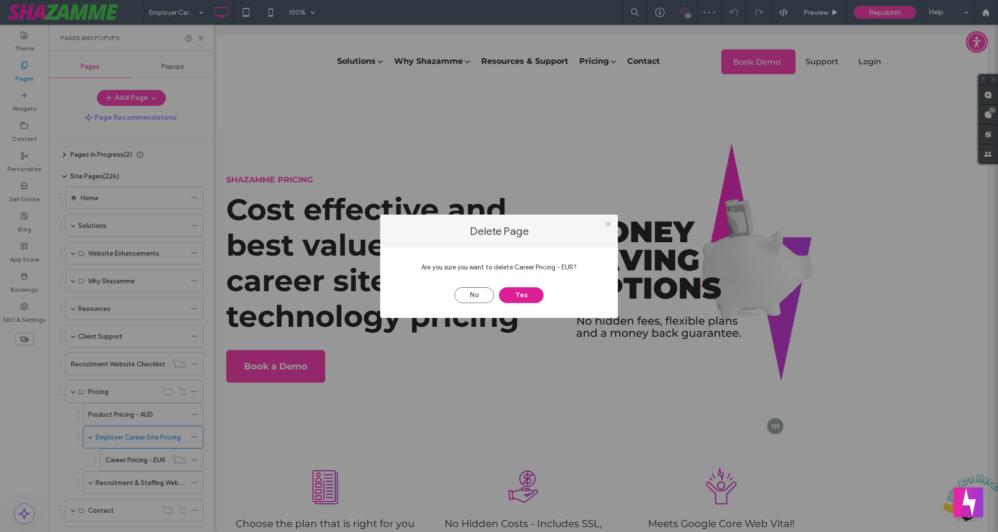
click at [520, 298] on button "Yes" at bounding box center [521, 296] width 45 height 16
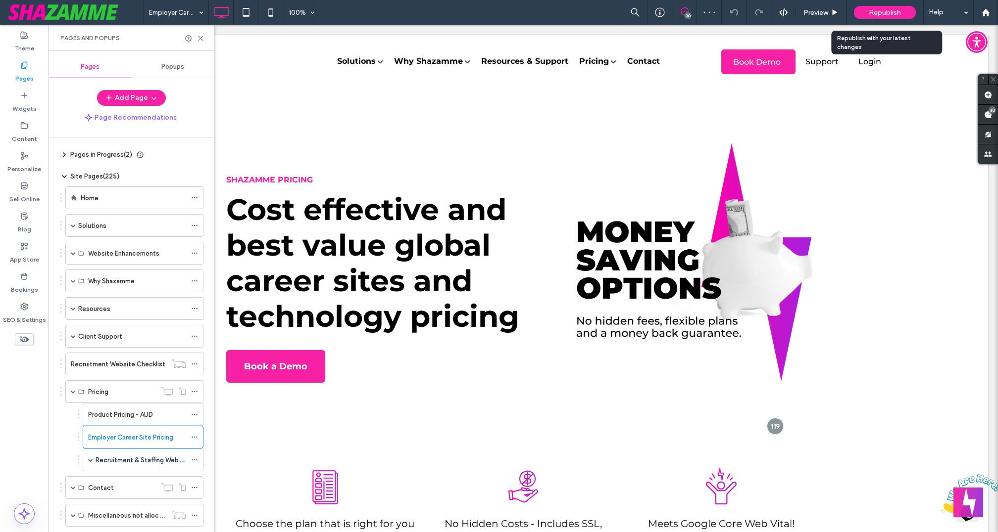
click at [879, 11] on span "Republish" at bounding box center [884, 12] width 32 height 8
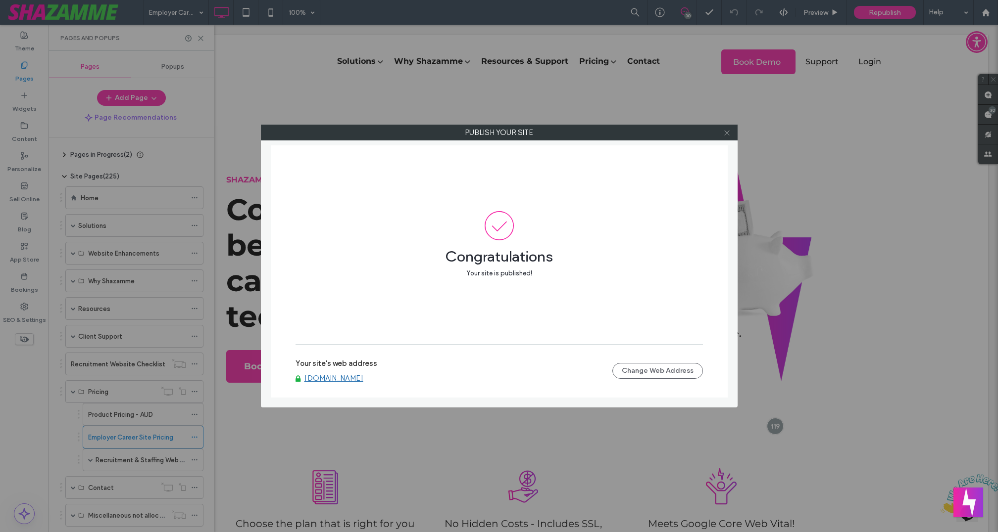
click at [726, 135] on icon at bounding box center [726, 132] width 7 height 7
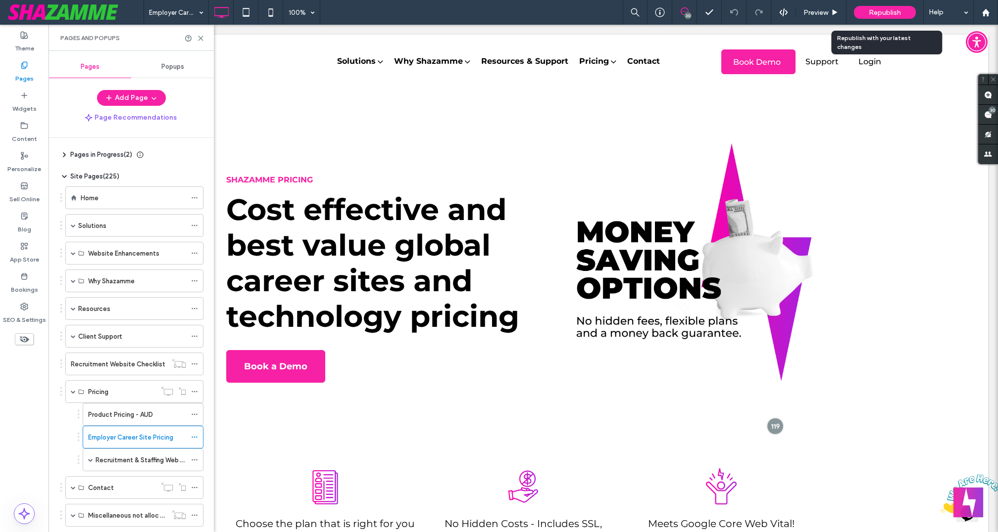
click at [873, 12] on span "Republish" at bounding box center [884, 12] width 32 height 8
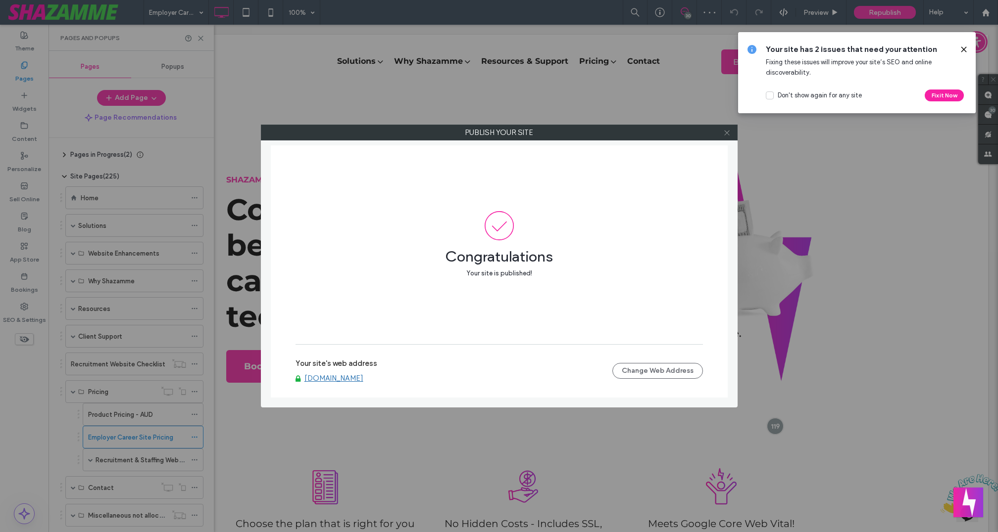
click at [729, 136] on span at bounding box center [726, 132] width 7 height 15
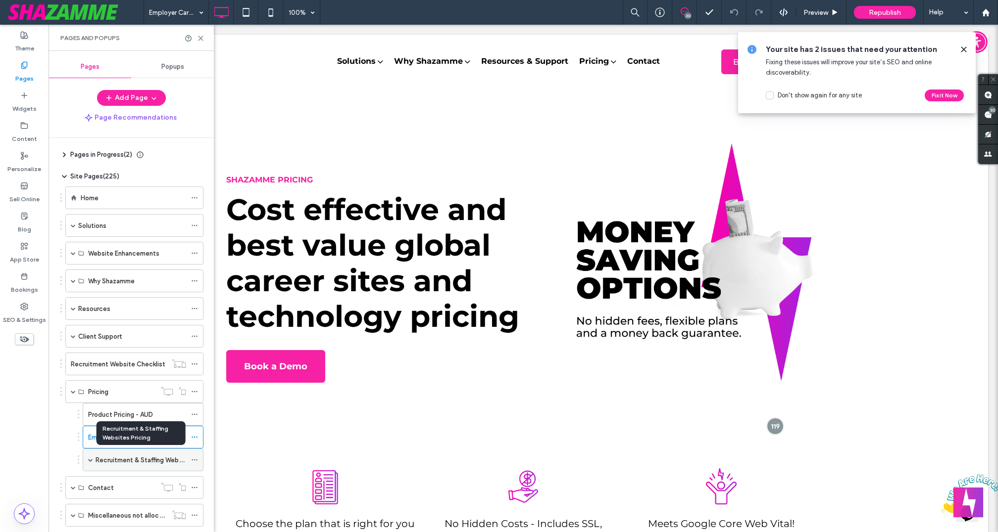
click at [137, 455] on label "Recruitment & Staffing Websites Pricing" at bounding box center [156, 460] width 120 height 17
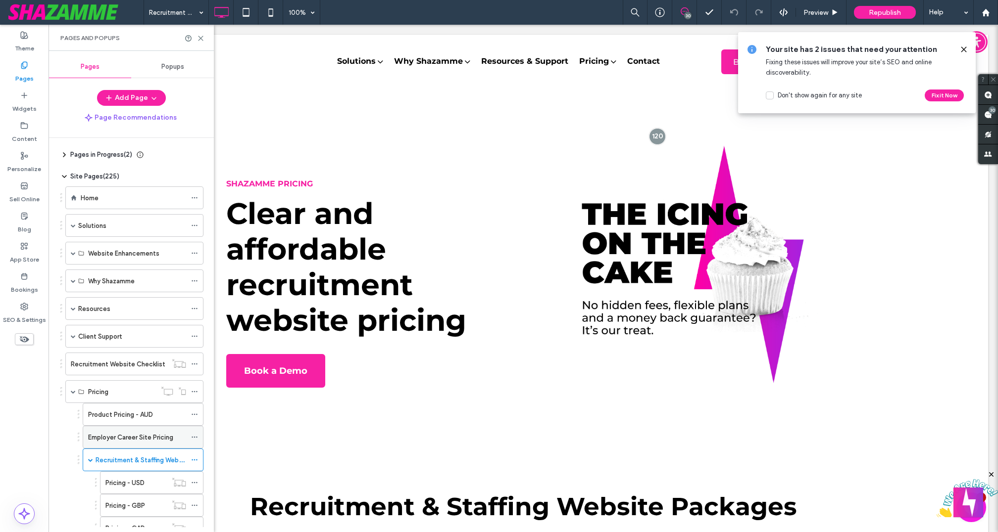
click at [106, 431] on label "Employer Career Site Pricing" at bounding box center [130, 437] width 85 height 17
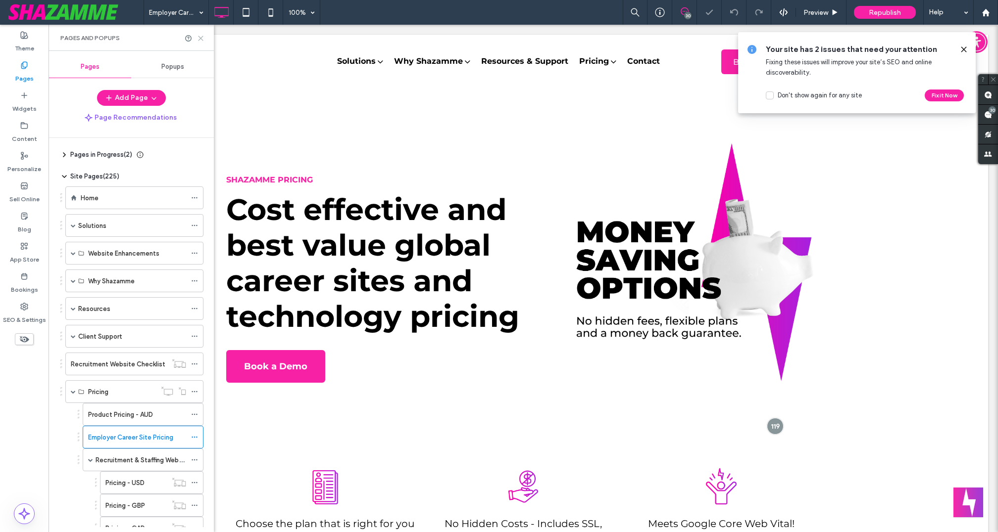
click at [200, 36] on icon at bounding box center [200, 38] width 7 height 7
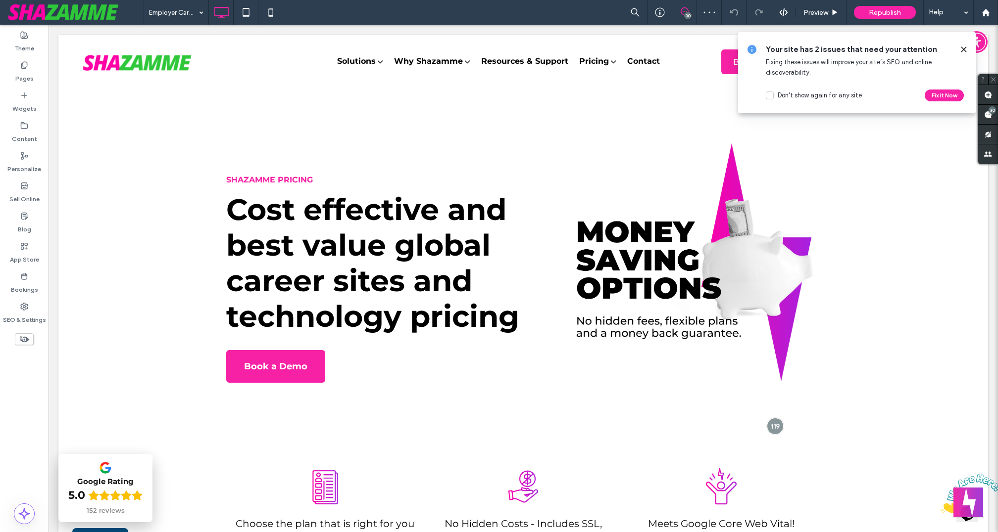
click at [962, 49] on use at bounding box center [963, 49] width 4 height 4
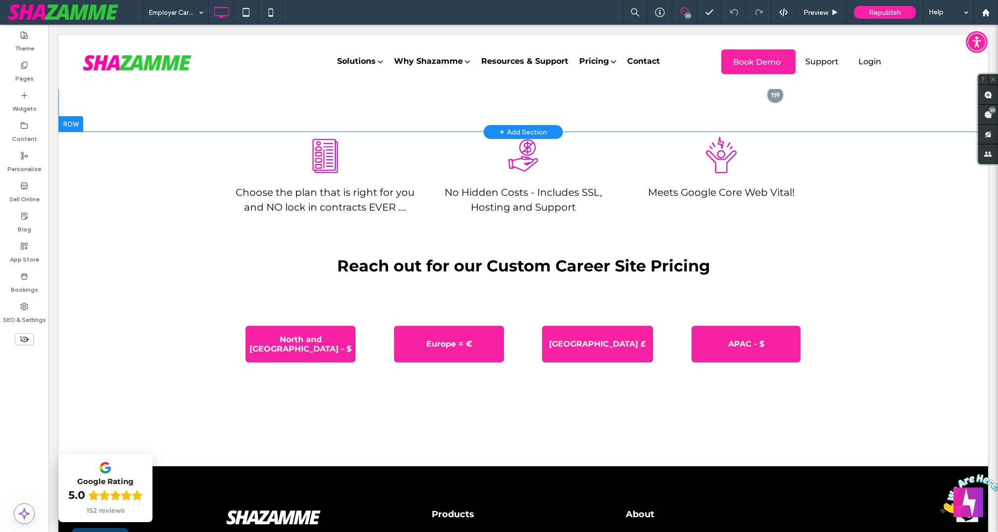
scroll to position [338, 0]
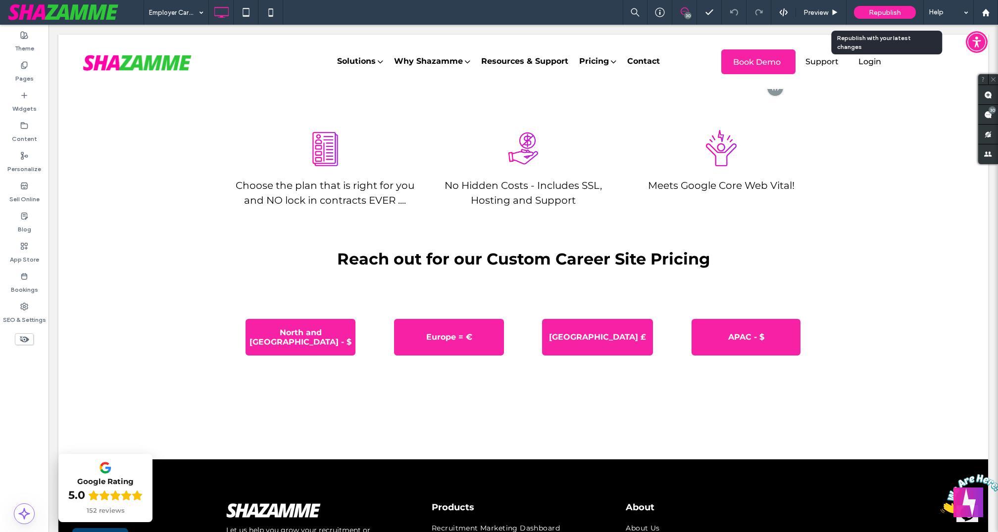
click at [887, 10] on span "Republish" at bounding box center [884, 12] width 32 height 8
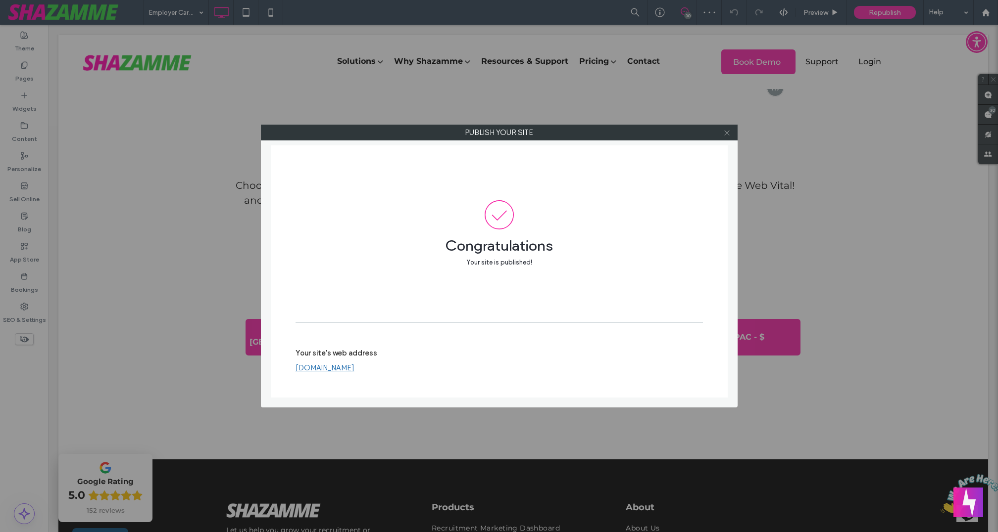
click at [726, 133] on use at bounding box center [726, 132] width 5 height 5
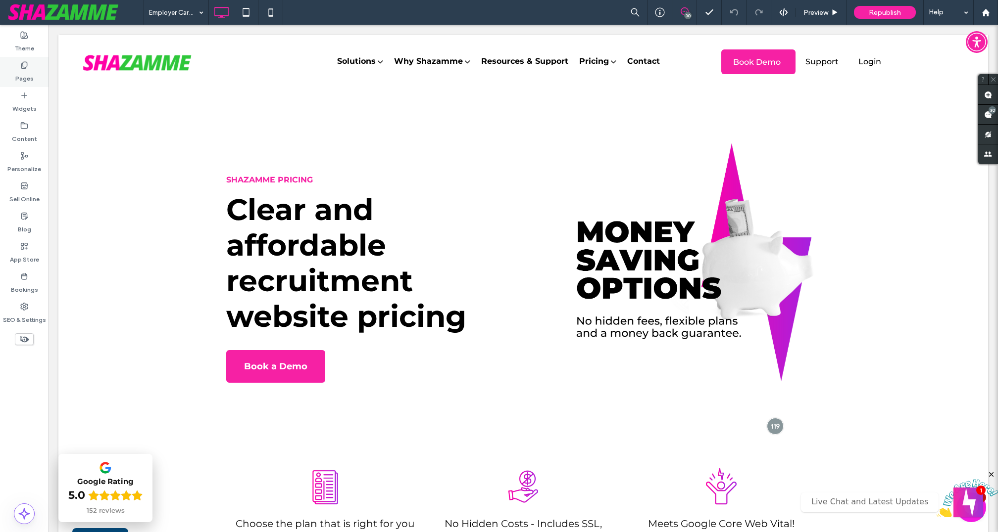
click at [24, 71] on label "Pages" at bounding box center [24, 76] width 18 height 14
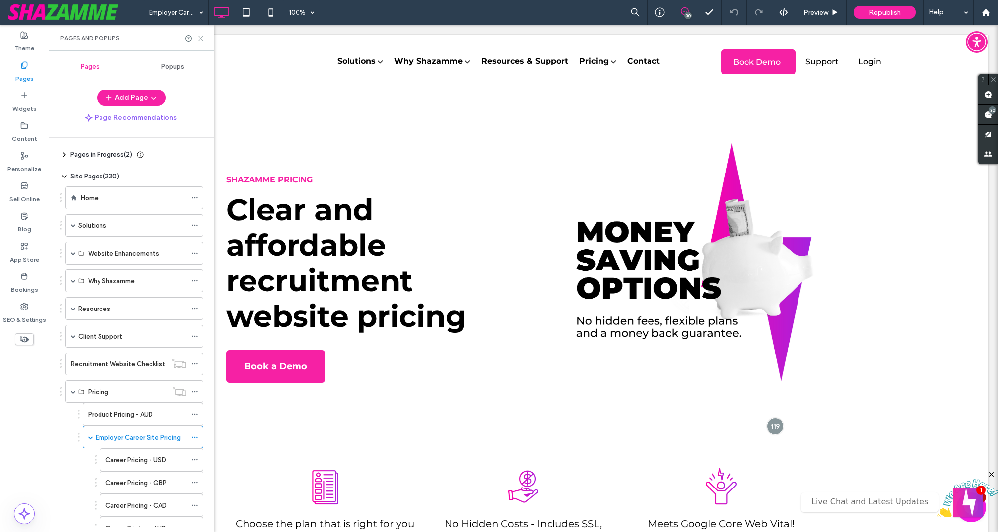
click at [201, 39] on use at bounding box center [200, 38] width 4 height 4
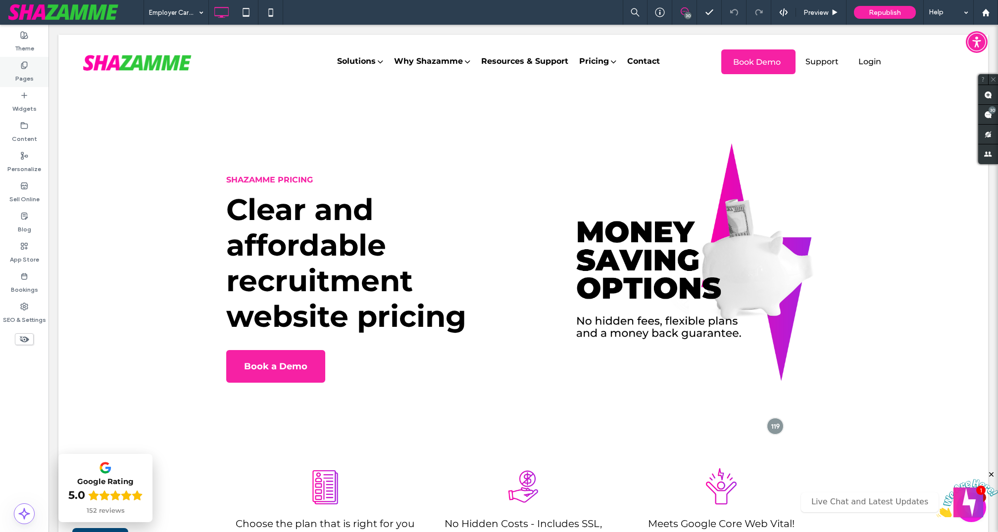
click at [30, 73] on label "Pages" at bounding box center [24, 76] width 18 height 14
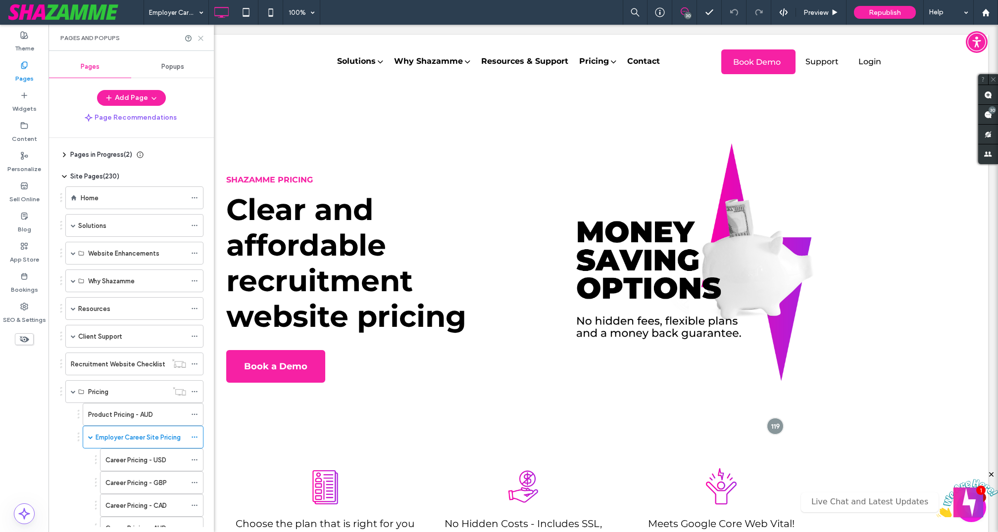
click at [200, 37] on use at bounding box center [200, 38] width 4 height 4
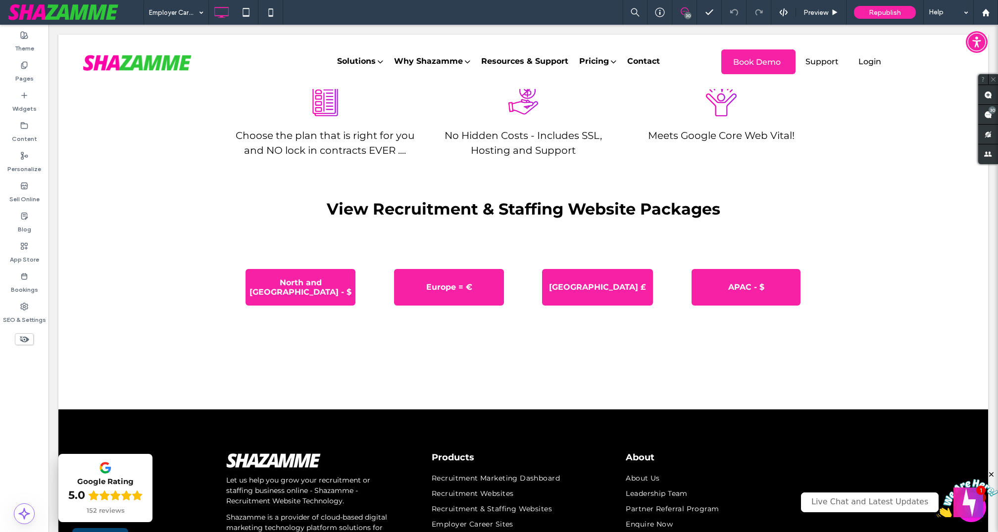
scroll to position [390, 0]
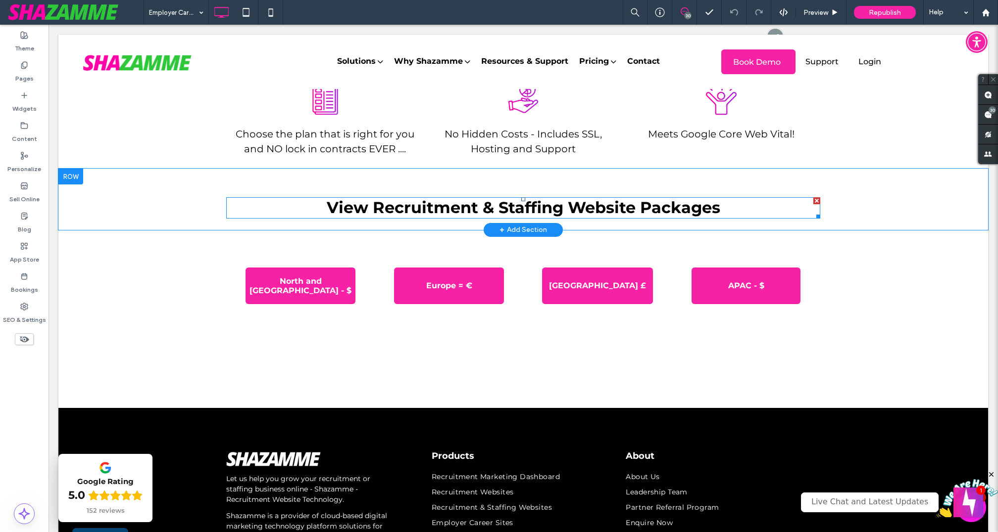
click at [464, 213] on span "View Recruitment & Staffing Website Packages" at bounding box center [523, 207] width 393 height 19
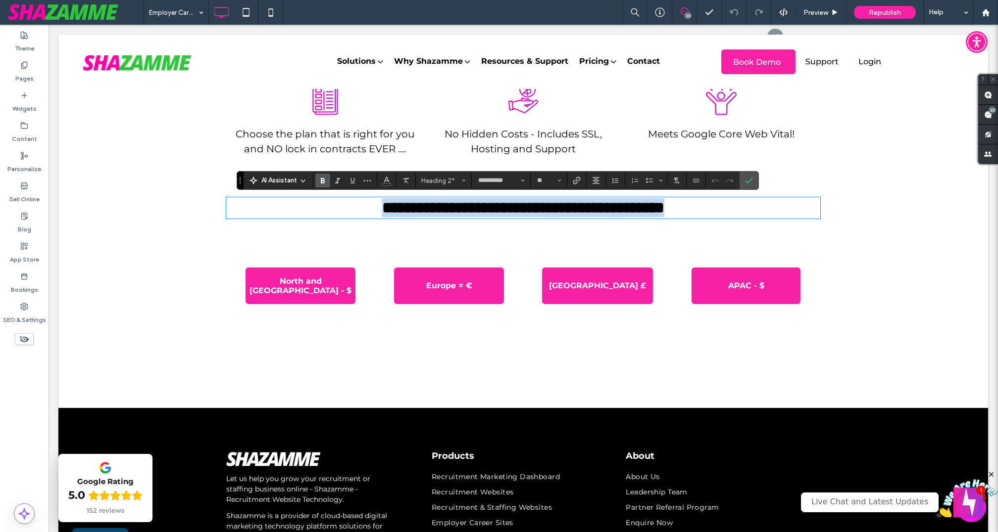
click at [382, 208] on span "**********" at bounding box center [523, 208] width 282 height 16
drag, startPoint x: 424, startPoint y: 207, endPoint x: 611, endPoint y: 204, distance: 187.1
click at [611, 204] on span "**********" at bounding box center [523, 208] width 366 height 16
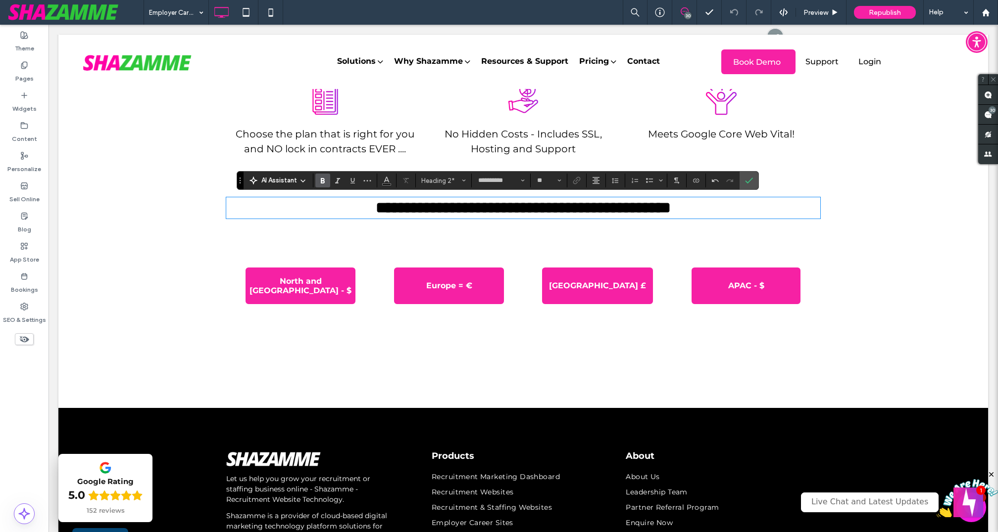
click at [601, 212] on span "**********" at bounding box center [523, 208] width 295 height 16
click at [748, 179] on icon "Confirm" at bounding box center [749, 181] width 8 height 8
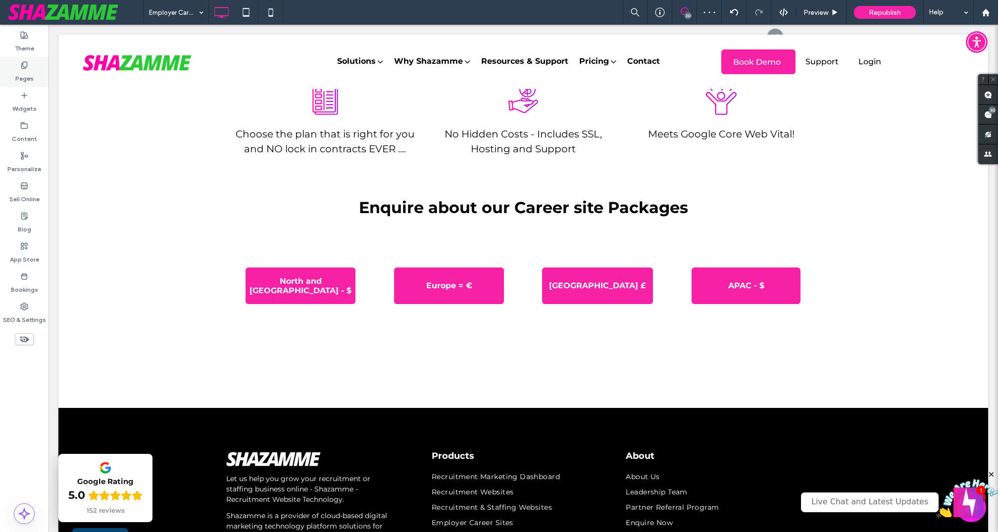
click at [16, 65] on div "Pages" at bounding box center [24, 72] width 48 height 30
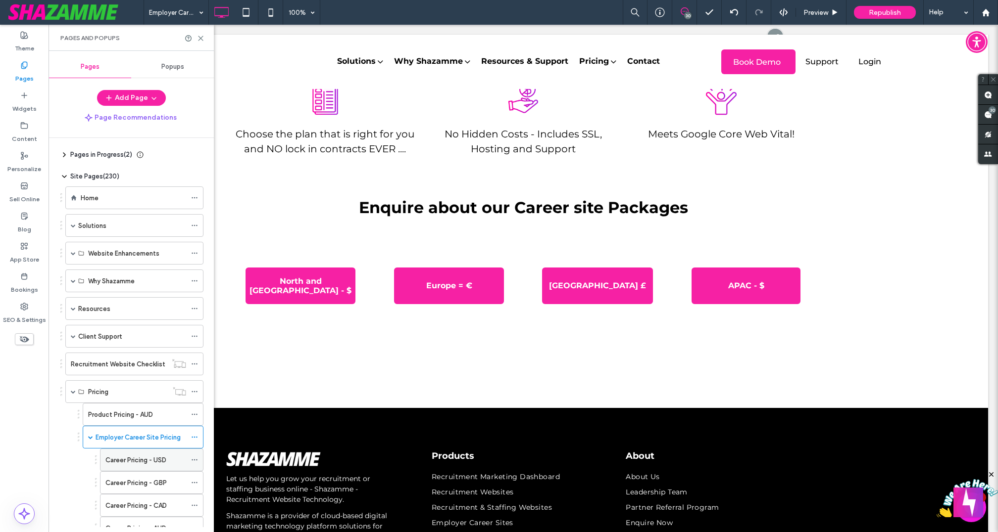
click at [147, 456] on label "Career Pricing - USD" at bounding box center [135, 460] width 61 height 17
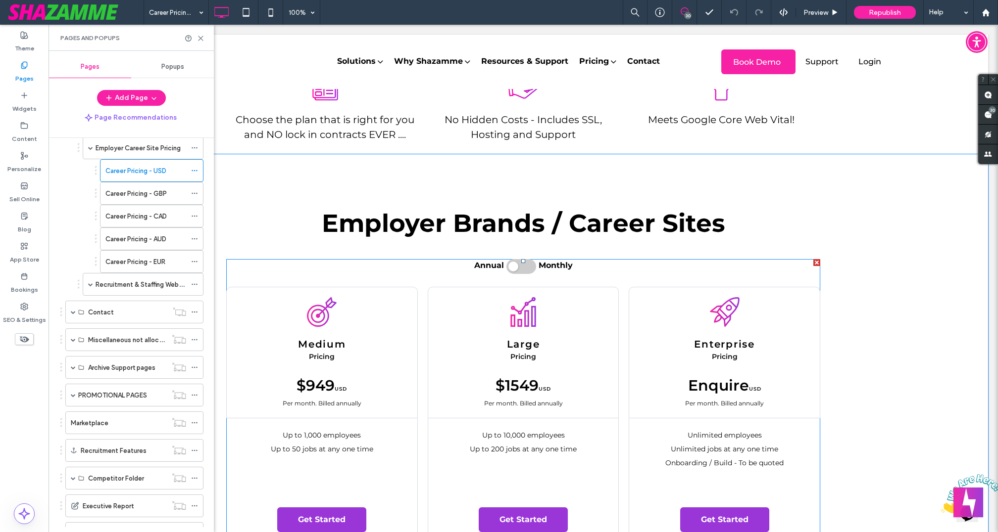
scroll to position [328, 0]
click at [202, 35] on icon at bounding box center [200, 38] width 7 height 7
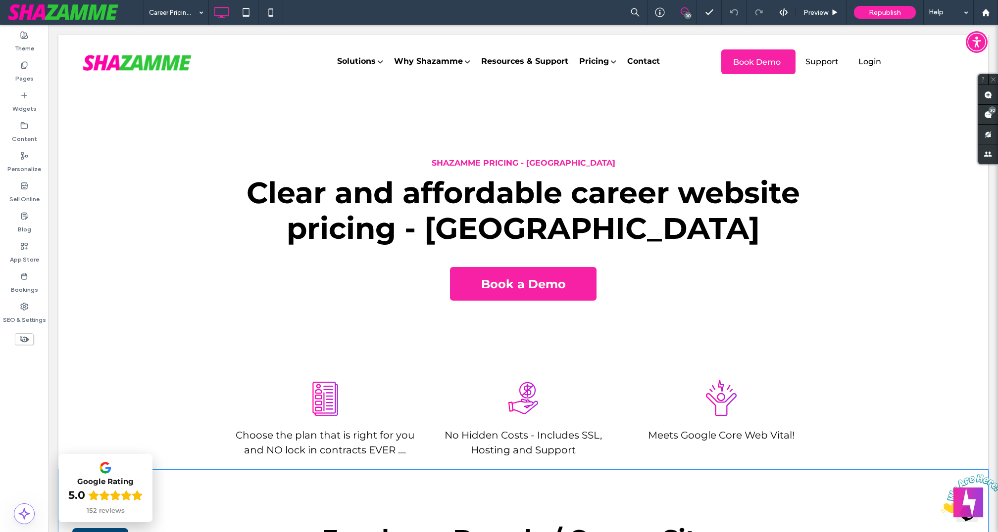
scroll to position [0, 0]
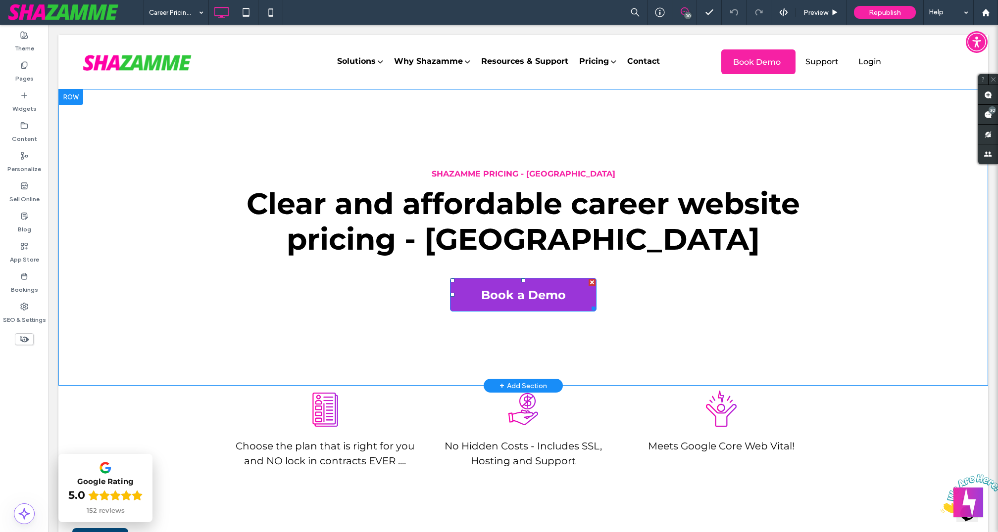
click at [561, 289] on link "Book a Demo" at bounding box center [523, 295] width 146 height 34
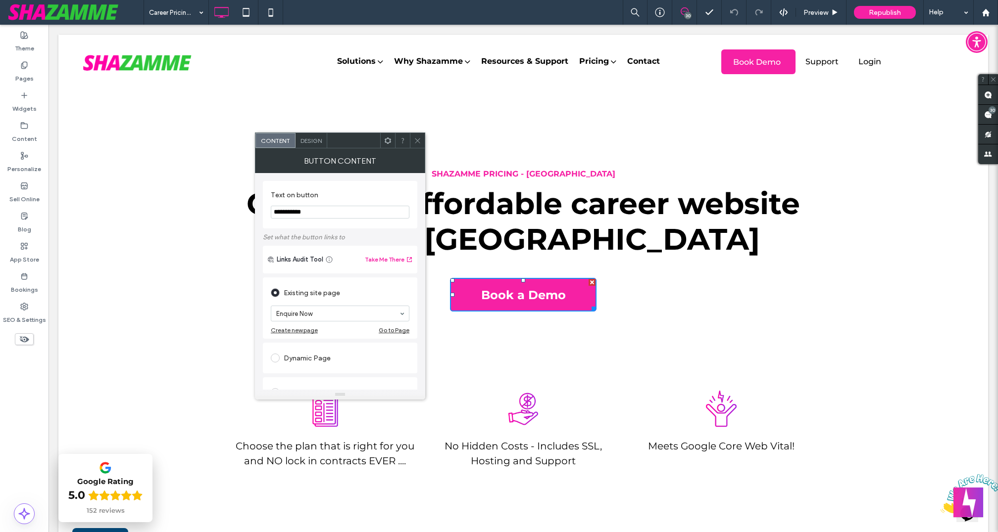
click at [322, 213] on input "**********" at bounding box center [340, 212] width 139 height 13
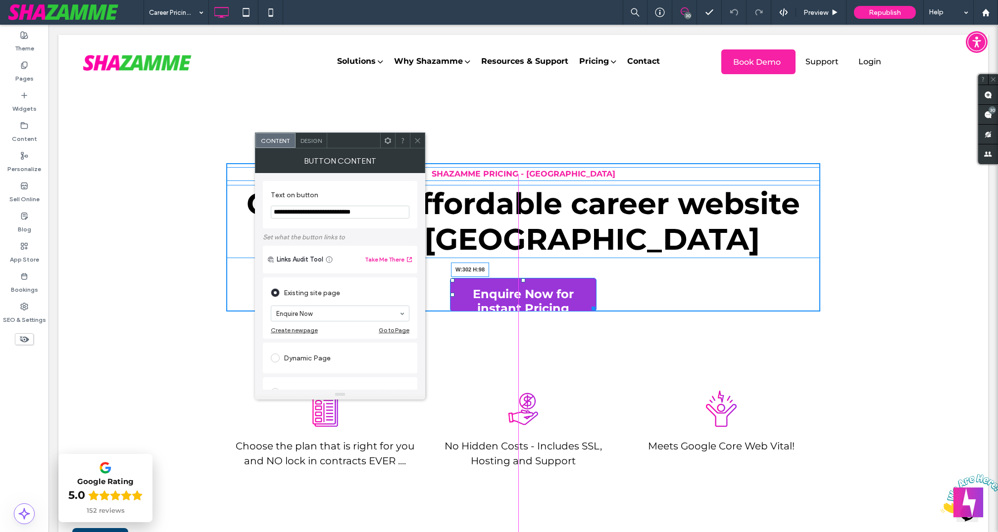
drag, startPoint x: 588, startPoint y: 307, endPoint x: 589, endPoint y: 322, distance: 14.9
click at [589, 311] on div at bounding box center [591, 306] width 7 height 7
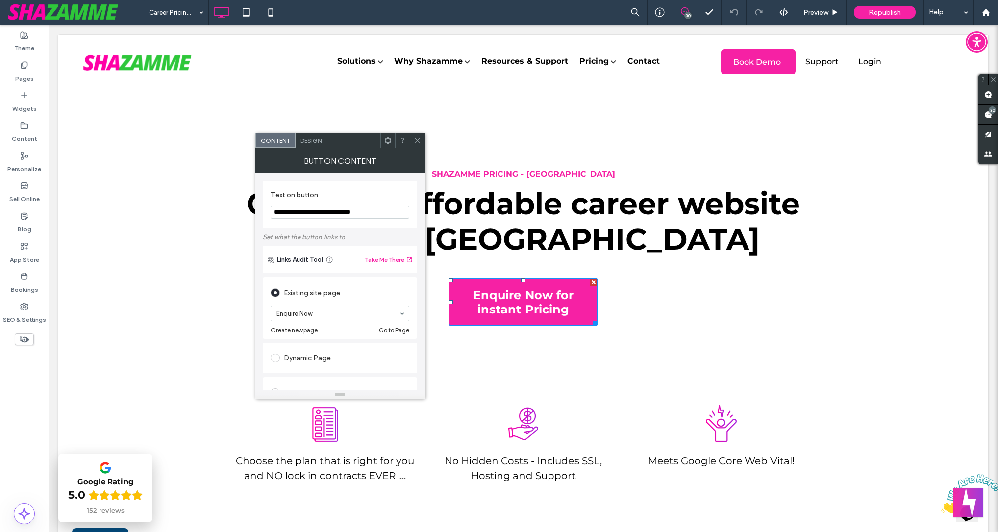
type input "**********"
click at [419, 140] on icon at bounding box center [417, 140] width 7 height 7
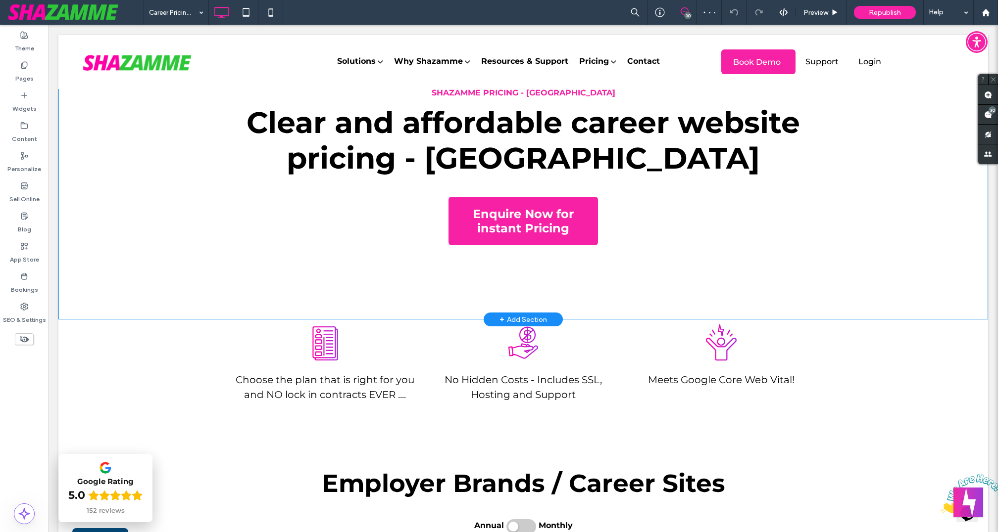
scroll to position [84, 0]
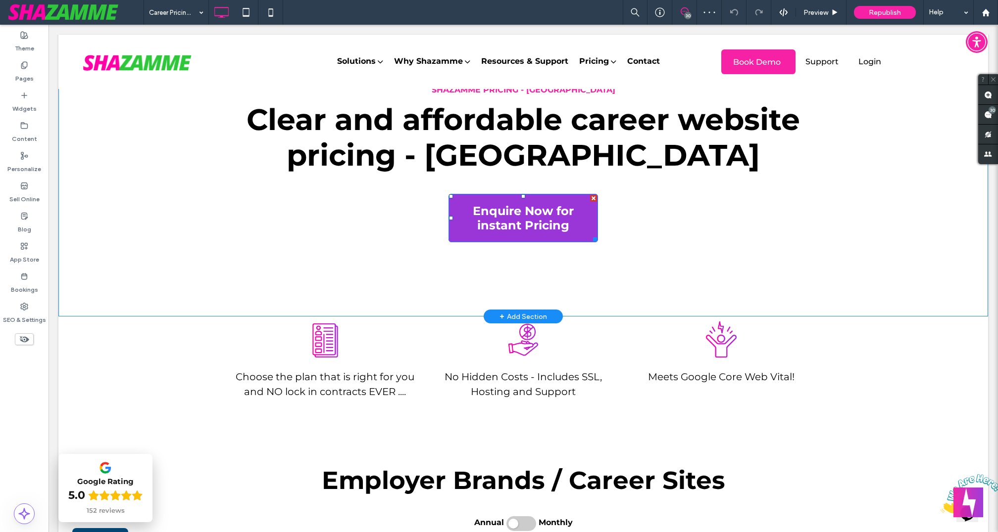
click at [530, 222] on span "Enquire Now for instant Pricing" at bounding box center [523, 218] width 144 height 45
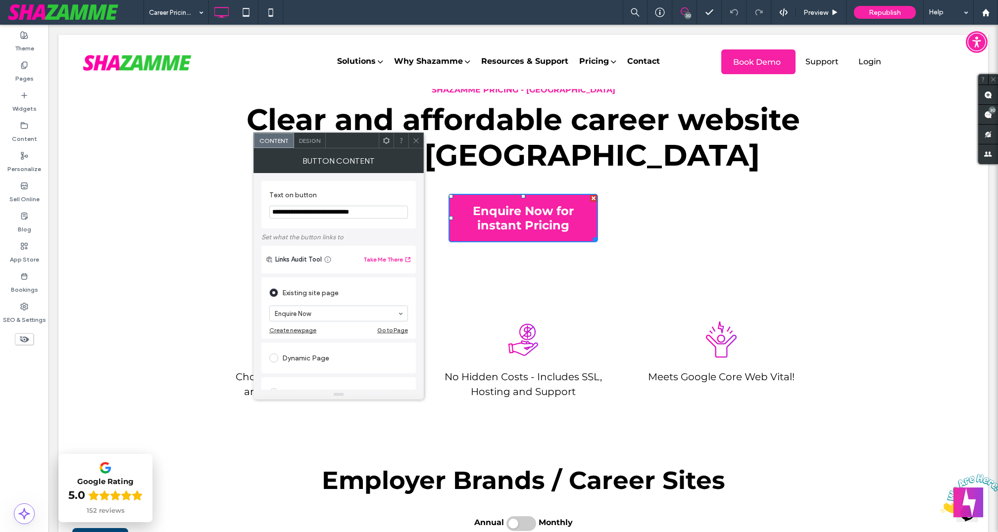
click at [322, 214] on input "**********" at bounding box center [338, 212] width 139 height 13
click at [332, 211] on input "**********" at bounding box center [338, 212] width 139 height 13
type input "**********"
click at [418, 137] on icon at bounding box center [415, 140] width 7 height 7
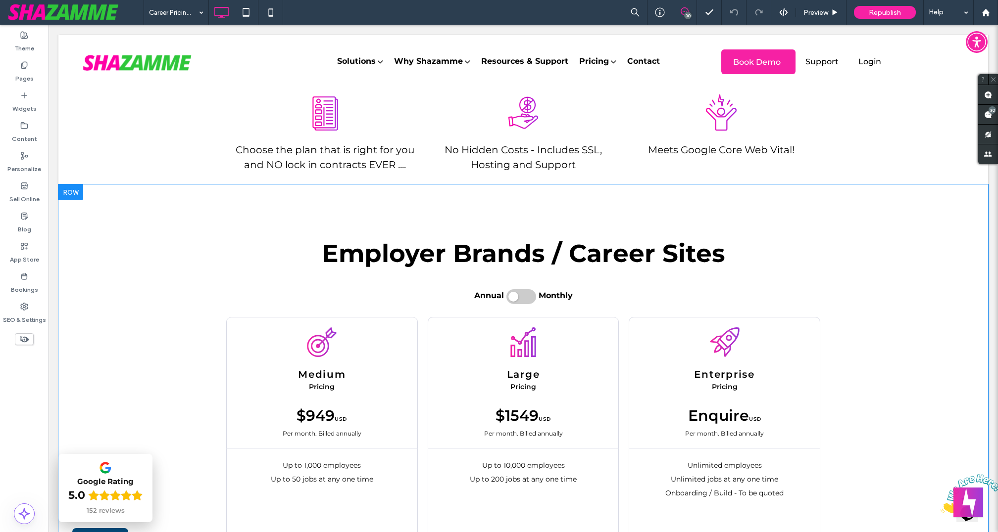
scroll to position [300, 0]
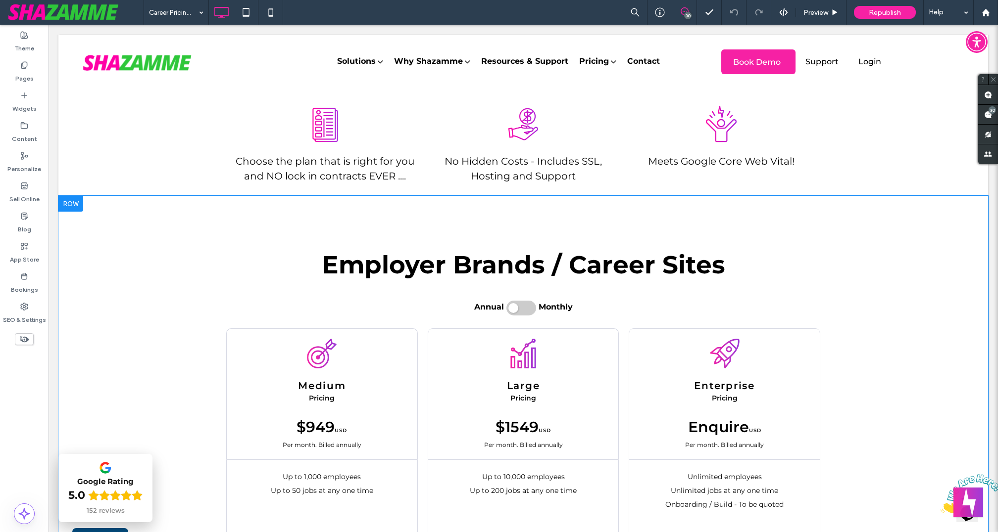
click at [74, 205] on div at bounding box center [70, 204] width 25 height 16
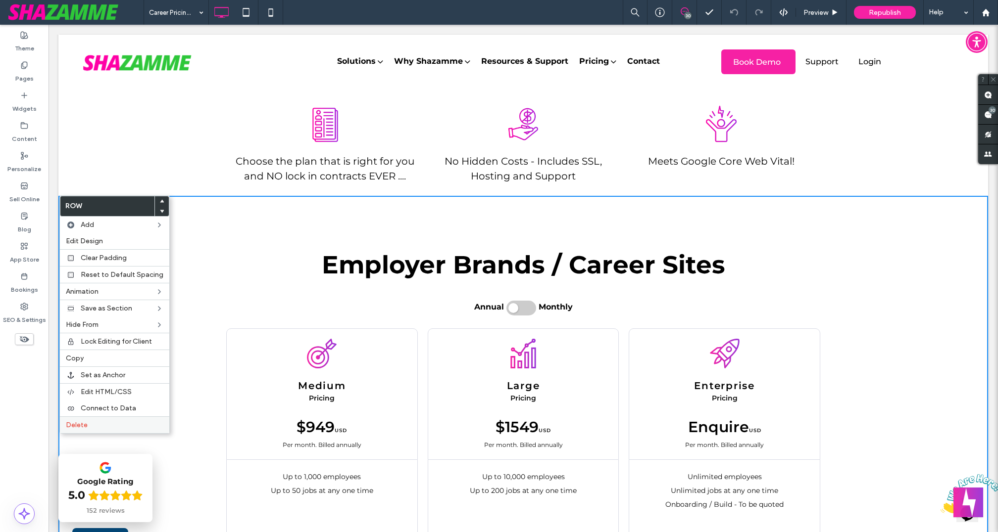
click at [97, 421] on label "Delete" at bounding box center [114, 425] width 97 height 8
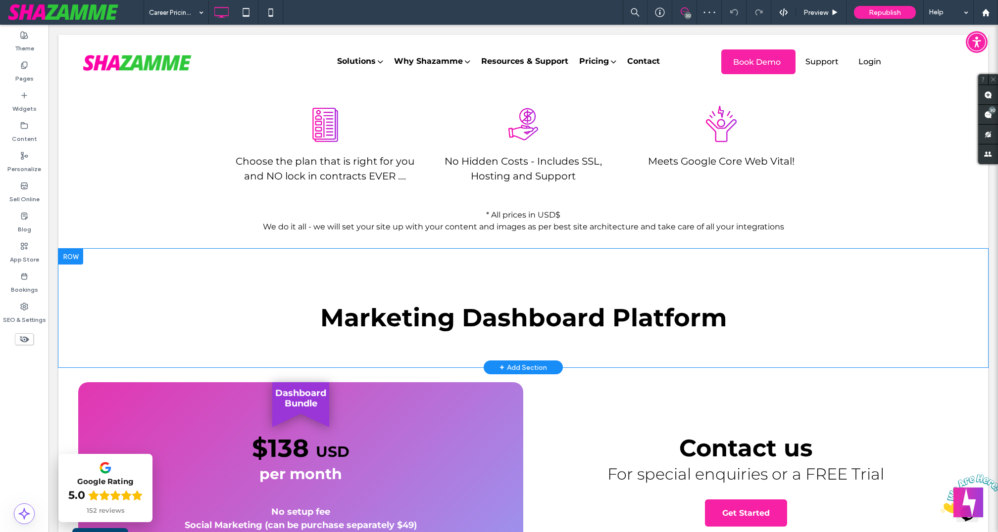
click at [73, 256] on div at bounding box center [70, 257] width 25 height 16
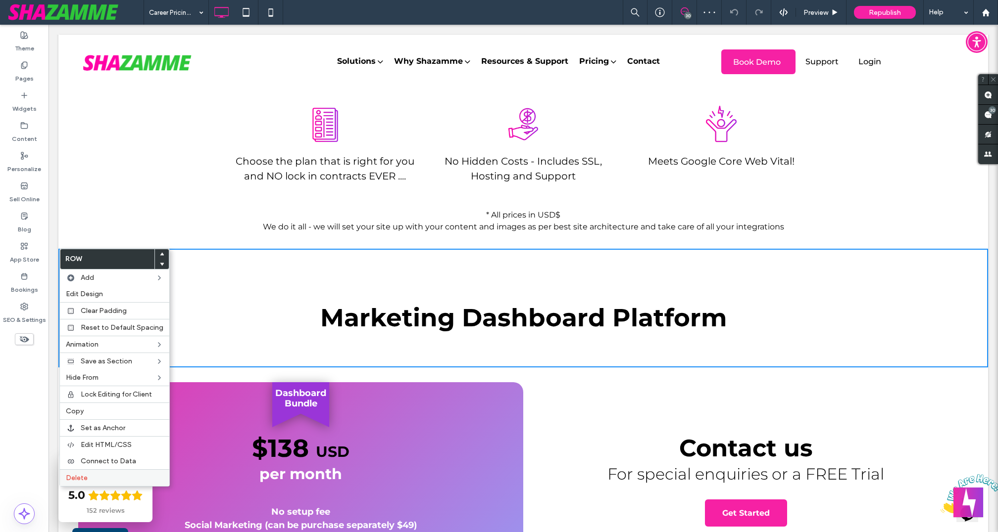
click at [74, 474] on span "Delete" at bounding box center [77, 478] width 22 height 8
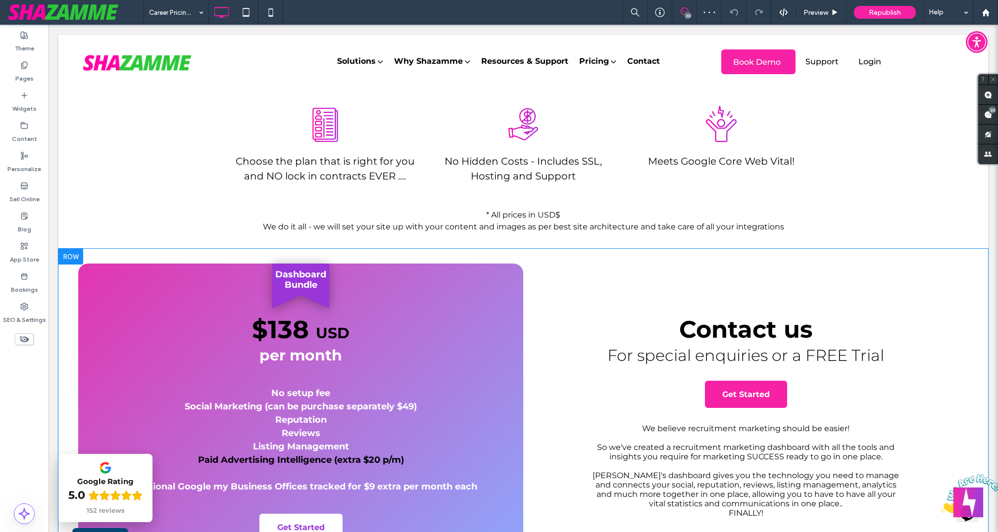
click at [70, 259] on div at bounding box center [70, 257] width 25 height 16
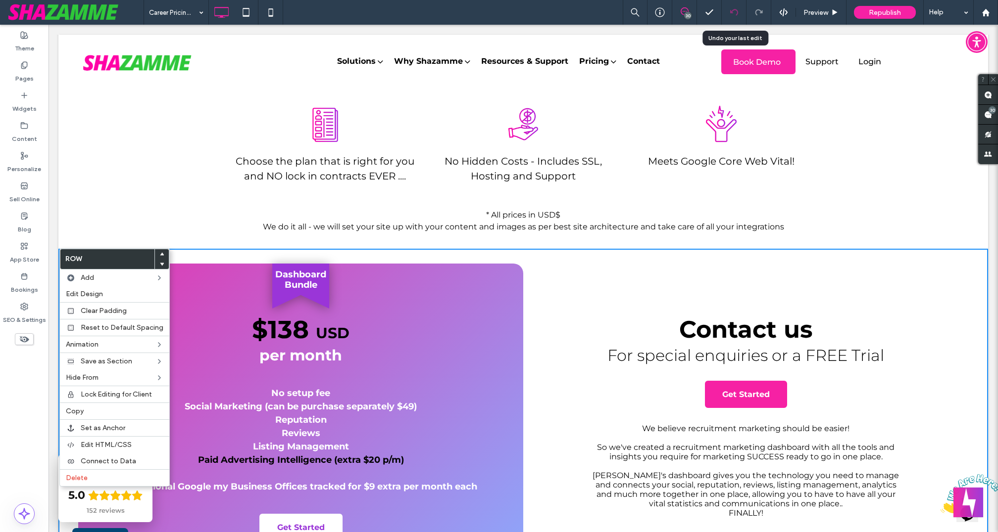
click at [733, 15] on icon at bounding box center [734, 12] width 8 height 8
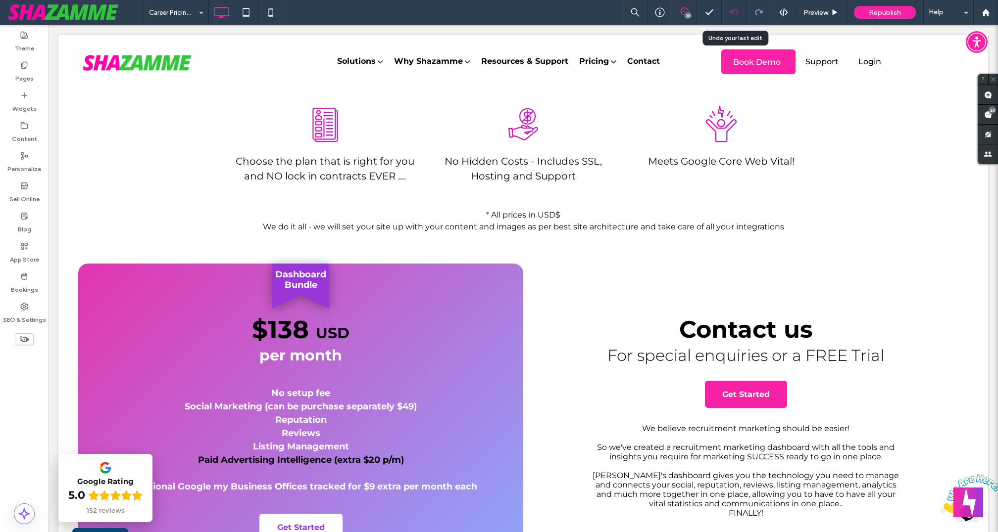
click at [733, 15] on icon at bounding box center [734, 12] width 8 height 8
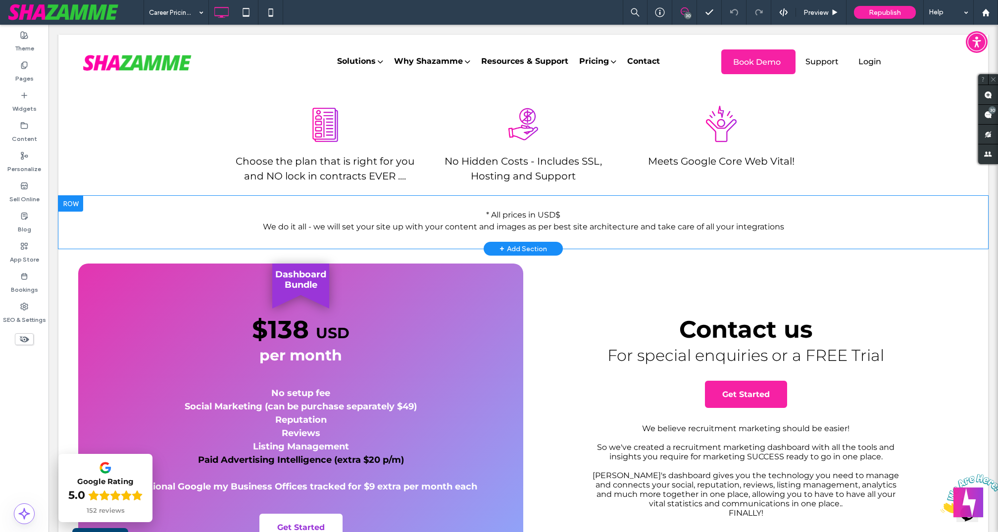
scroll to position [0, 0]
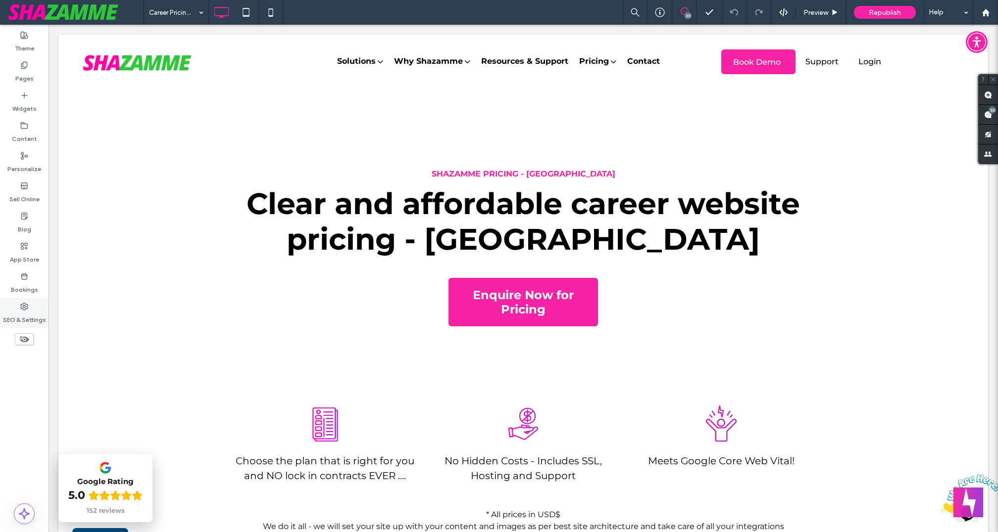
click at [23, 310] on use at bounding box center [24, 306] width 7 height 7
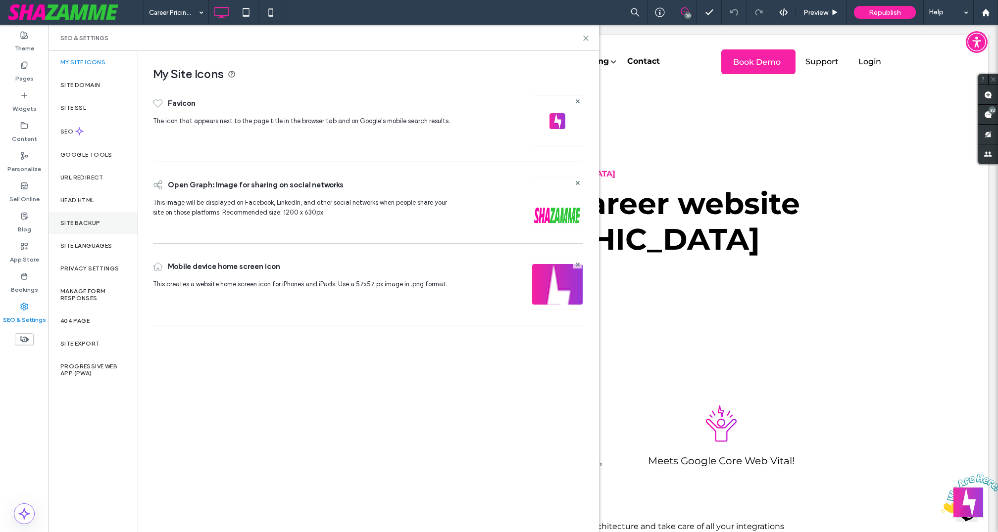
click at [110, 219] on div "Site Backup" at bounding box center [92, 223] width 89 height 23
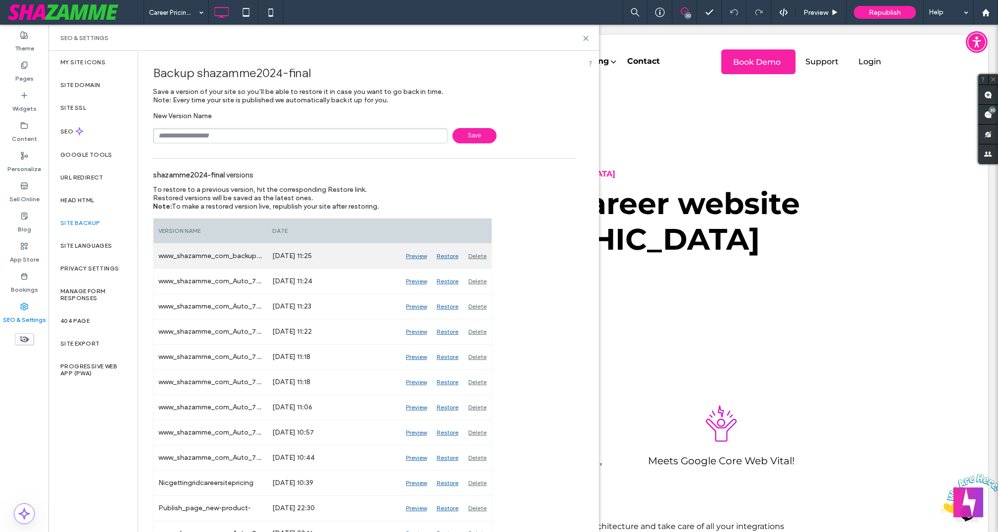
click at [448, 254] on div "Restore" at bounding box center [448, 256] width 32 height 25
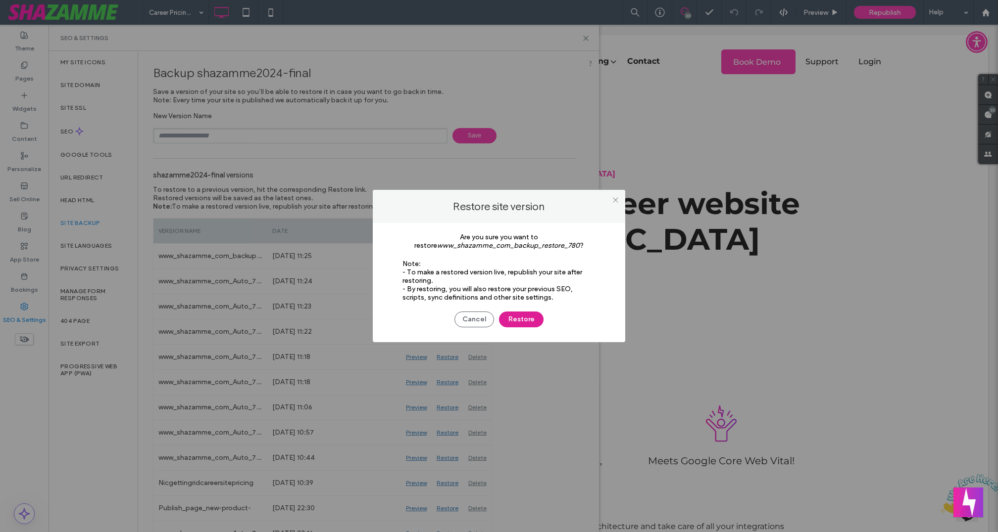
click at [510, 320] on button "Restore" at bounding box center [521, 320] width 45 height 16
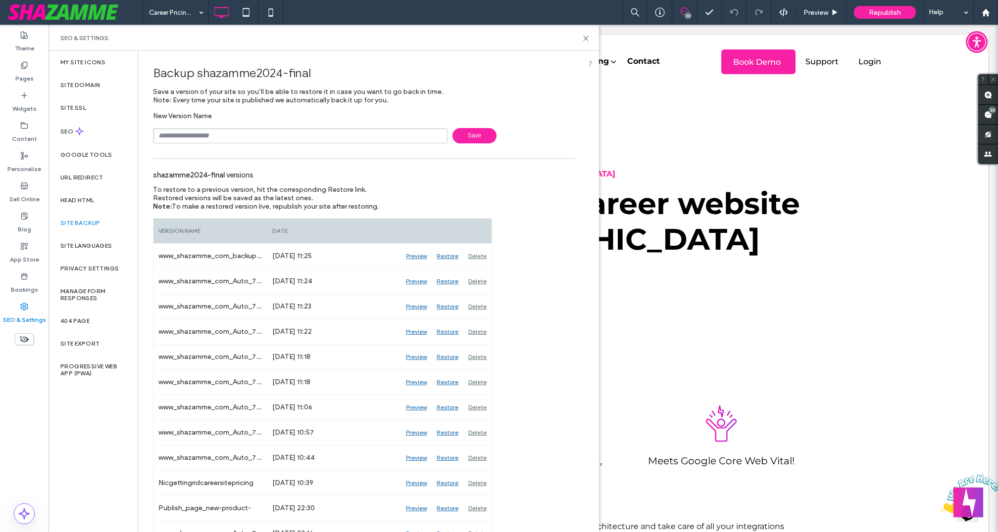
click at [586, 39] on div at bounding box center [499, 266] width 998 height 532
click at [585, 39] on div at bounding box center [499, 266] width 998 height 532
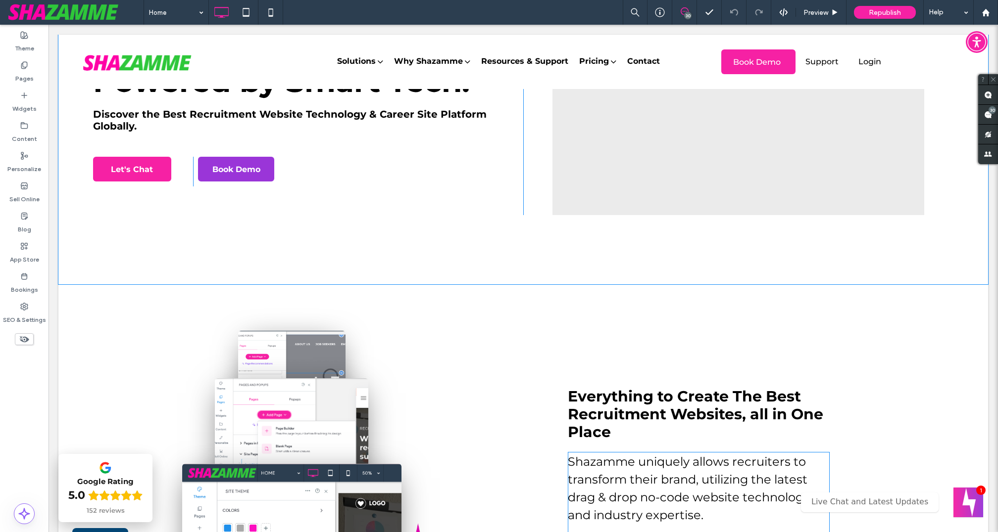
scroll to position [336, 0]
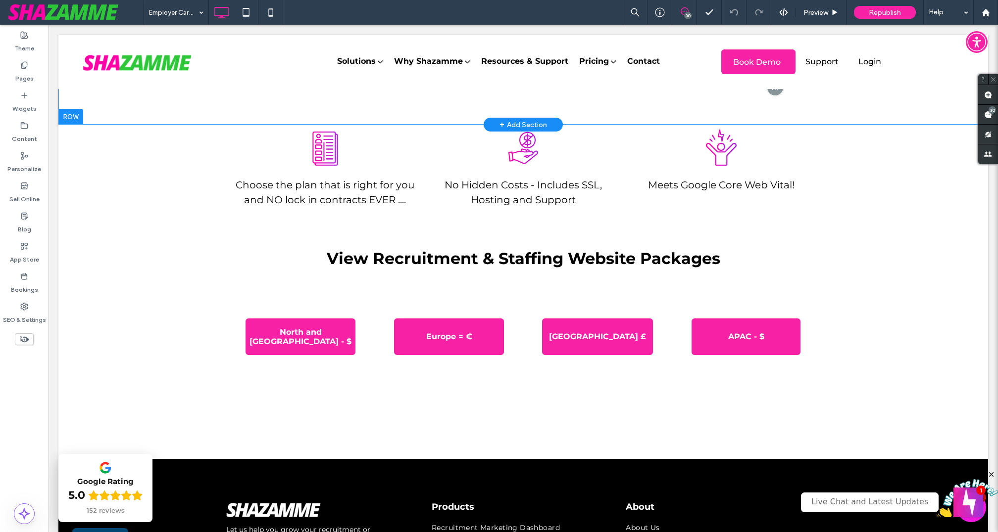
scroll to position [340, 0]
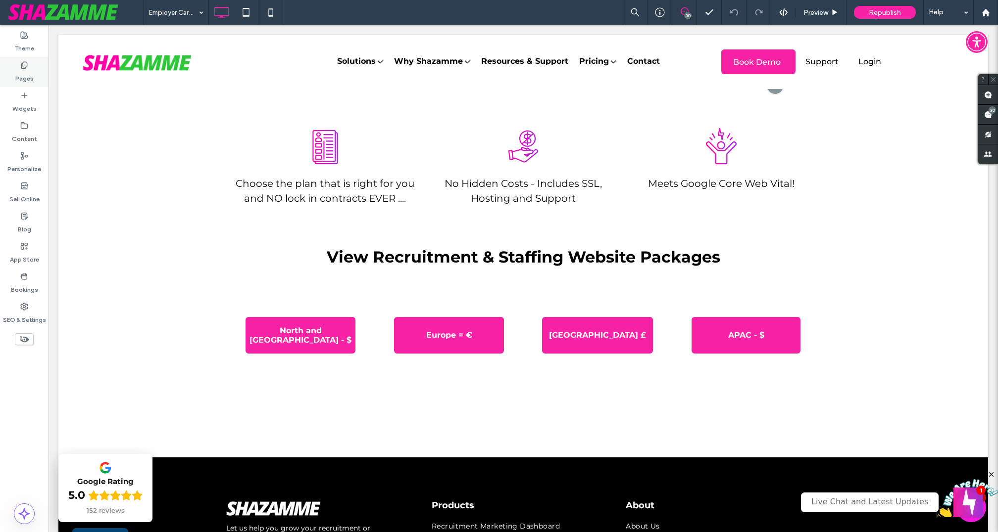
click at [27, 75] on label "Pages" at bounding box center [24, 76] width 18 height 14
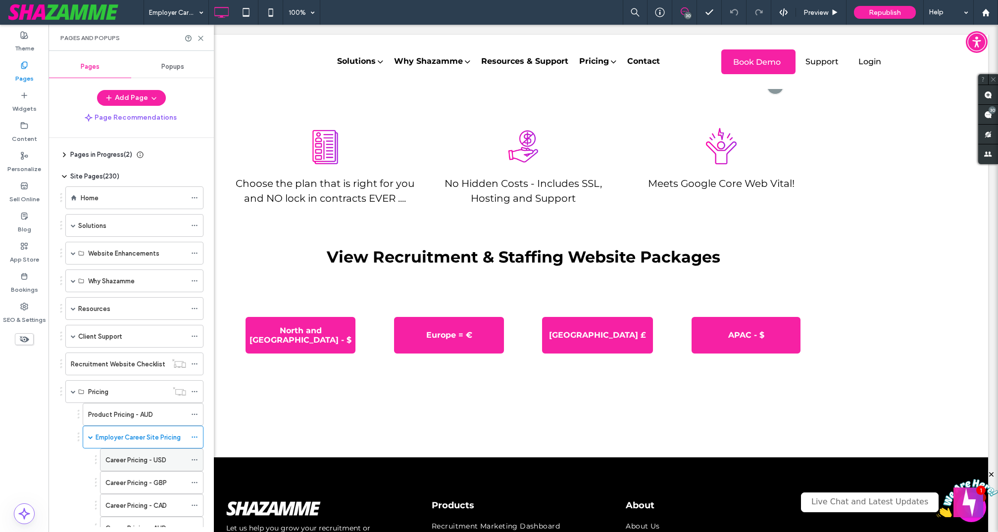
click at [158, 459] on label "Career Pricing - USD" at bounding box center [135, 460] width 61 height 17
click at [202, 39] on icon at bounding box center [200, 38] width 7 height 7
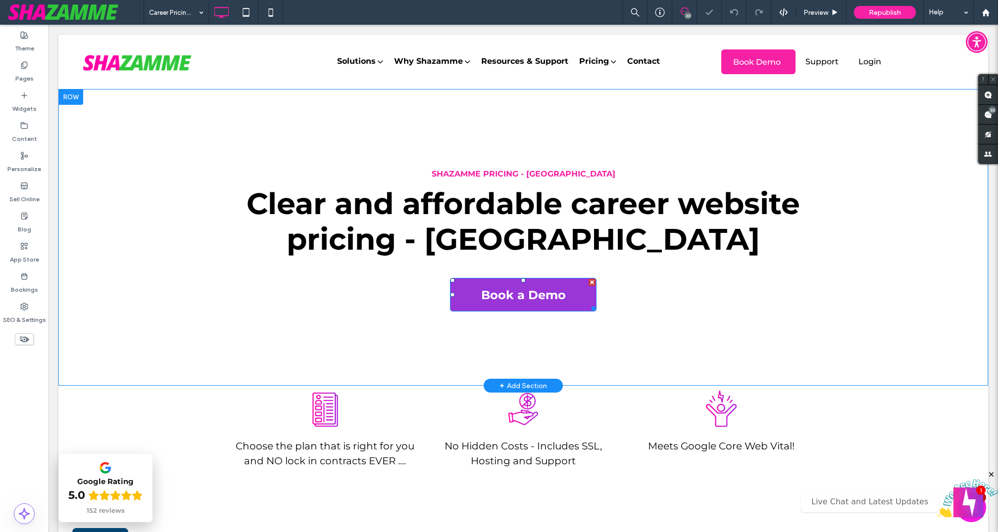
click at [521, 293] on span "Book a Demo" at bounding box center [523, 295] width 85 height 30
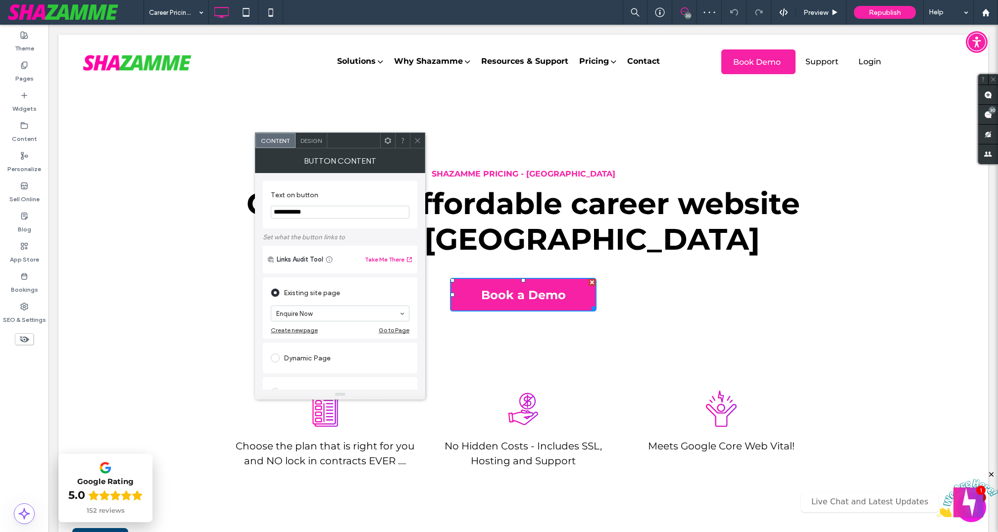
click at [314, 213] on input "**********" at bounding box center [340, 212] width 139 height 13
type input "**********"
click at [420, 141] on icon at bounding box center [417, 140] width 7 height 7
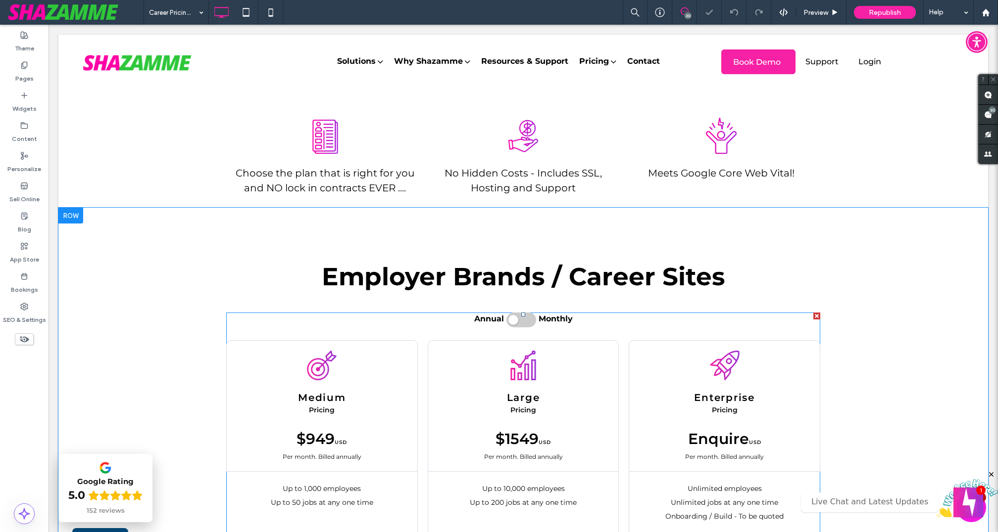
scroll to position [272, 0]
click at [74, 218] on div at bounding box center [70, 217] width 25 height 16
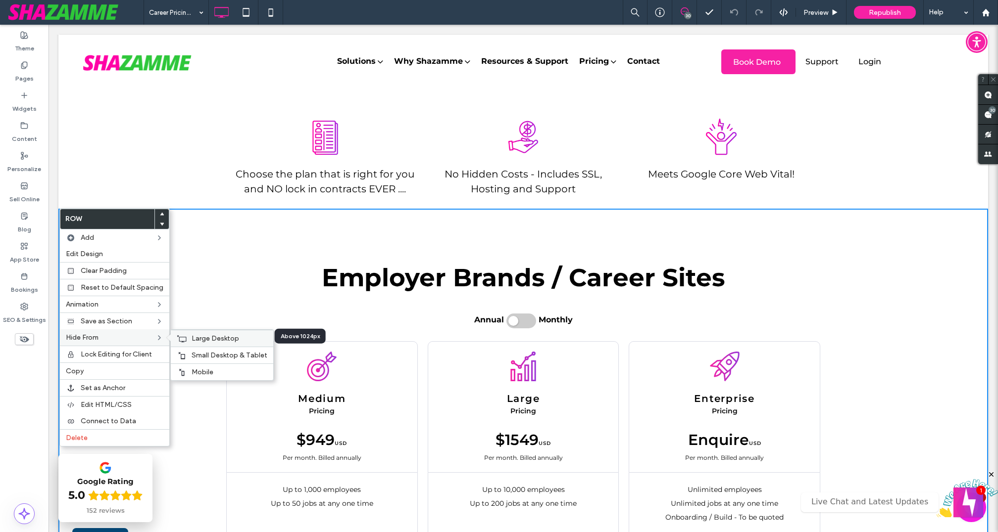
click at [194, 338] on span "Large Desktop" at bounding box center [216, 339] width 48 height 8
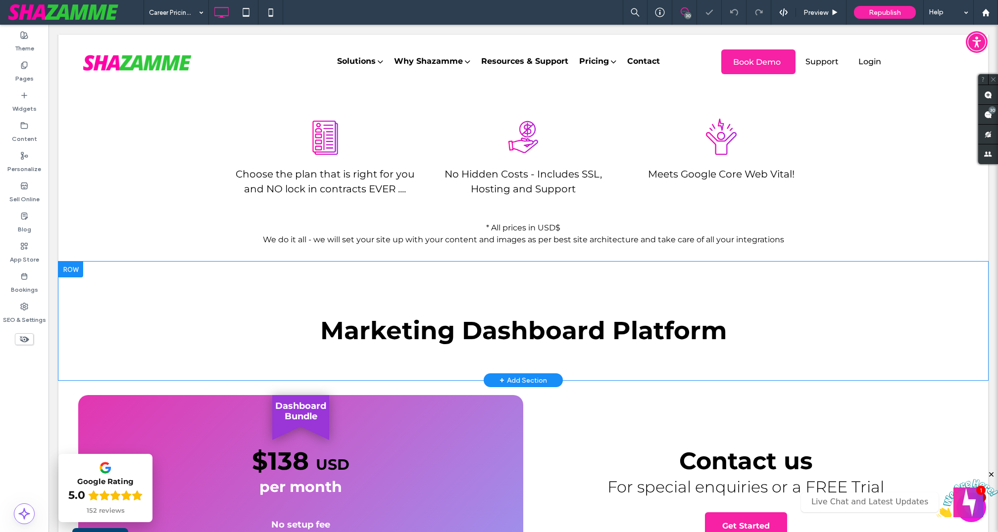
click at [68, 268] on div at bounding box center [70, 270] width 25 height 16
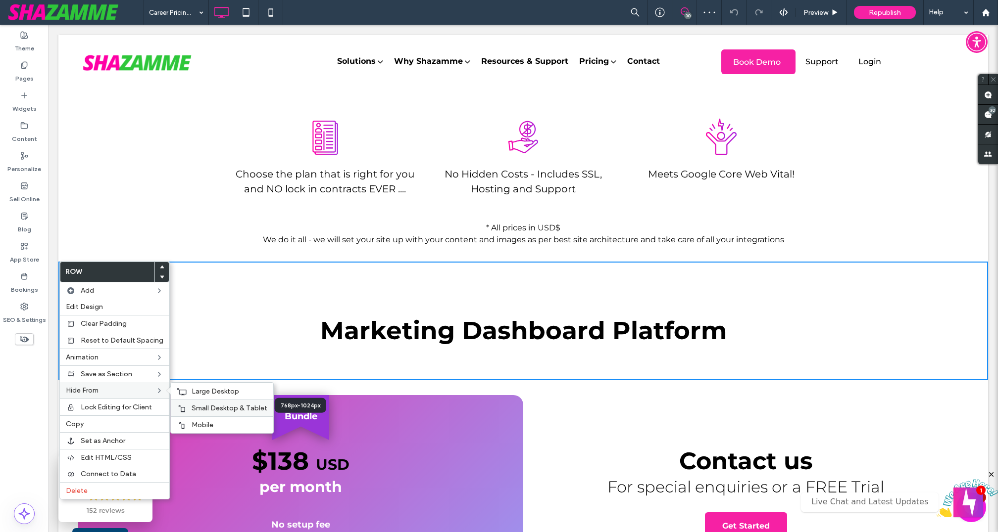
click at [205, 410] on div "Small Desktop & Tablet" at bounding box center [222, 408] width 102 height 17
click at [202, 421] on span "Mobile" at bounding box center [203, 425] width 22 height 8
click at [213, 388] on span "Large Desktop" at bounding box center [216, 391] width 48 height 8
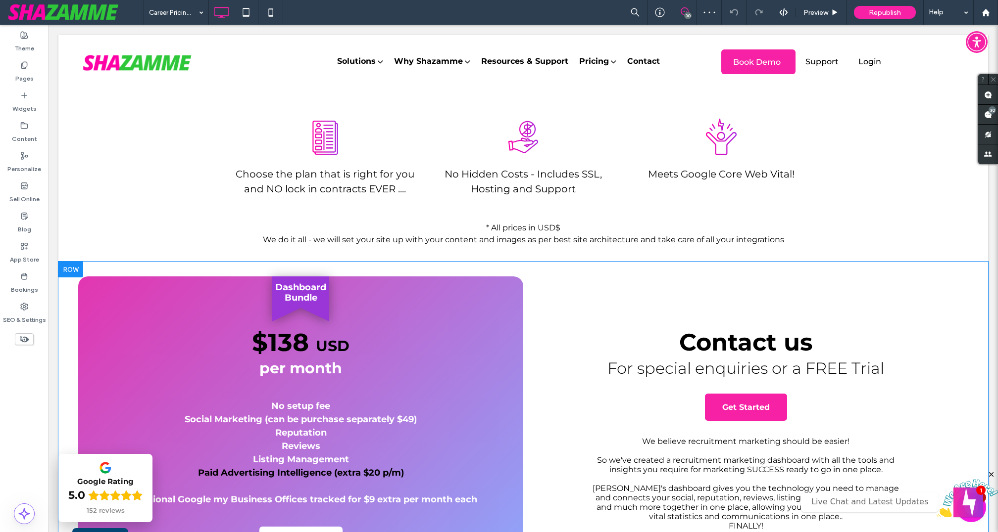
click at [77, 270] on div at bounding box center [70, 270] width 25 height 16
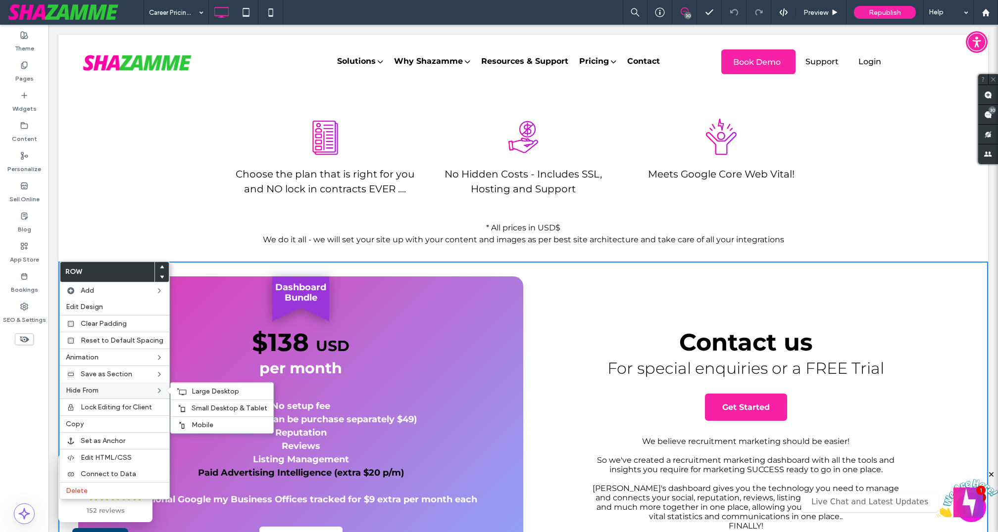
click at [134, 383] on div "Hide From Large Desktop Small Desktop & Tablet Mobile" at bounding box center [114, 391] width 109 height 16
click at [193, 388] on span "Large Desktop" at bounding box center [216, 391] width 48 height 8
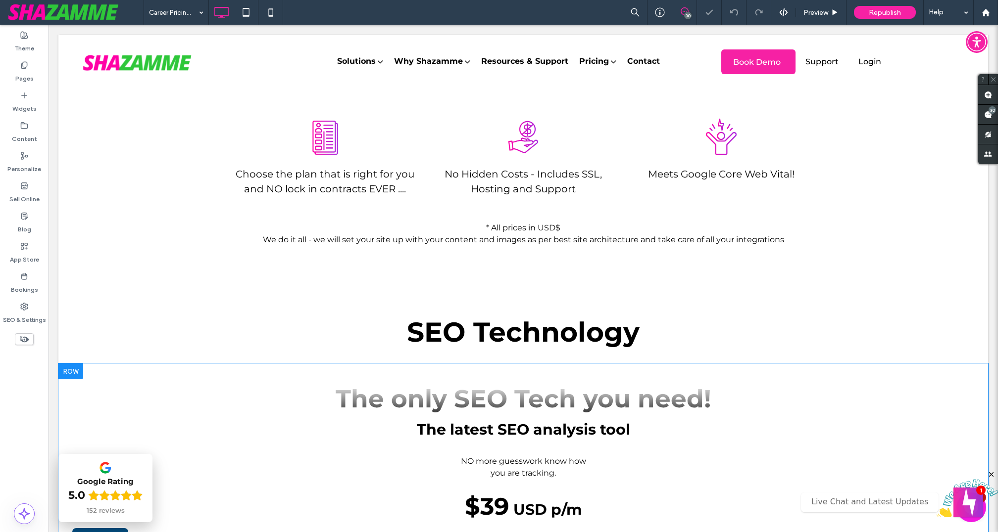
click at [69, 373] on div at bounding box center [70, 372] width 25 height 16
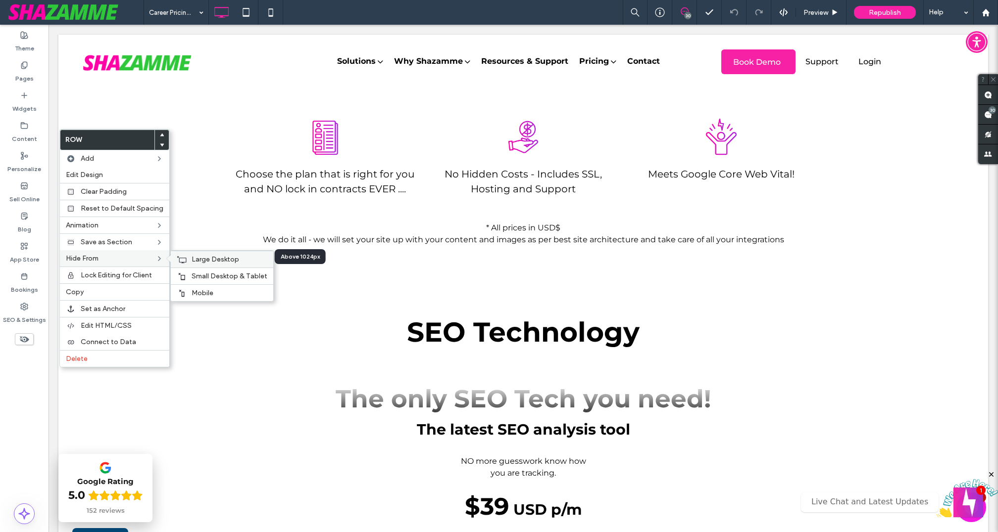
click at [198, 258] on span "Large Desktop" at bounding box center [216, 259] width 48 height 8
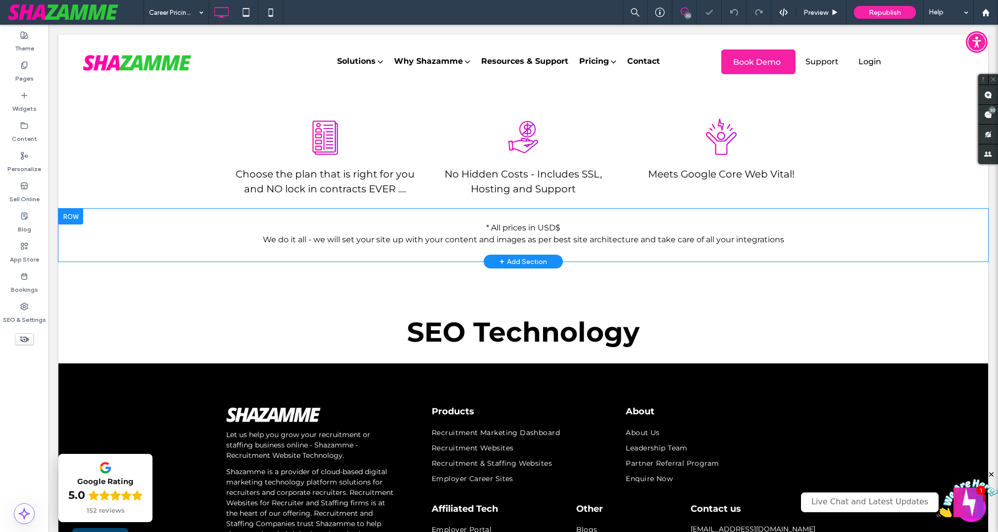
click at [72, 212] on div at bounding box center [70, 217] width 25 height 16
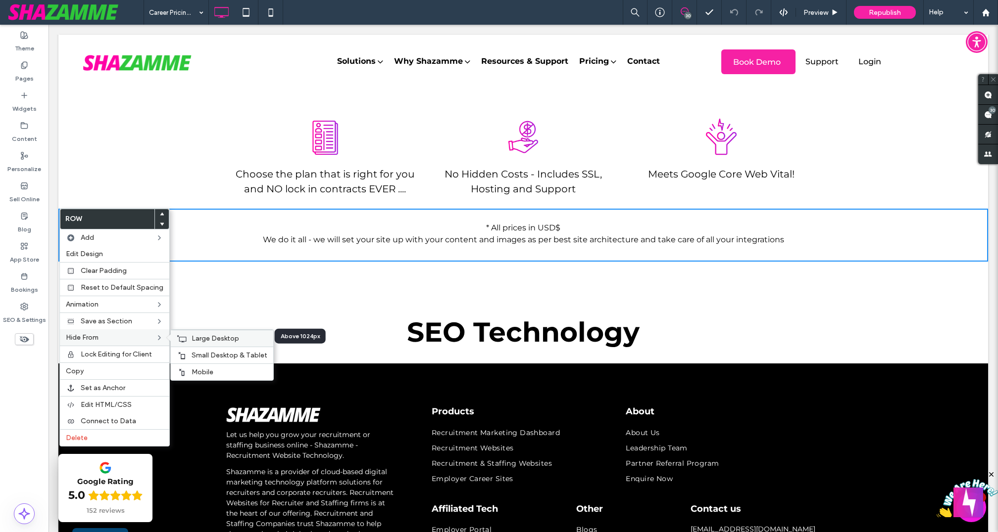
click at [201, 340] on span "Large Desktop" at bounding box center [216, 339] width 48 height 8
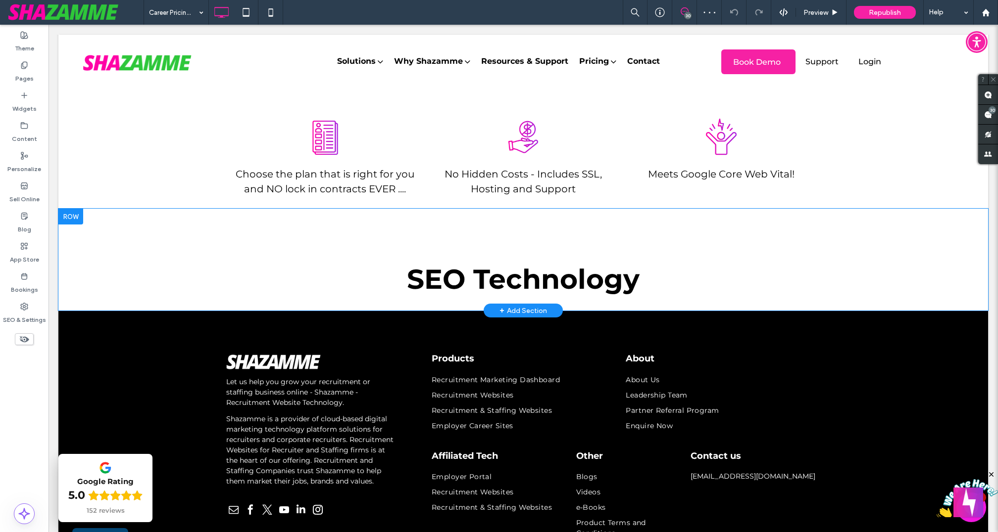
click at [75, 215] on div at bounding box center [70, 217] width 25 height 16
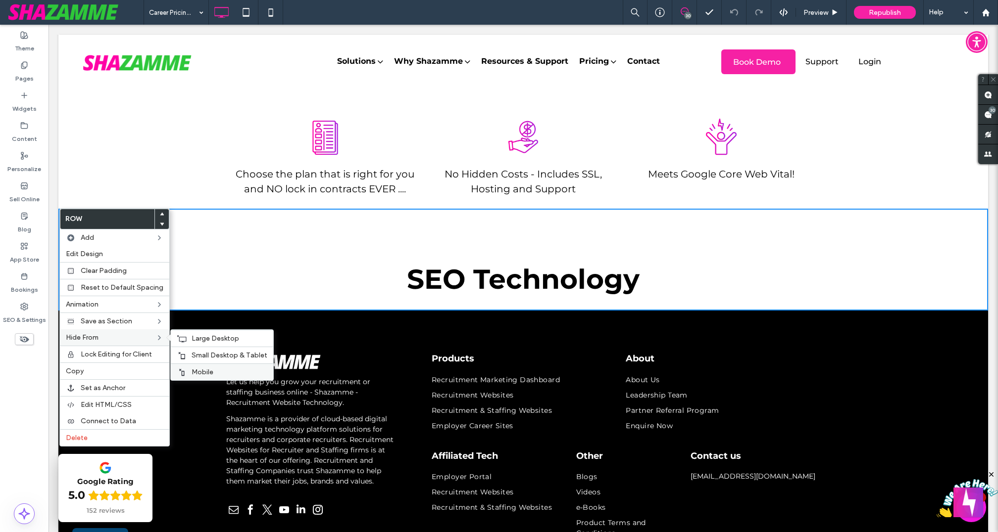
click at [203, 368] on span "Mobile" at bounding box center [203, 372] width 22 height 8
click at [155, 334] on icon at bounding box center [159, 338] width 8 height 8
click at [194, 353] on span "Small Desktop & Tablet" at bounding box center [230, 355] width 76 height 8
click at [207, 336] on span "Large Desktop" at bounding box center [216, 339] width 48 height 8
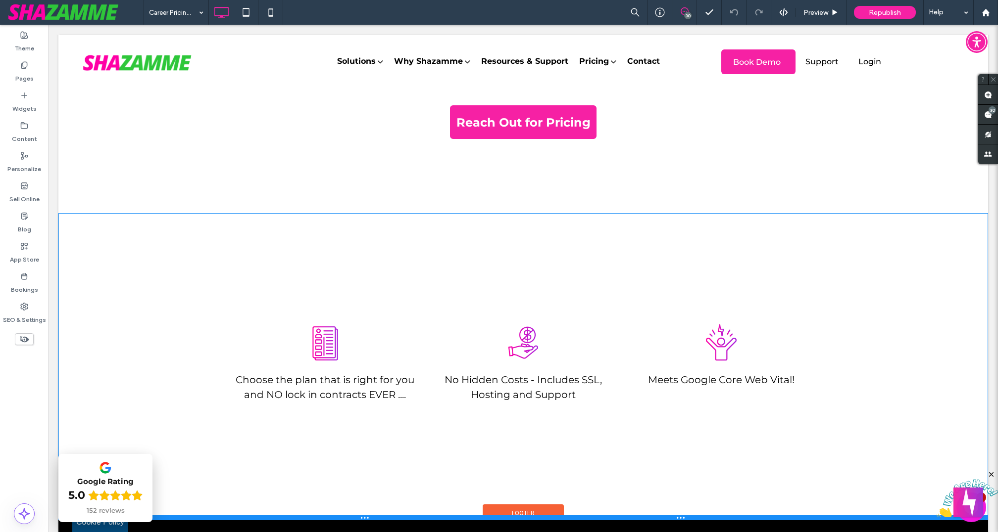
scroll to position [262, 0]
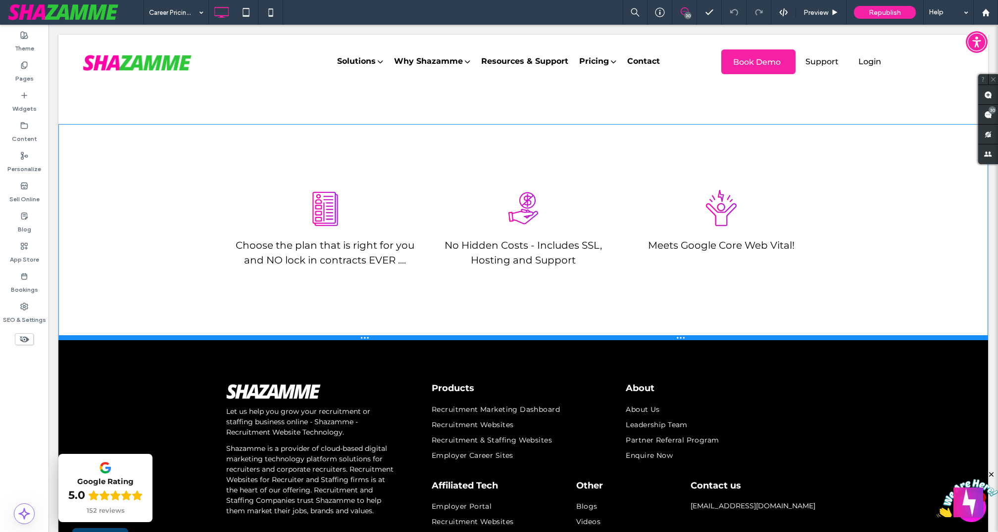
drag, startPoint x: 468, startPoint y: 427, endPoint x: 465, endPoint y: 339, distance: 87.1
click at [465, 339] on div at bounding box center [522, 338] width 929 height 5
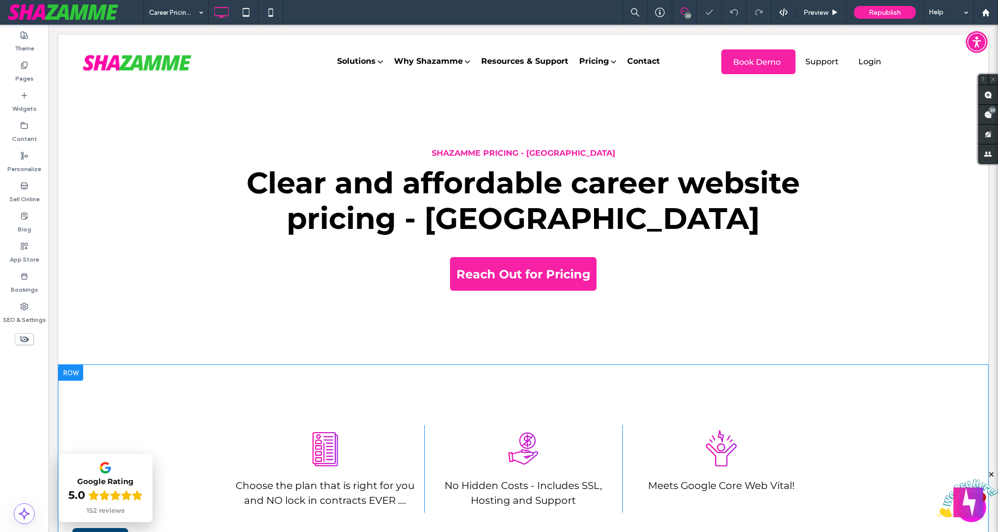
scroll to position [0, 0]
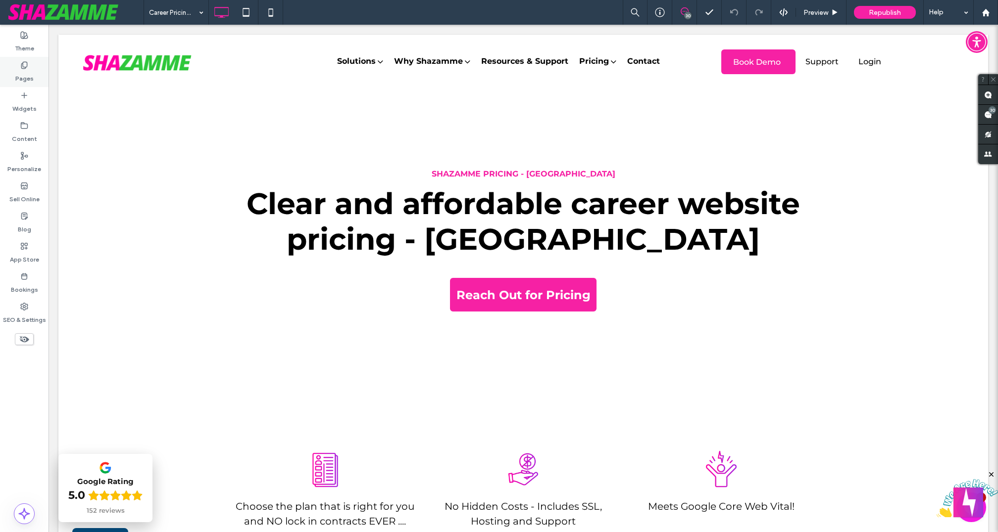
click at [25, 71] on label "Pages" at bounding box center [24, 76] width 18 height 14
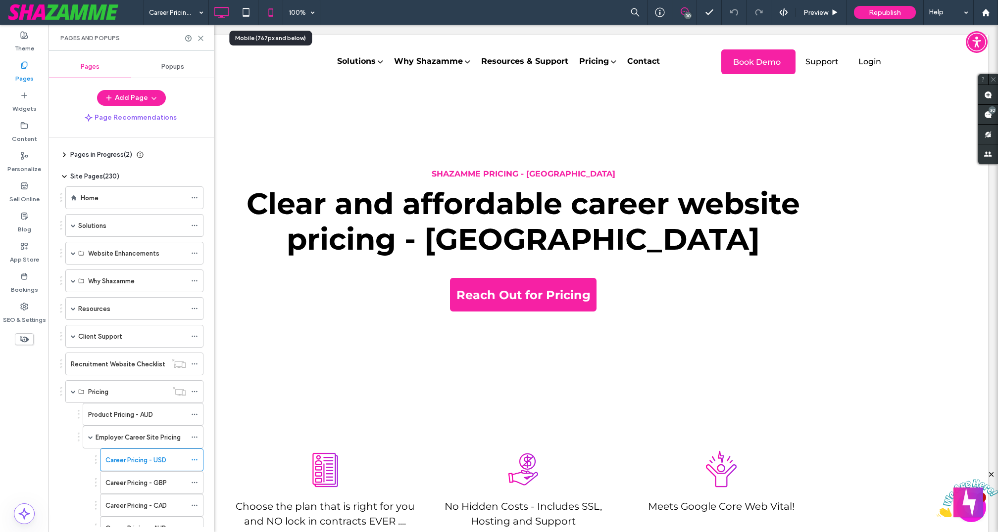
click at [269, 15] on icon at bounding box center [271, 12] width 20 height 20
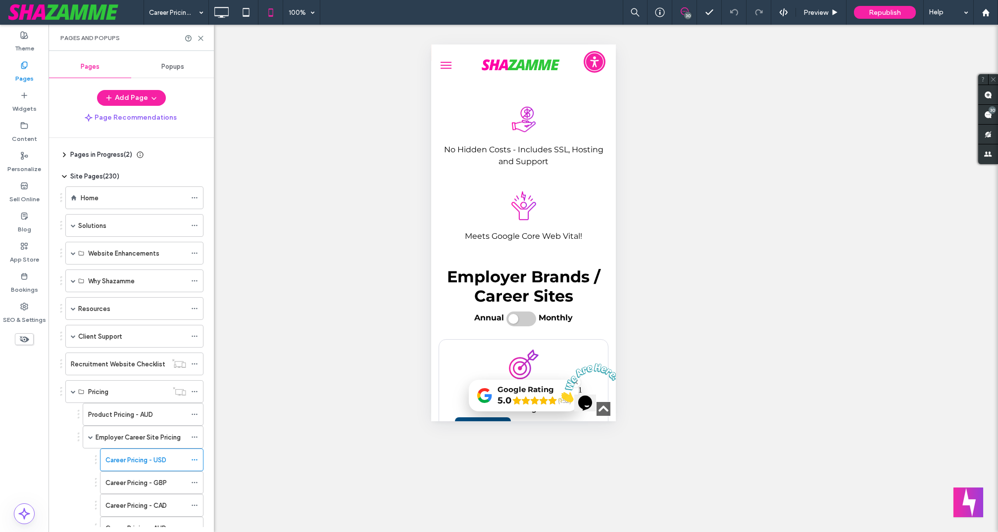
scroll to position [340, 0]
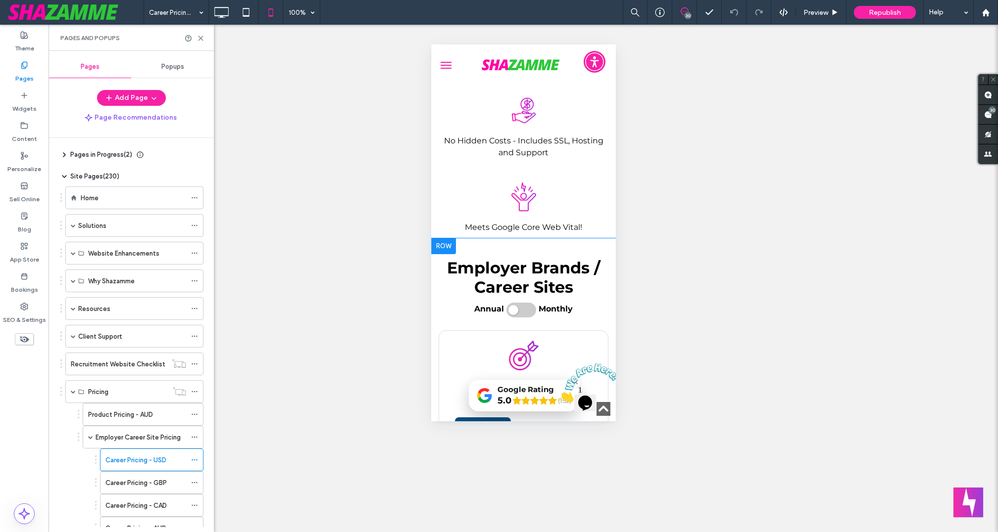
click at [451, 239] on div at bounding box center [443, 247] width 25 height 16
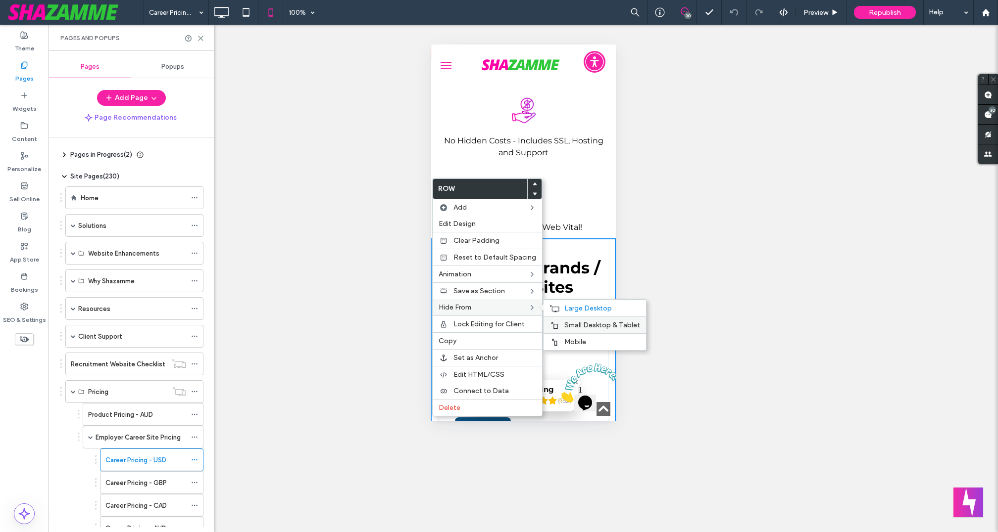
click at [572, 321] on span "Small Desktop & Tablet" at bounding box center [602, 325] width 76 height 8
click at [569, 338] on span "Mobile" at bounding box center [575, 342] width 22 height 8
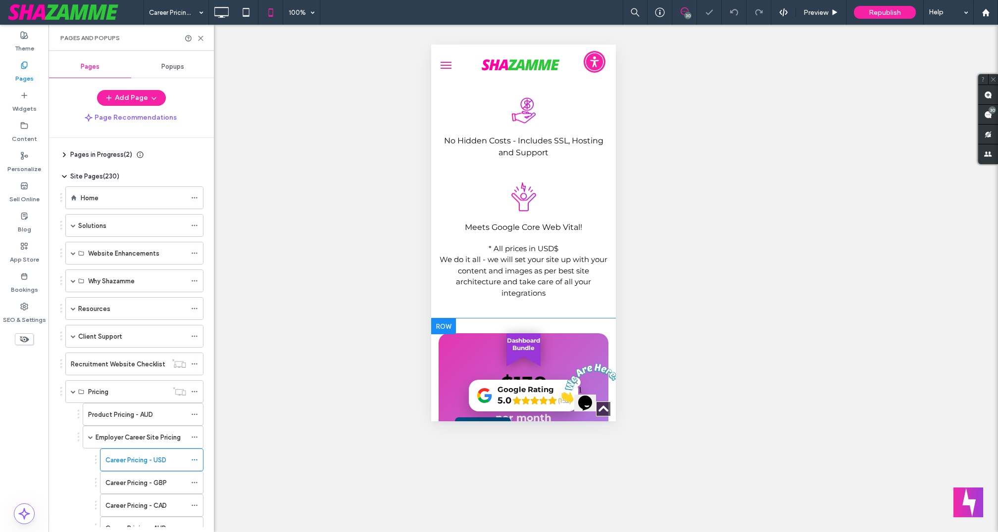
click at [446, 319] on div at bounding box center [443, 327] width 25 height 16
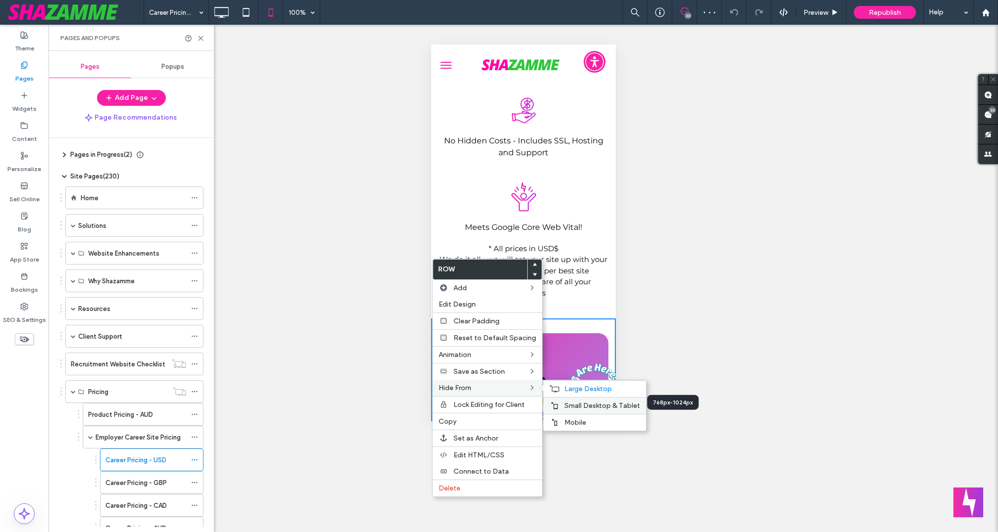
click at [564, 405] on span "Small Desktop & Tablet" at bounding box center [602, 406] width 76 height 8
click at [568, 421] on span "Mobile" at bounding box center [575, 423] width 22 height 8
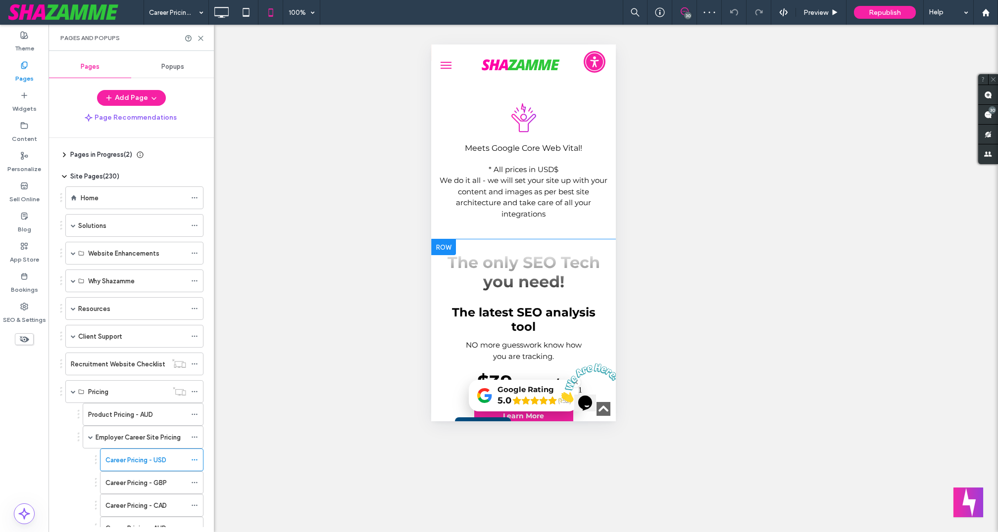
scroll to position [426, 0]
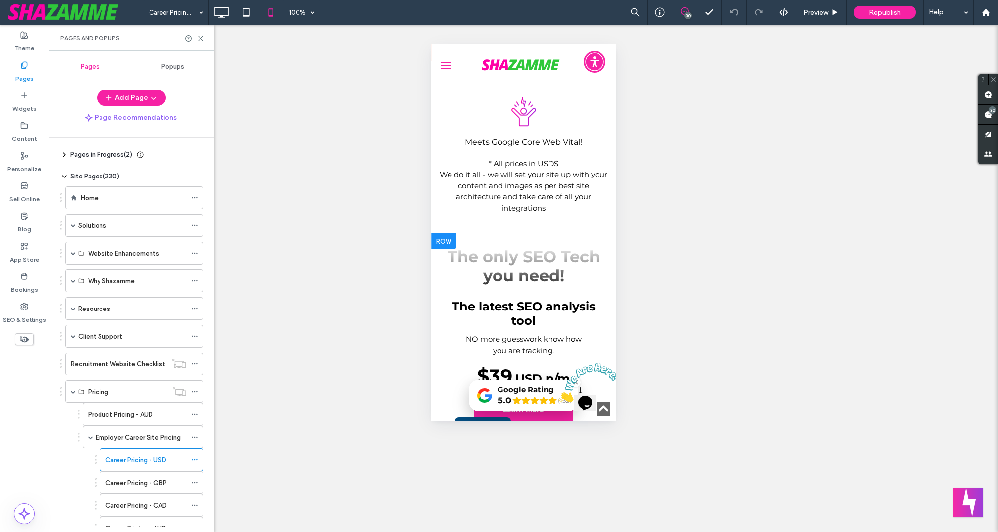
click at [439, 234] on div at bounding box center [443, 242] width 25 height 16
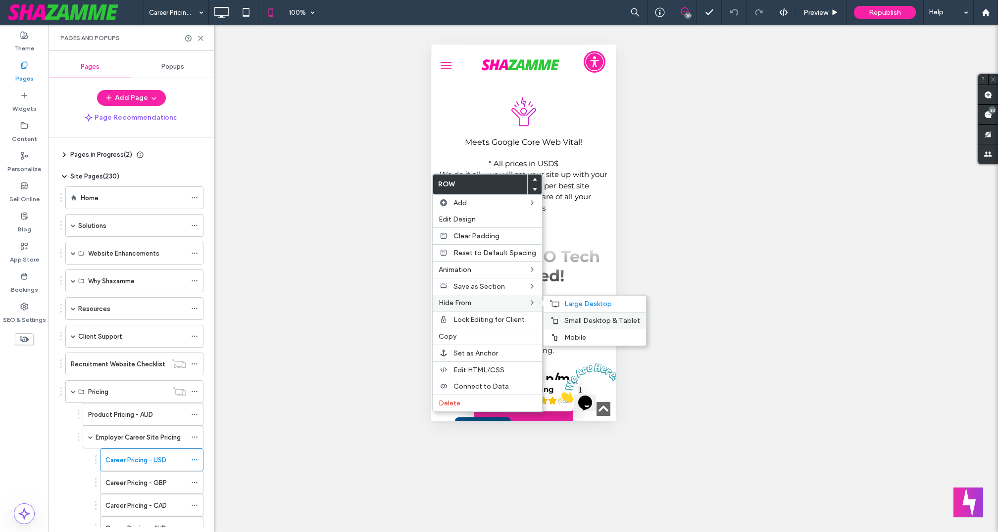
click at [589, 317] on span "Small Desktop & Tablet" at bounding box center [602, 321] width 76 height 8
click at [582, 334] on span "Mobile" at bounding box center [575, 338] width 22 height 8
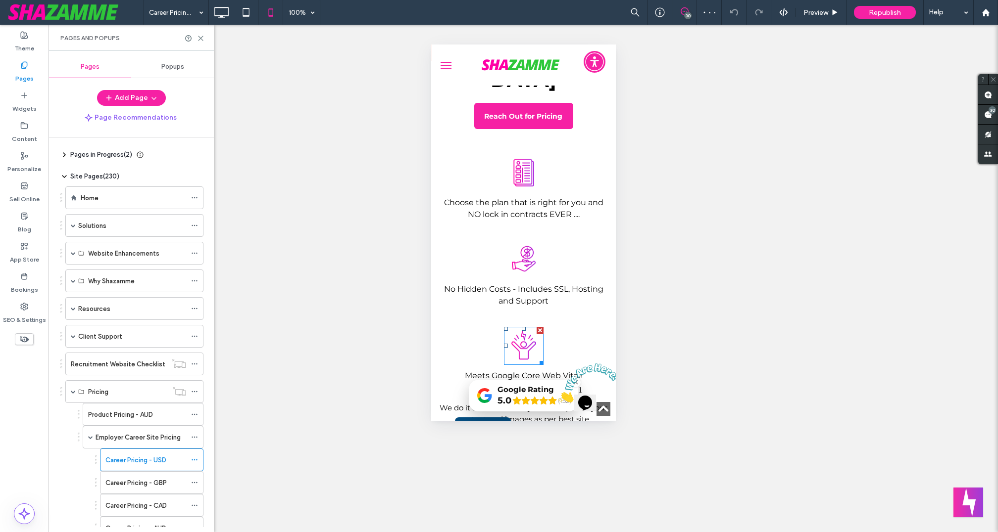
scroll to position [189, 0]
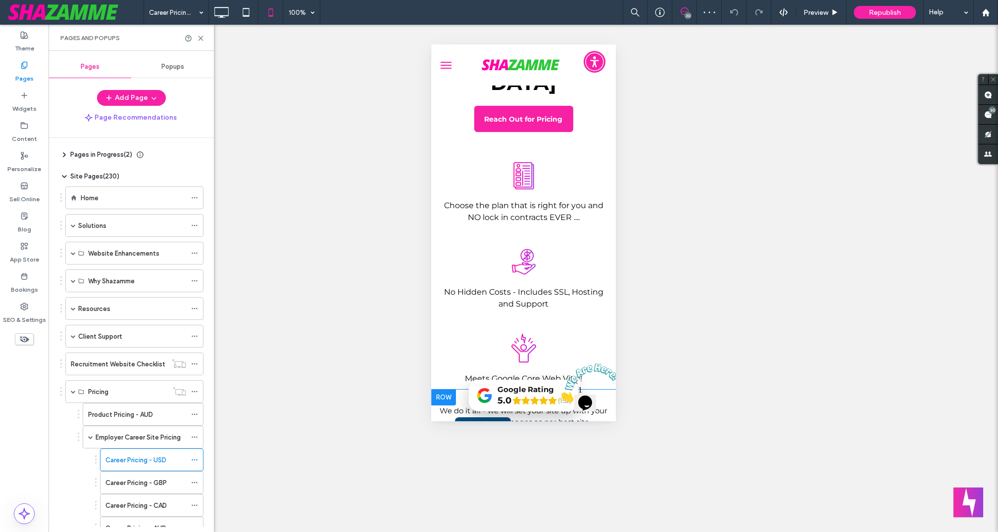
click at [441, 390] on div at bounding box center [443, 398] width 25 height 16
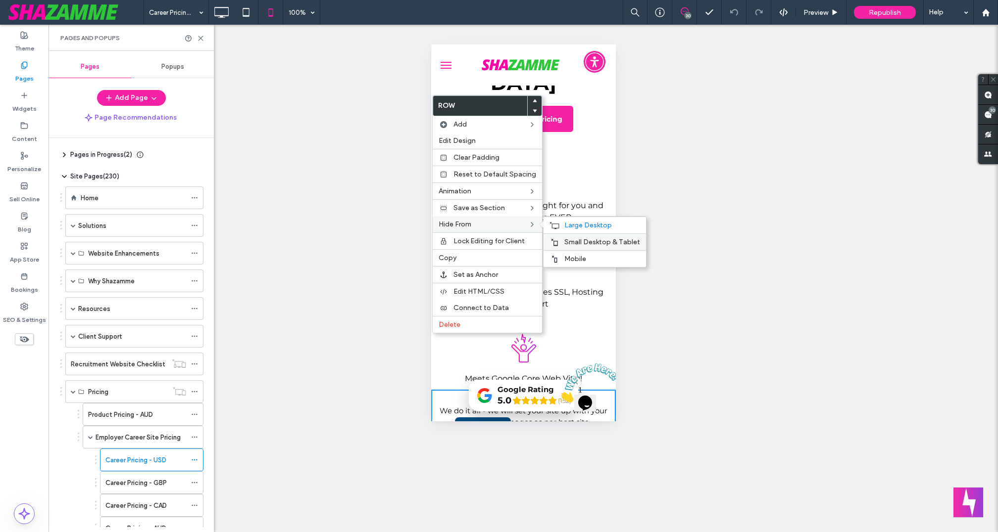
click at [571, 238] on span "Small Desktop & Tablet" at bounding box center [602, 242] width 76 height 8
click at [577, 255] on span "Mobile" at bounding box center [575, 259] width 22 height 8
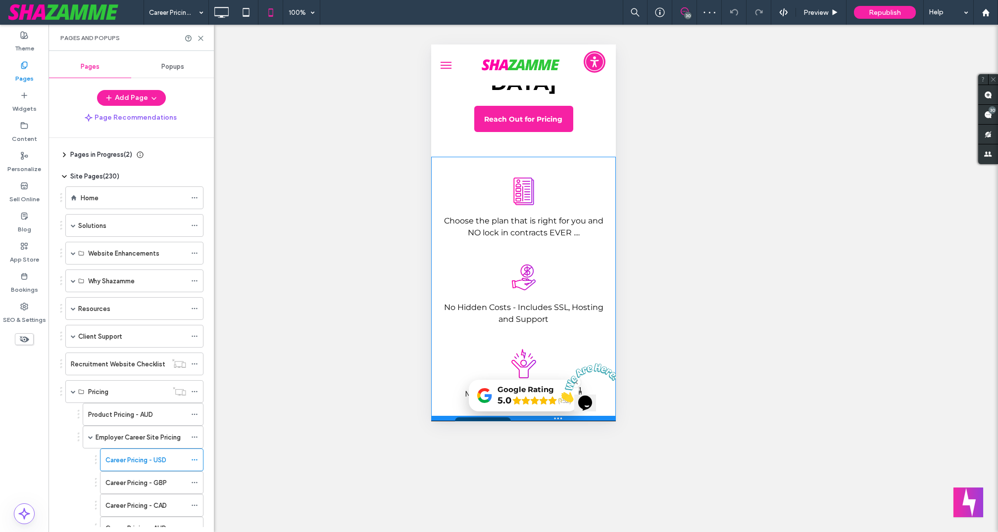
drag, startPoint x: 704, startPoint y: 643, endPoint x: 593, endPoint y: 364, distance: 300.5
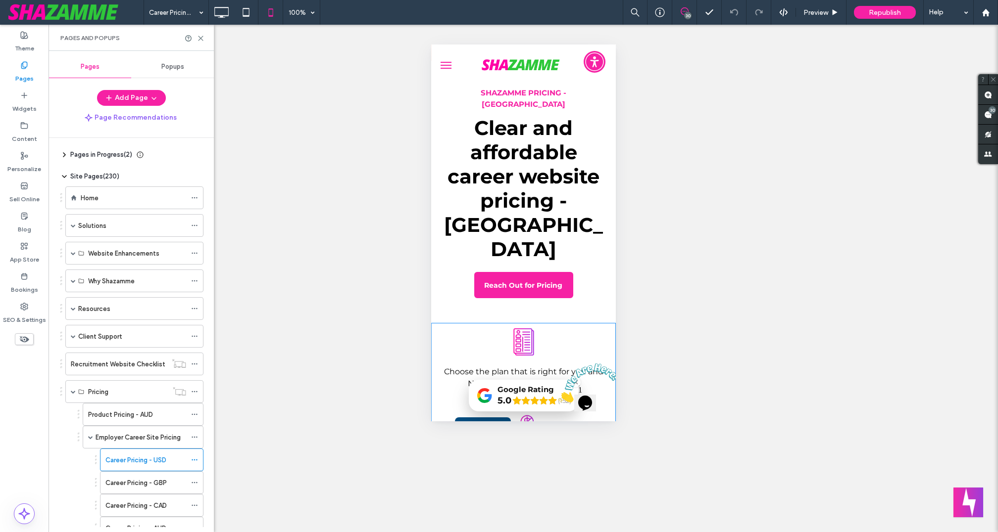
scroll to position [0, 0]
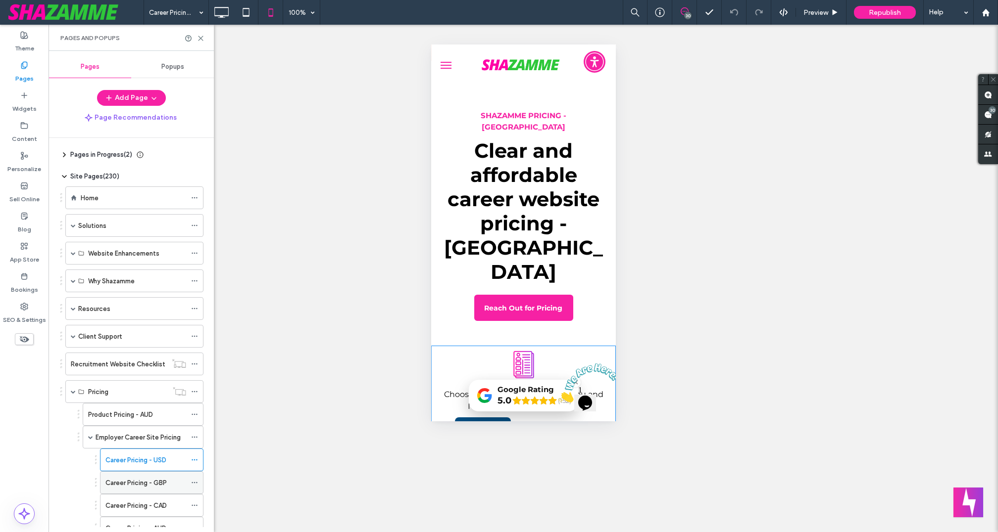
click at [144, 477] on label "Career Pricing - GBP" at bounding box center [135, 483] width 61 height 17
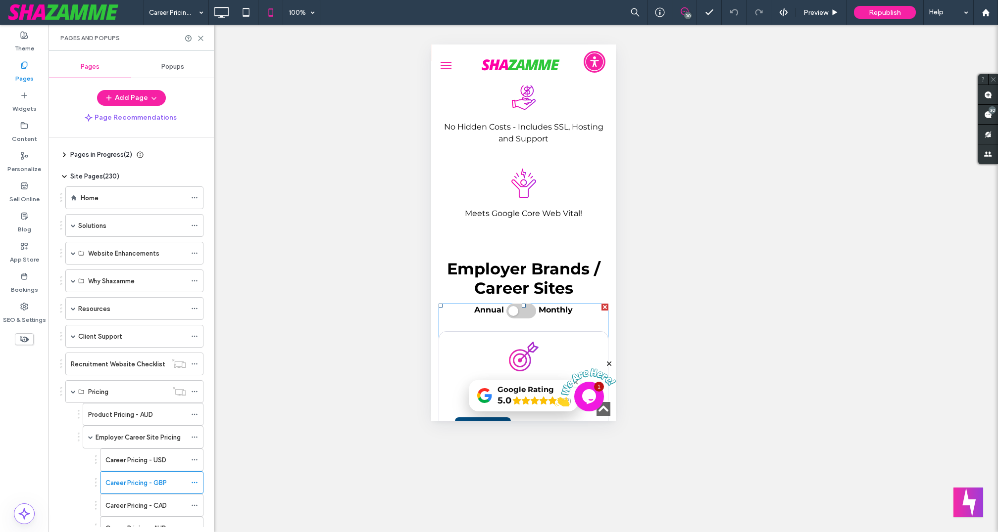
scroll to position [416, 0]
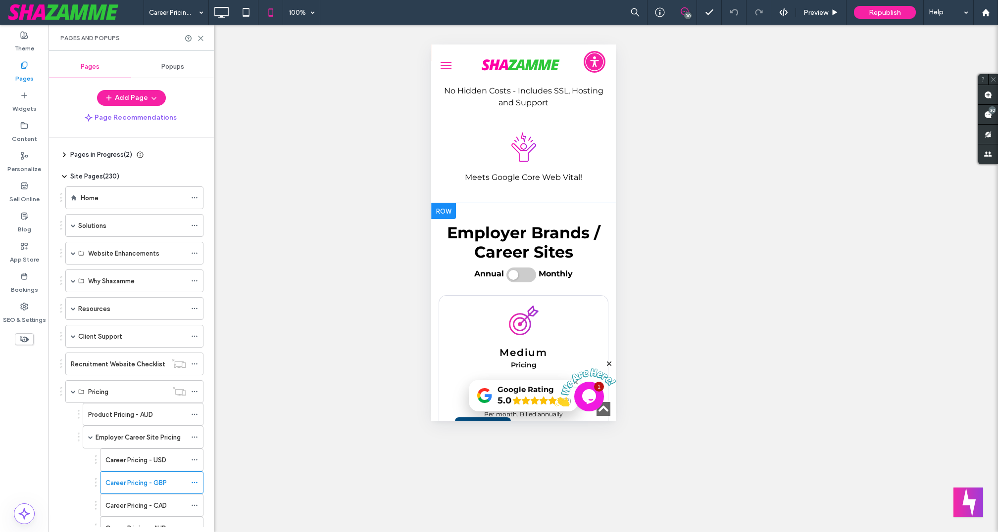
click at [440, 203] on div at bounding box center [443, 211] width 25 height 16
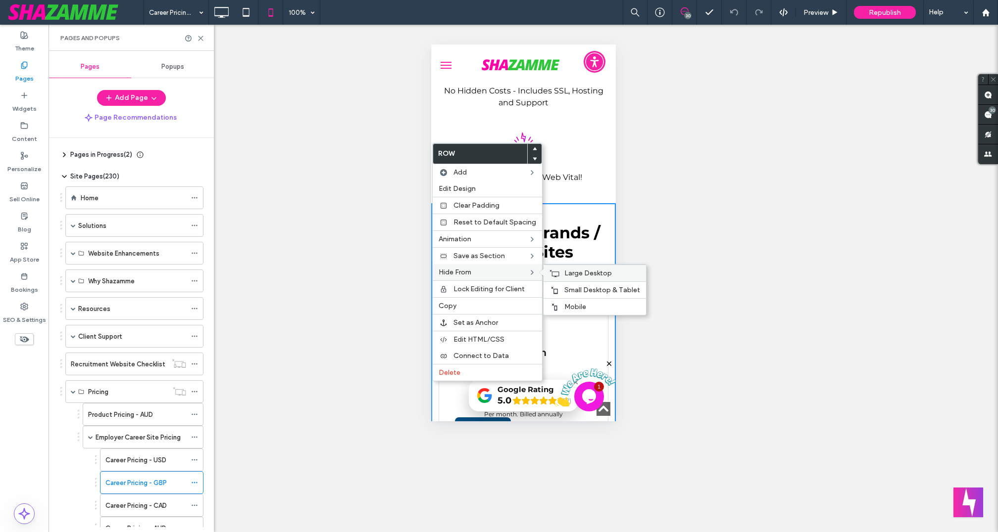
click at [577, 273] on span "Large Desktop" at bounding box center [588, 273] width 48 height 8
click at [577, 286] on span "Small Desktop & Tablet" at bounding box center [602, 290] width 76 height 8
click at [577, 303] on span "Mobile" at bounding box center [575, 307] width 22 height 8
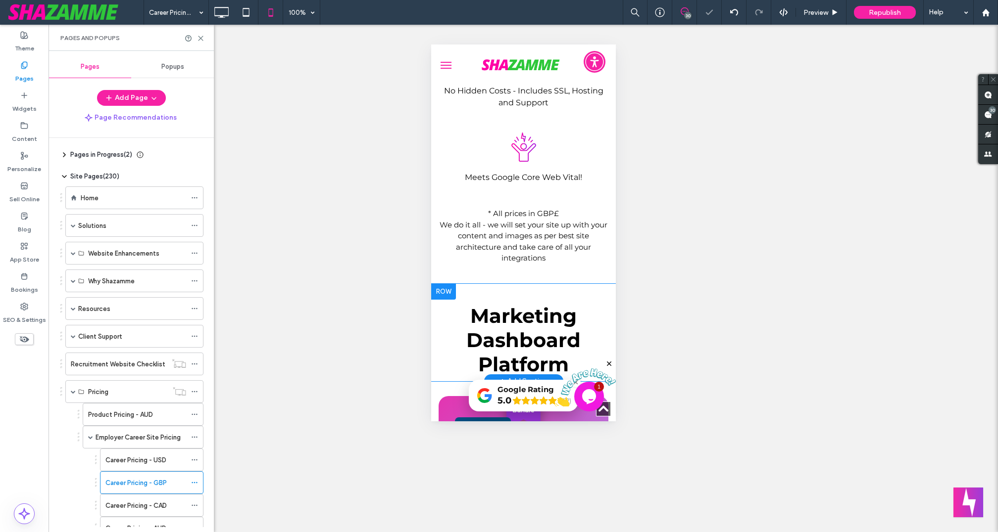
click at [446, 284] on div at bounding box center [443, 292] width 25 height 16
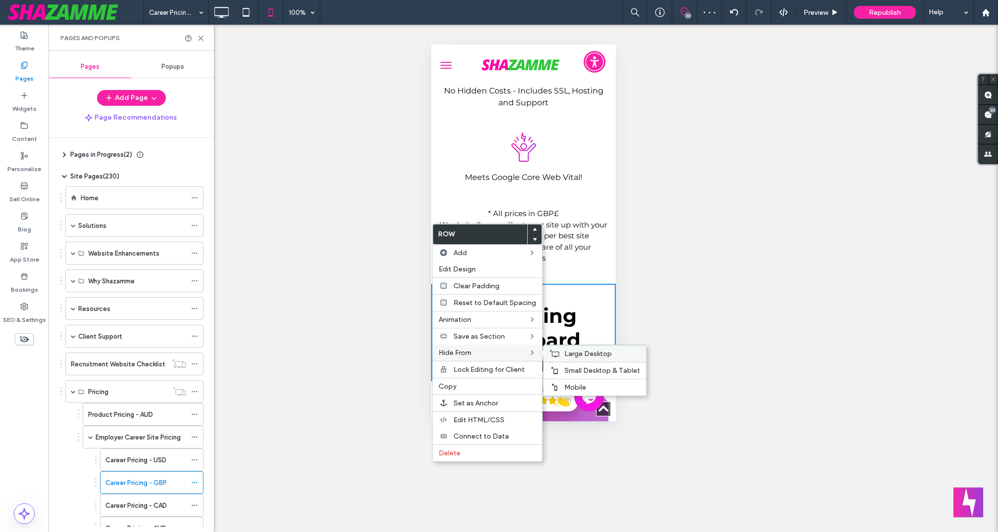
click at [573, 352] on span "Large Desktop" at bounding box center [588, 354] width 48 height 8
click at [577, 367] on span "Small Desktop & Tablet" at bounding box center [602, 371] width 76 height 8
click at [567, 384] on span "Mobile" at bounding box center [575, 388] width 22 height 8
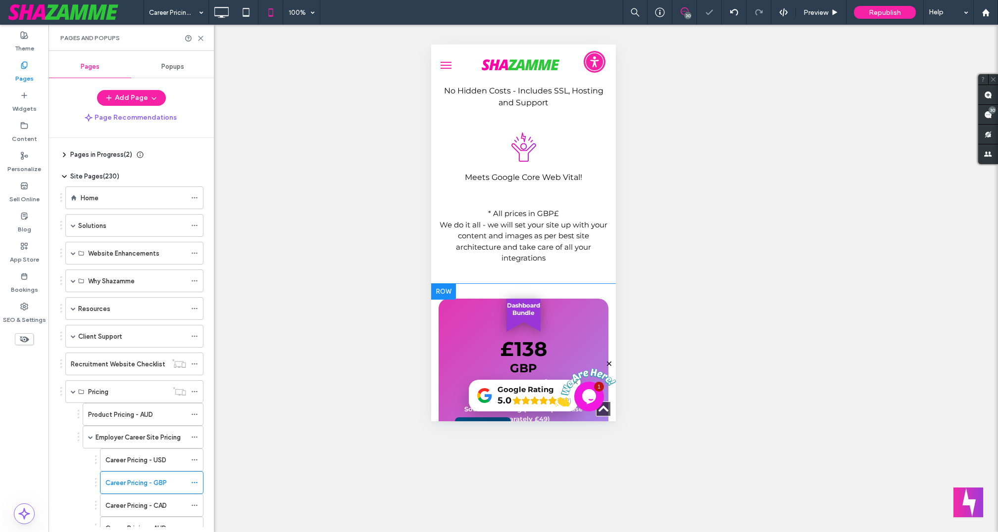
click at [438, 284] on div at bounding box center [443, 292] width 25 height 16
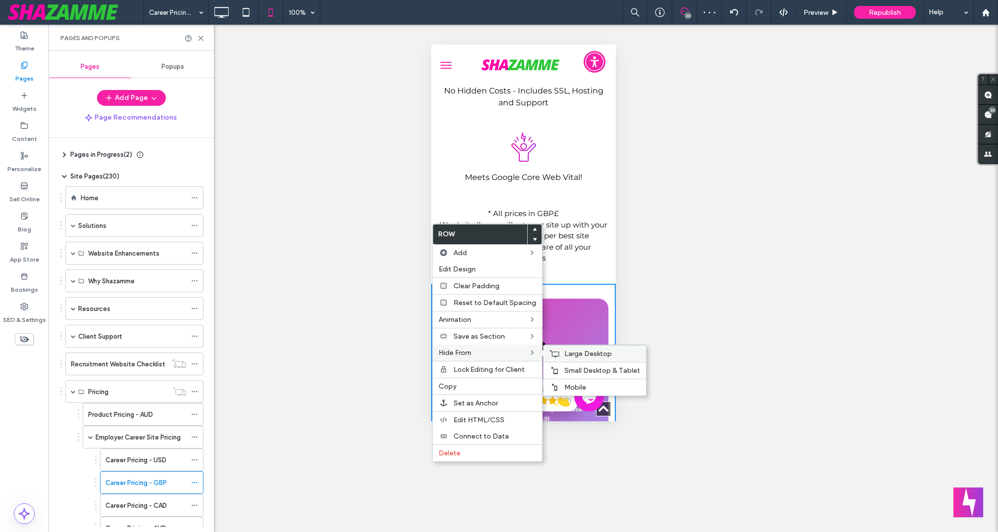
click at [564, 353] on span "Large Desktop" at bounding box center [588, 354] width 48 height 8
click at [570, 367] on span "Small Desktop & Tablet" at bounding box center [602, 371] width 76 height 8
click at [570, 384] on span "Mobile" at bounding box center [575, 388] width 22 height 8
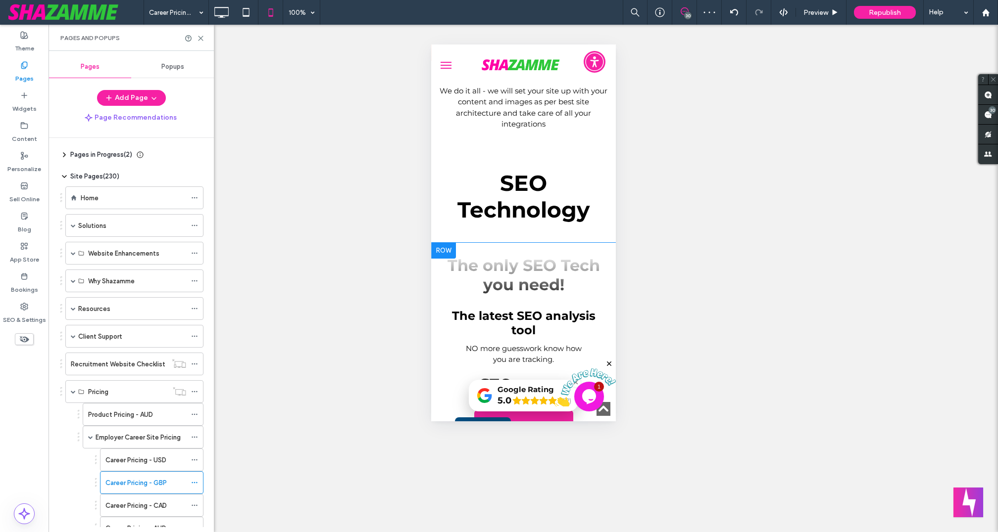
scroll to position [562, 0]
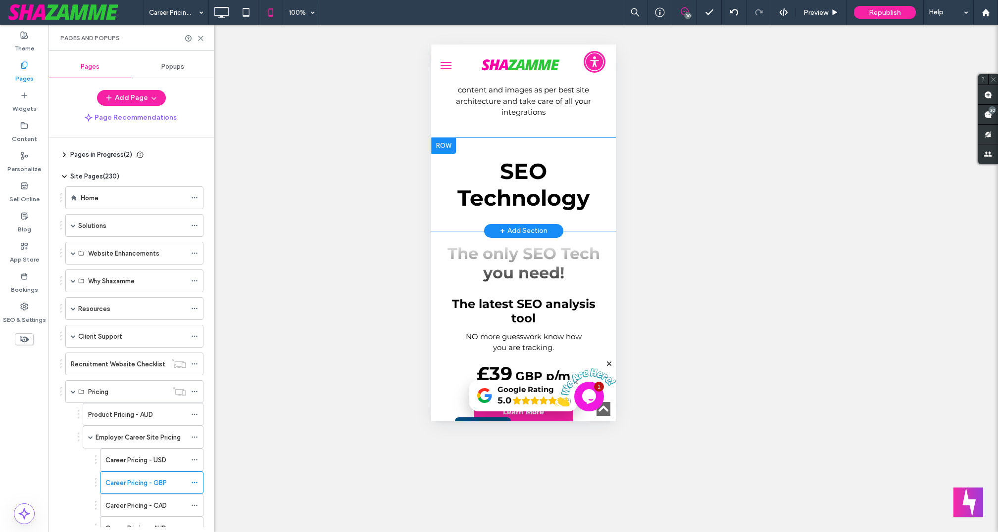
click at [446, 138] on div at bounding box center [443, 146] width 25 height 16
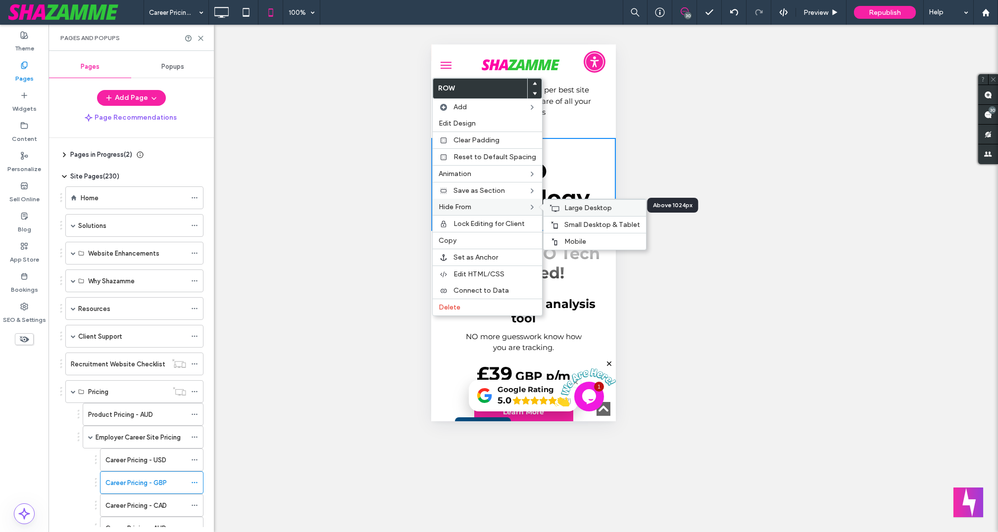
click at [565, 205] on span "Large Desktop" at bounding box center [588, 208] width 48 height 8
click at [570, 221] on span "Small Desktop & Tablet" at bounding box center [602, 225] width 76 height 8
click at [570, 238] on span "Mobile" at bounding box center [575, 242] width 22 height 8
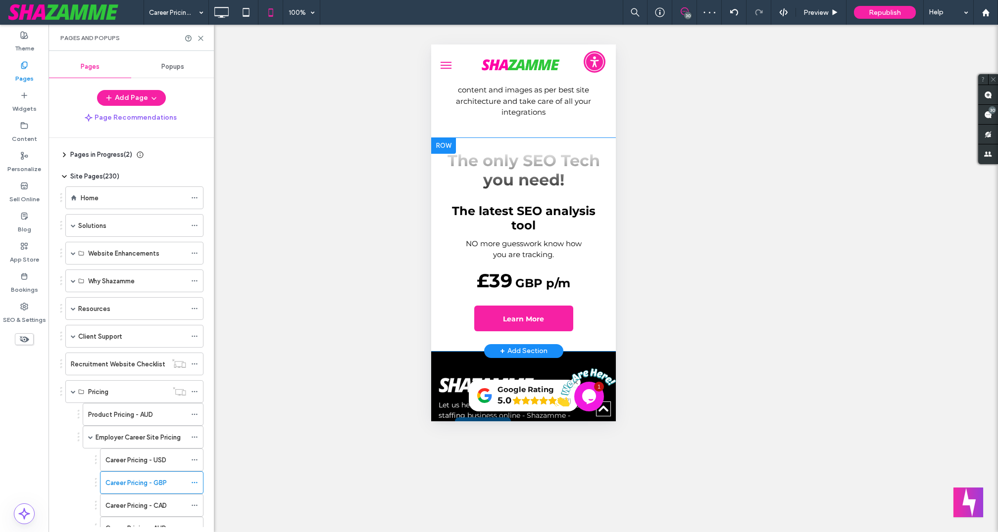
click at [442, 138] on div at bounding box center [443, 146] width 25 height 16
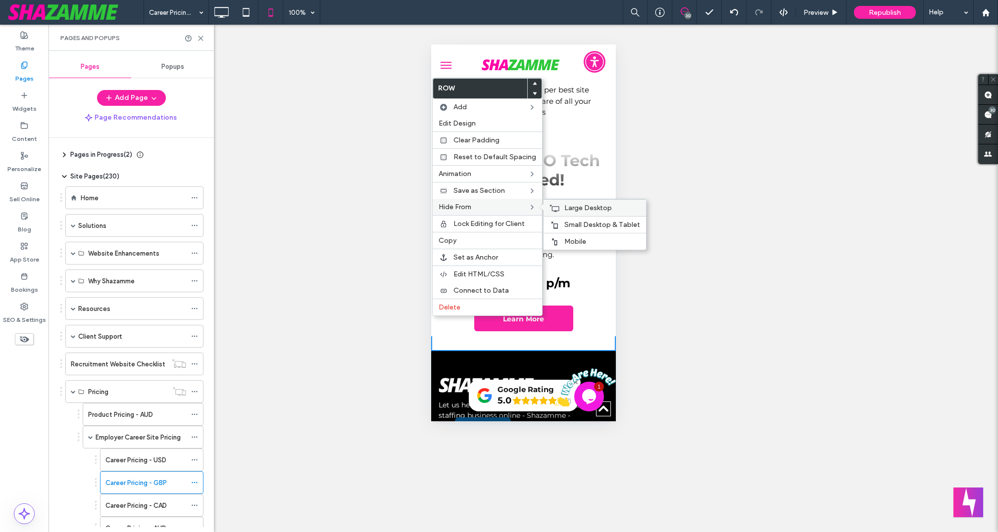
click at [558, 205] on div "Large Desktop" at bounding box center [594, 207] width 102 height 17
click at [556, 219] on div "Small Desktop & Tablet" at bounding box center [594, 224] width 102 height 17
click at [559, 236] on div "Mobile" at bounding box center [594, 241] width 102 height 17
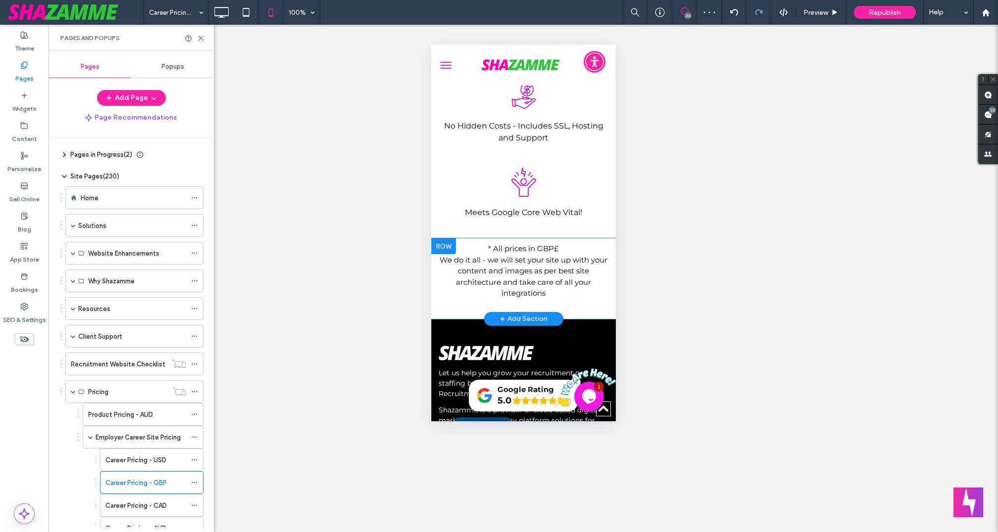
scroll to position [391, 0]
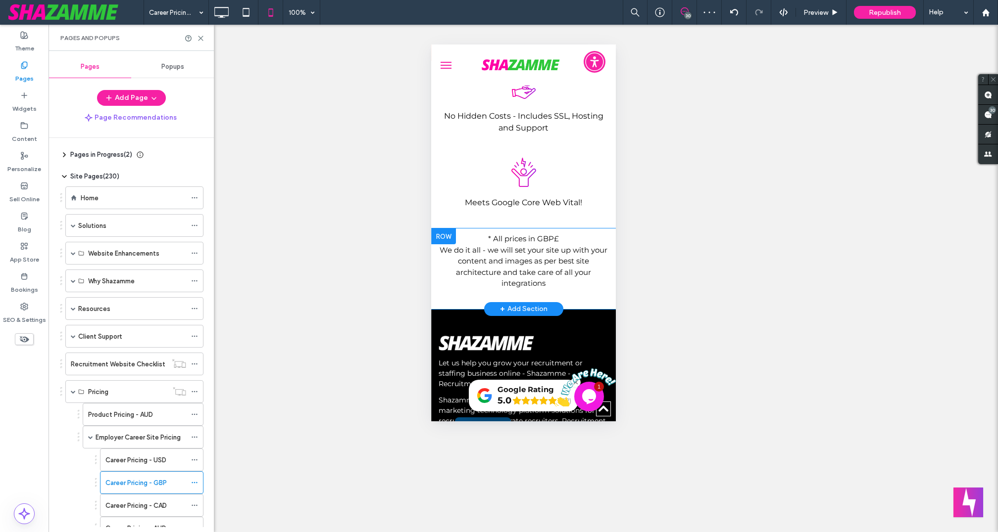
click at [440, 229] on div at bounding box center [443, 237] width 25 height 16
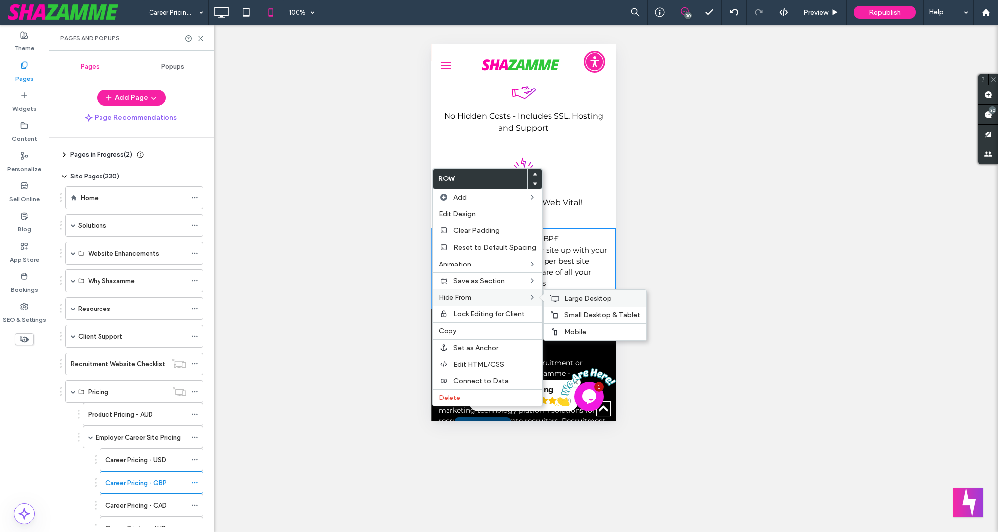
click at [582, 295] on span "Large Desktop" at bounding box center [588, 298] width 48 height 8
click at [578, 307] on div "Small Desktop & Tablet" at bounding box center [594, 315] width 102 height 17
click at [580, 330] on span "Mobile" at bounding box center [575, 332] width 22 height 8
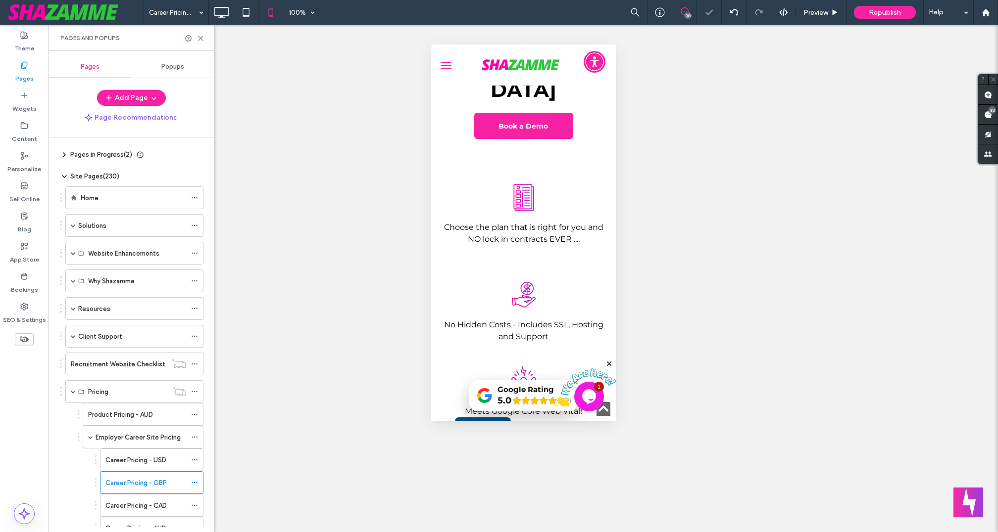
scroll to position [0, 0]
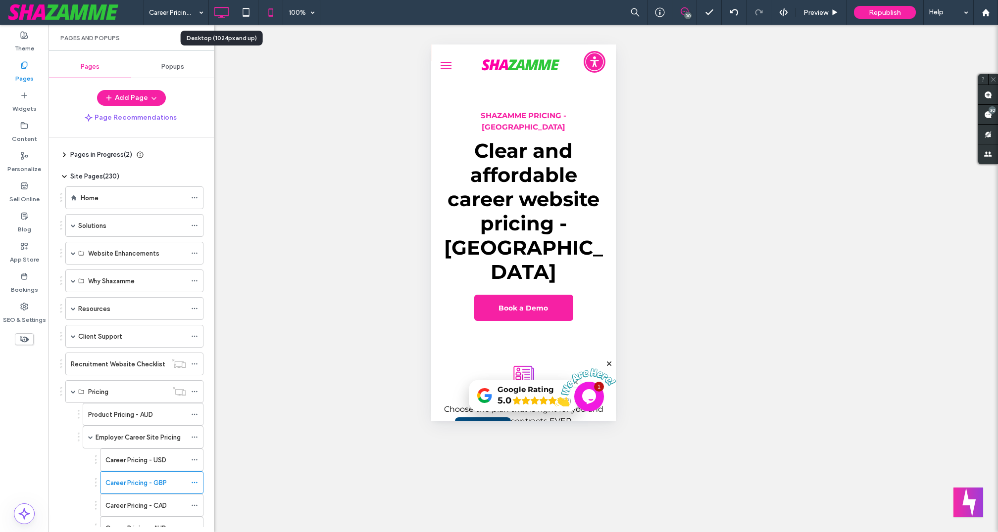
click at [219, 10] on icon at bounding box center [221, 12] width 20 height 20
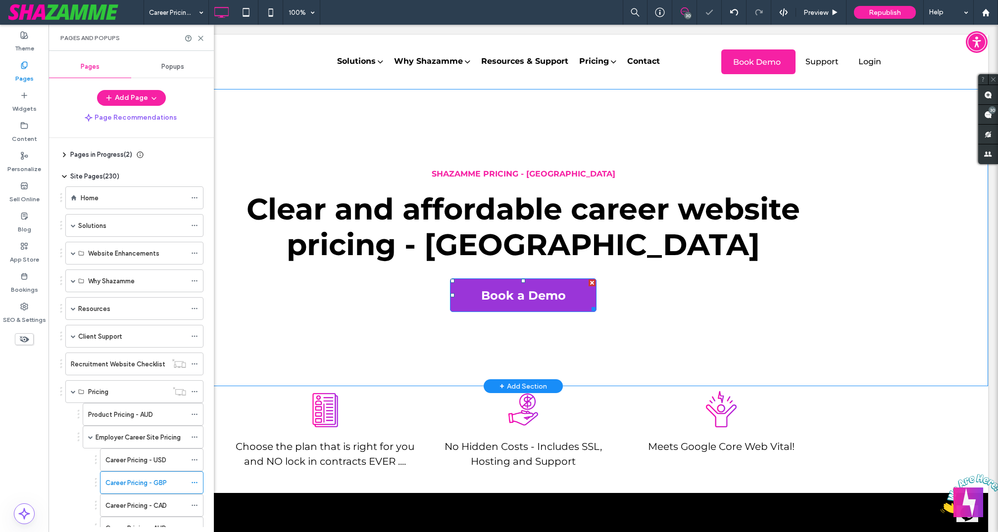
click at [543, 296] on span "Book a Demo" at bounding box center [523, 296] width 85 height 30
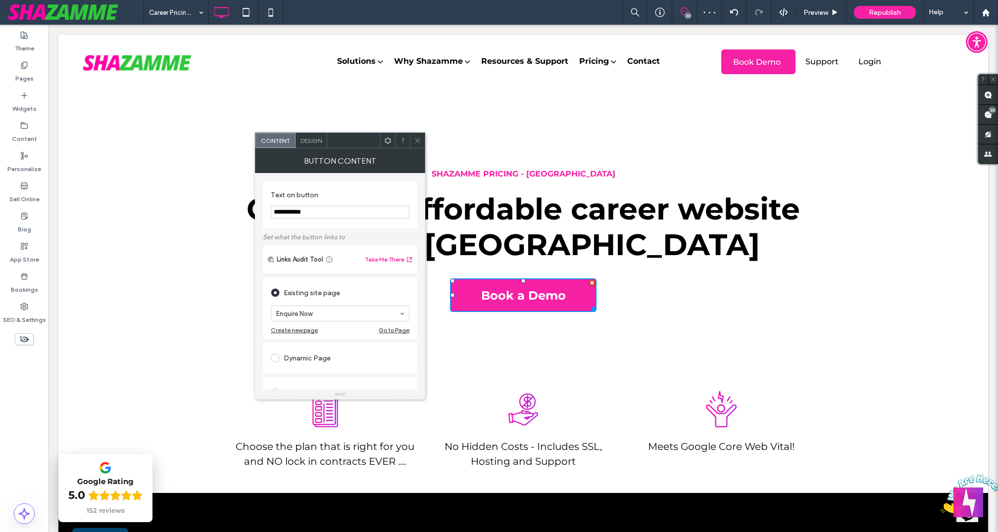
click at [417, 144] on icon at bounding box center [417, 140] width 7 height 7
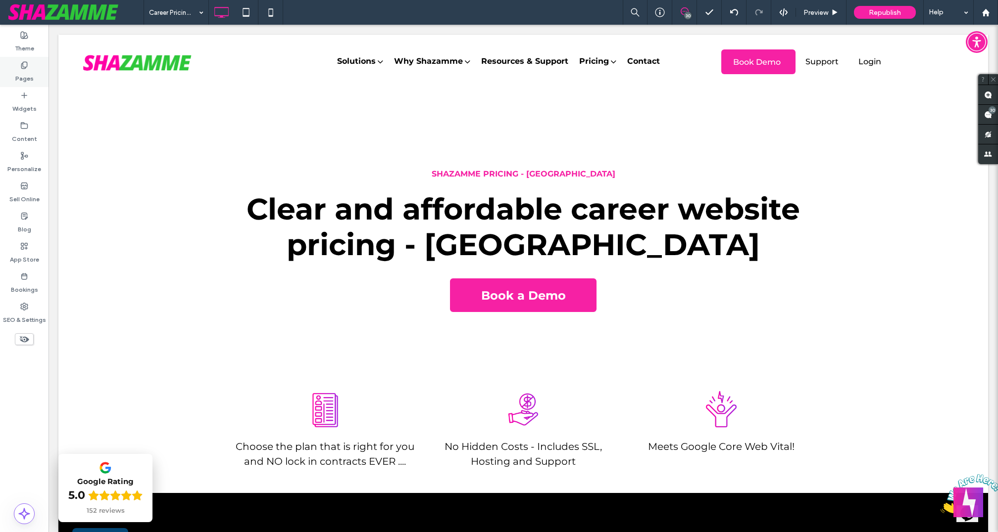
click at [30, 77] on label "Pages" at bounding box center [24, 76] width 18 height 14
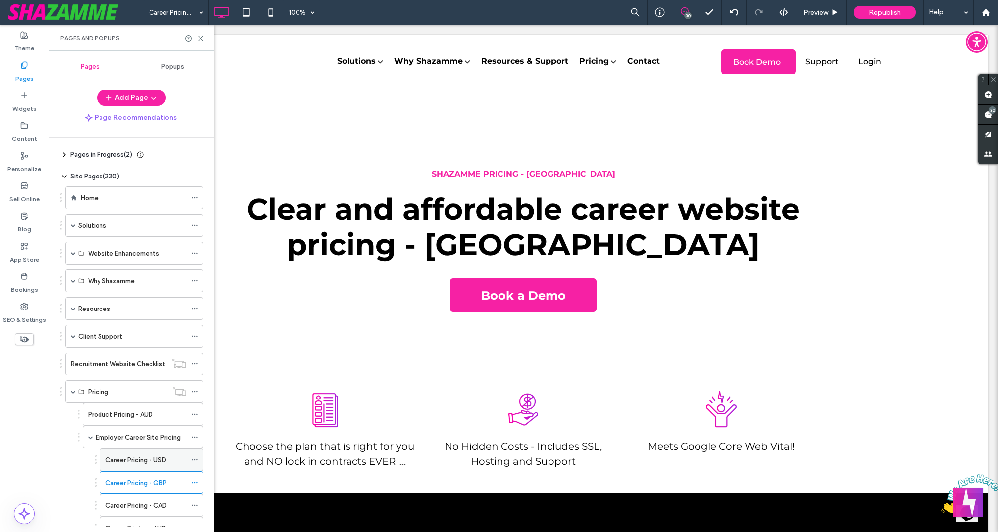
click at [148, 454] on label "Career Pricing - USD" at bounding box center [135, 460] width 61 height 17
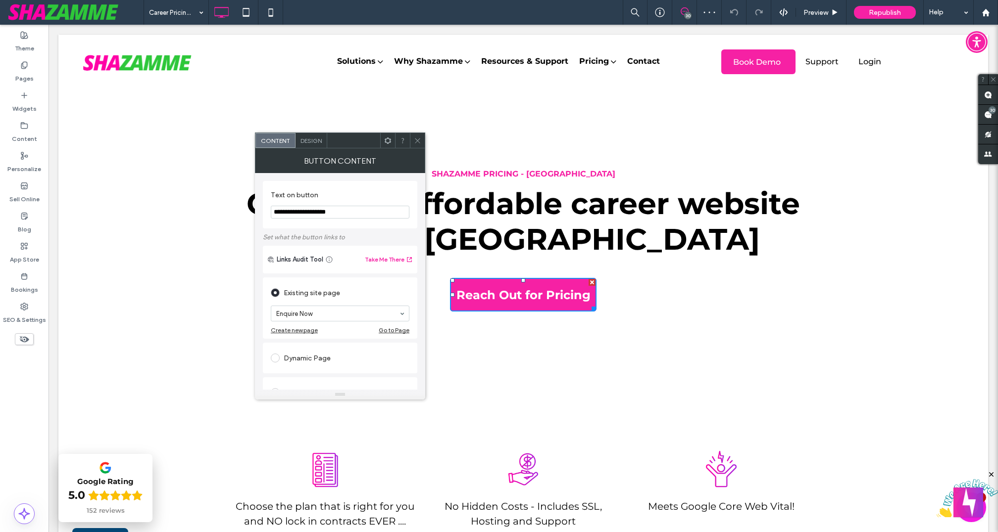
click at [297, 209] on input "**********" at bounding box center [340, 212] width 139 height 13
type input "**********"
click at [569, 368] on div "SHAZAMME PRICING - [GEOGRAPHIC_DATA] Clear and affordable career website pricin…" at bounding box center [522, 237] width 929 height 297
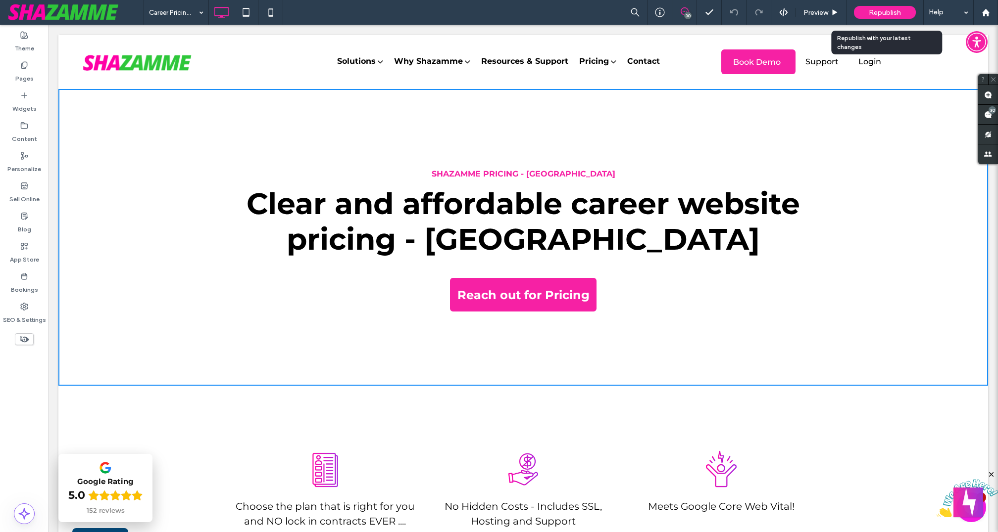
click at [894, 8] on span "Republish" at bounding box center [884, 12] width 32 height 8
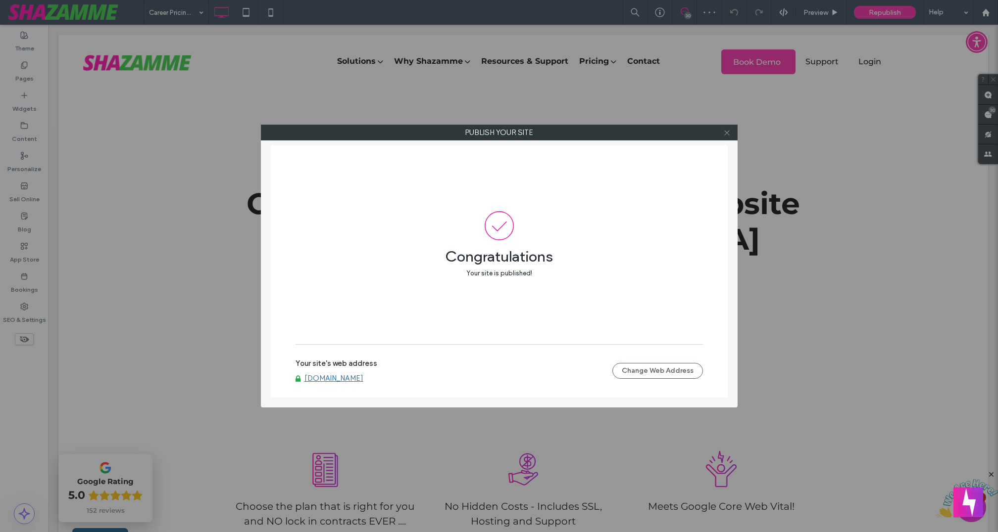
click at [726, 132] on use at bounding box center [726, 132] width 5 height 5
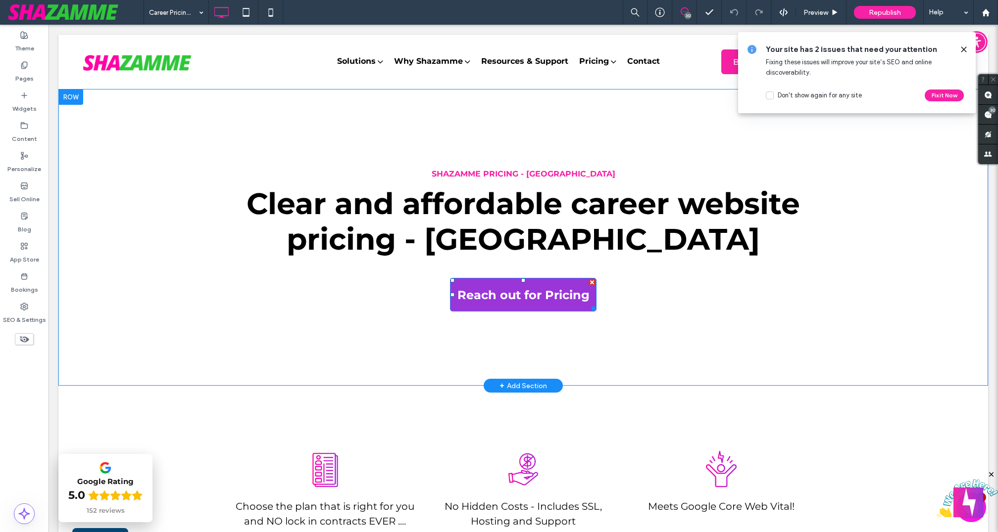
click at [485, 299] on span "Reach out for Pricing" at bounding box center [523, 295] width 132 height 30
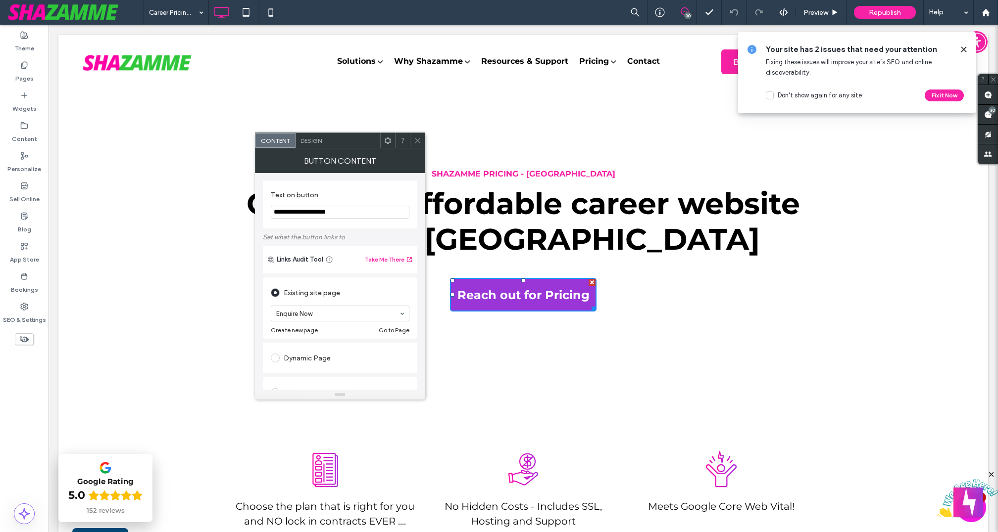
click at [540, 302] on span "Reach out for Pricing" at bounding box center [523, 295] width 132 height 30
click at [541, 297] on span "Reach out for Pricing" at bounding box center [523, 295] width 132 height 30
click at [315, 212] on input "**********" at bounding box center [340, 212] width 139 height 13
click at [297, 211] on input "**********" at bounding box center [340, 212] width 139 height 13
click at [317, 213] on input "**********" at bounding box center [340, 212] width 139 height 13
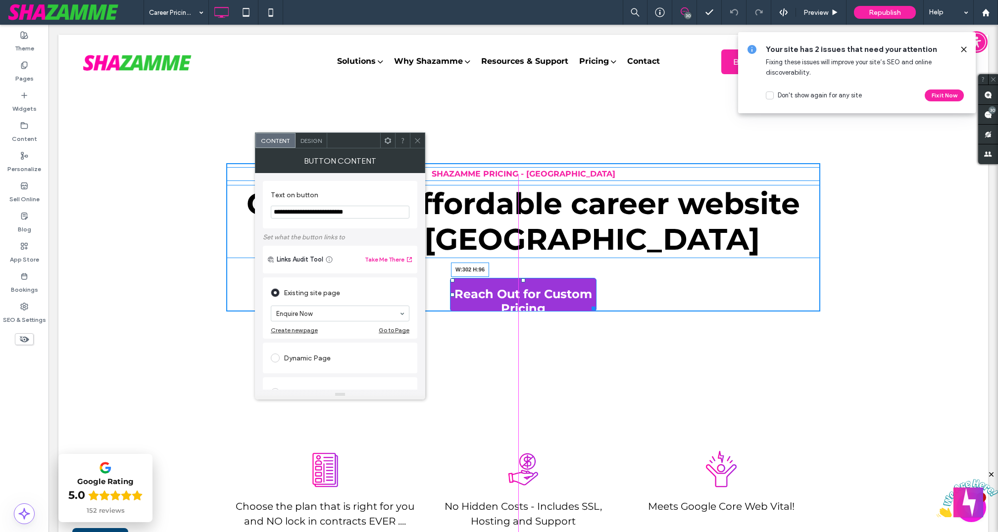
drag, startPoint x: 588, startPoint y: 307, endPoint x: 589, endPoint y: 321, distance: 13.9
click at [589, 311] on div at bounding box center [591, 306] width 7 height 7
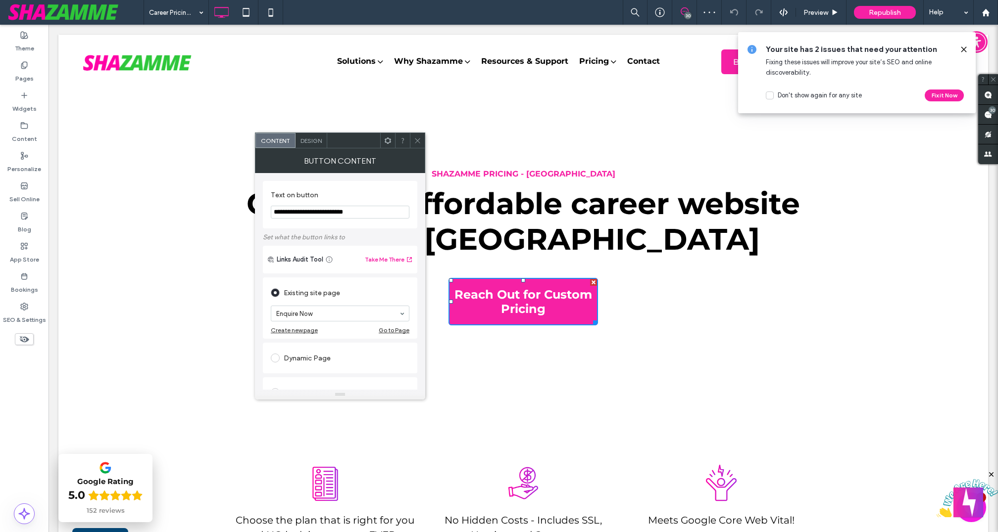
type input "**********"
click at [417, 137] on icon at bounding box center [417, 140] width 7 height 7
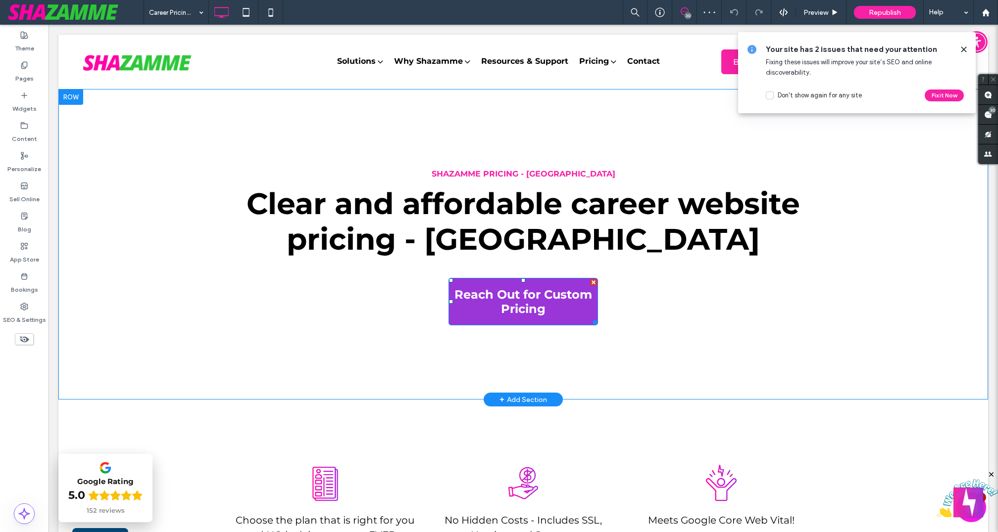
click at [570, 305] on span "Reach Out for Custom Pricing" at bounding box center [523, 302] width 144 height 45
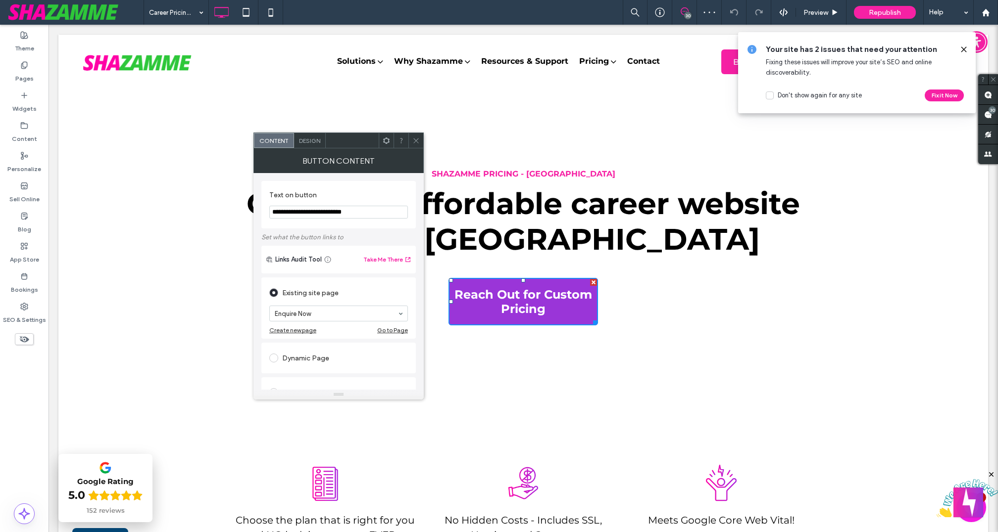
click at [542, 293] on span "Reach Out for Custom Pricing" at bounding box center [523, 302] width 144 height 45
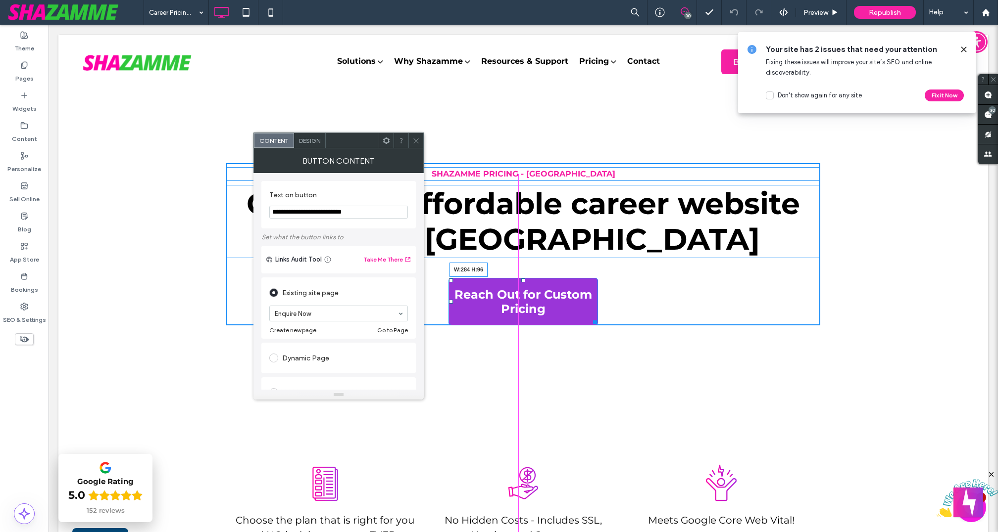
click at [589, 322] on div at bounding box center [592, 320] width 7 height 7
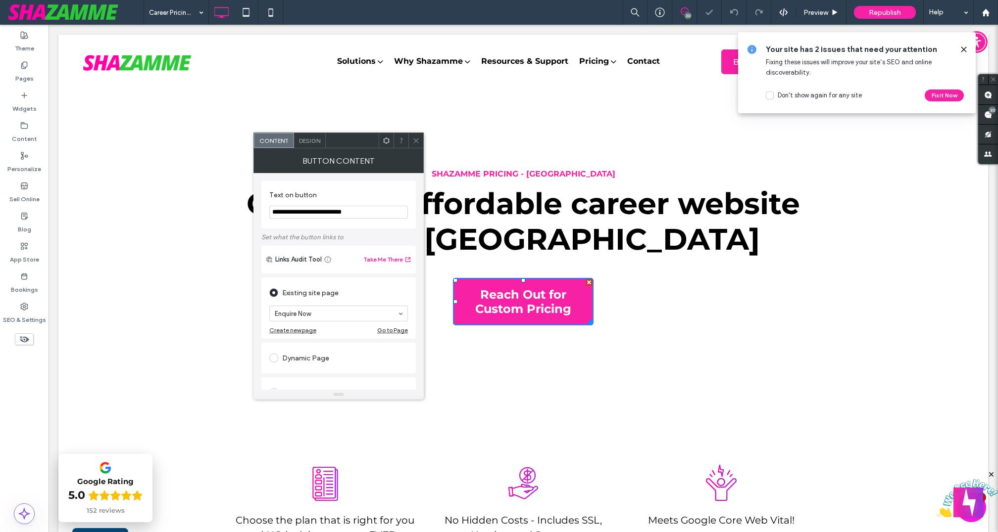
click at [417, 140] on icon at bounding box center [415, 140] width 7 height 7
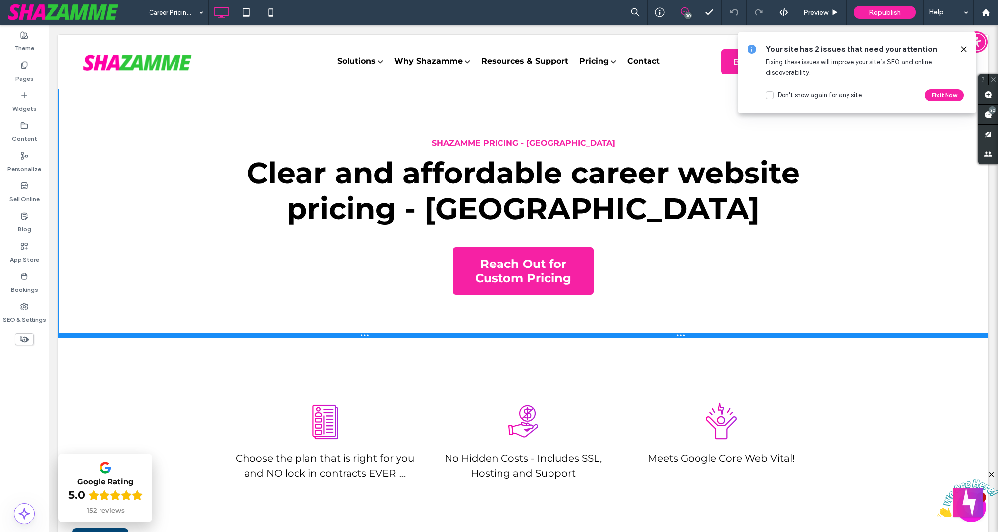
drag, startPoint x: 584, startPoint y: 397, endPoint x: 581, endPoint y: 336, distance: 61.4
click at [581, 336] on div at bounding box center [522, 335] width 929 height 5
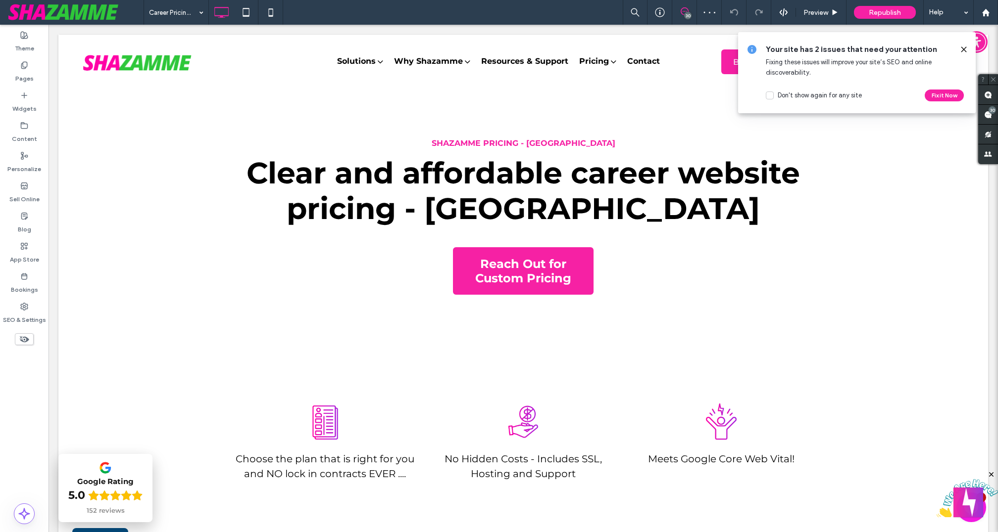
click at [962, 50] on use at bounding box center [963, 49] width 4 height 4
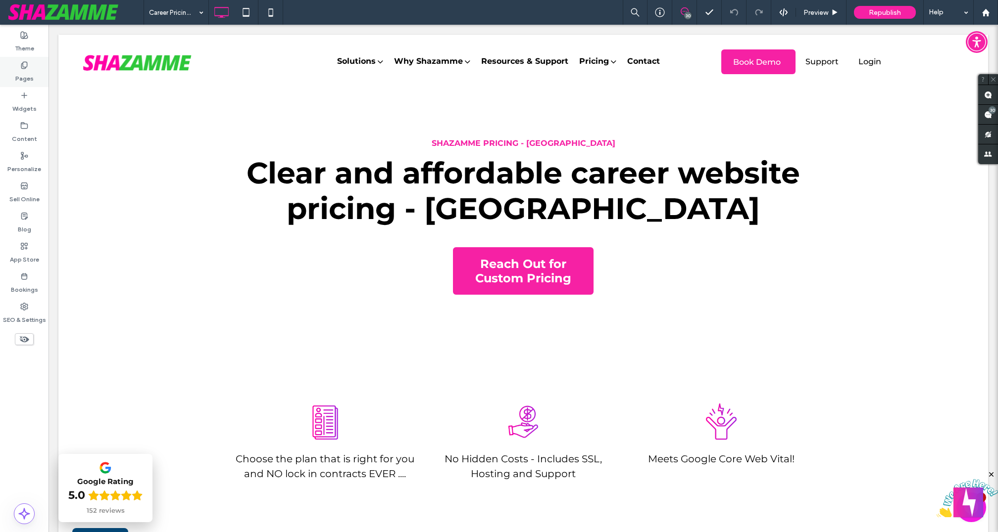
click at [30, 69] on label "Pages" at bounding box center [24, 76] width 18 height 14
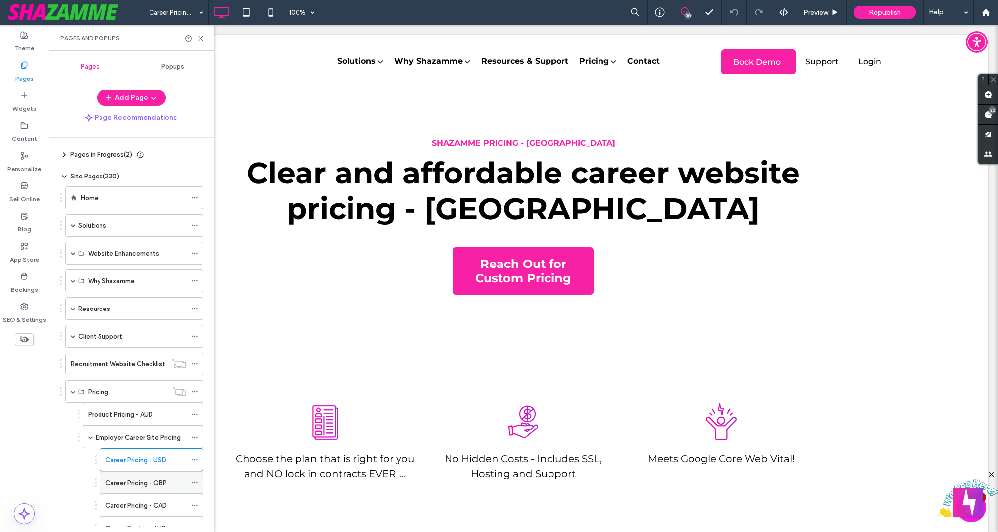
click at [143, 481] on label "Career Pricing - GBP" at bounding box center [135, 483] width 61 height 17
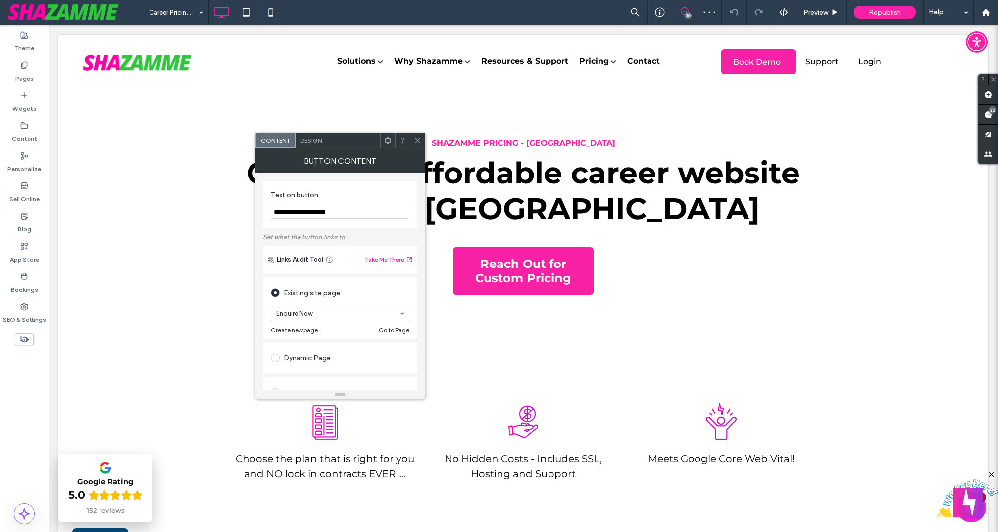
click at [316, 209] on input "**********" at bounding box center [340, 212] width 139 height 13
type input "**********"
click at [419, 138] on icon at bounding box center [417, 140] width 7 height 7
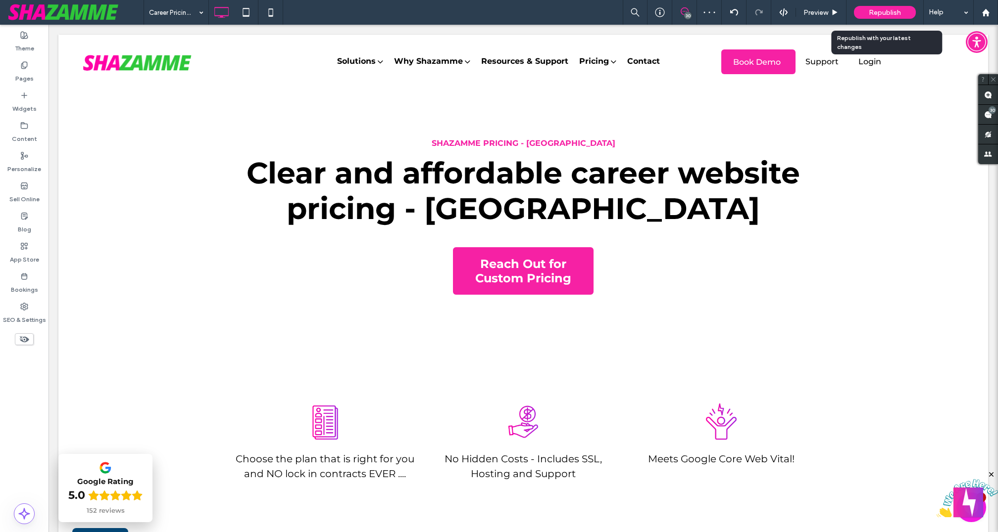
click at [884, 12] on span "Republish" at bounding box center [884, 12] width 32 height 8
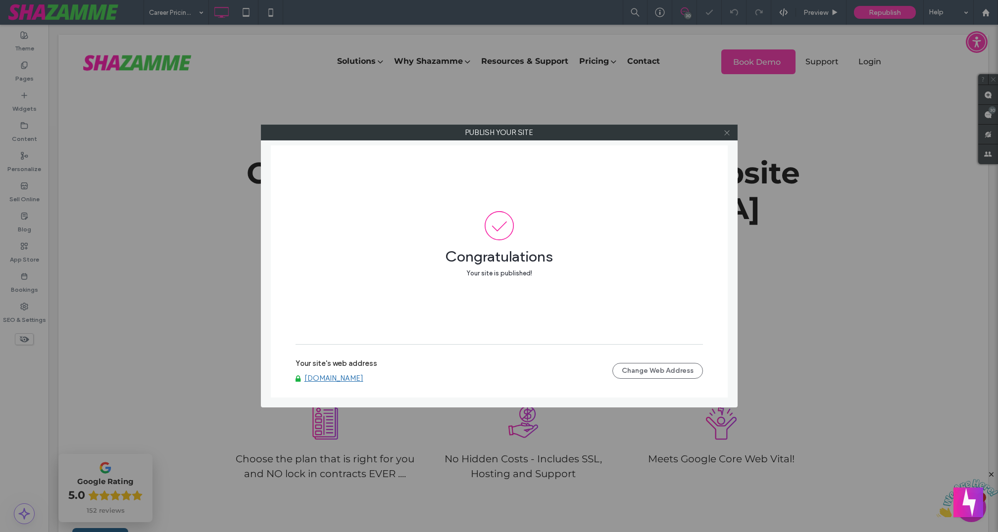
click at [727, 133] on icon at bounding box center [726, 132] width 7 height 7
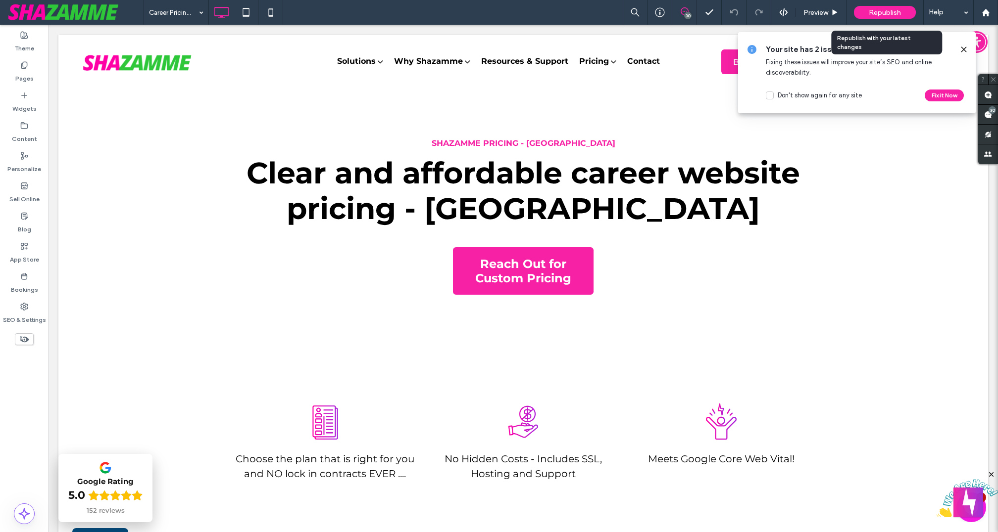
click at [881, 14] on span "Republish" at bounding box center [884, 12] width 32 height 8
